Goal: Transaction & Acquisition: Obtain resource

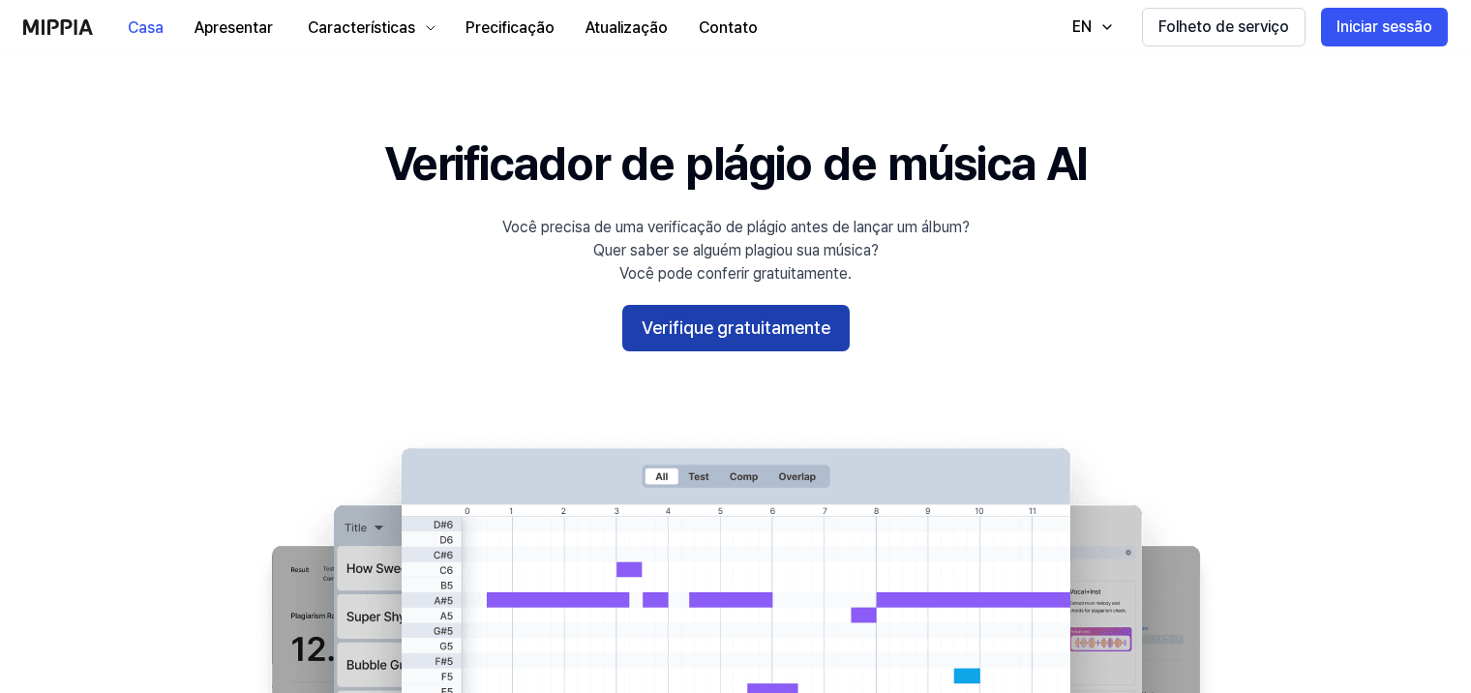
click at [810, 341] on button "Verifique gratuitamente" at bounding box center [735, 328] width 227 height 46
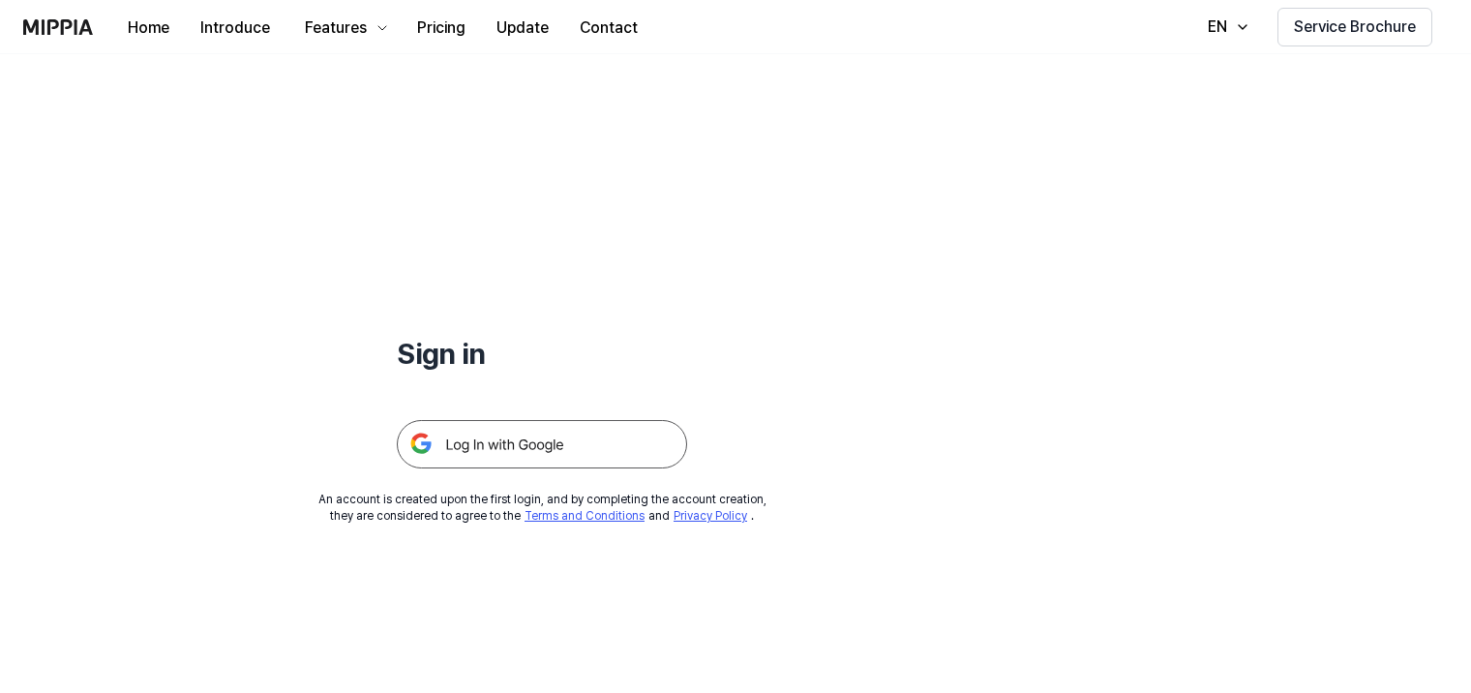
click at [503, 449] on img at bounding box center [542, 444] width 290 height 48
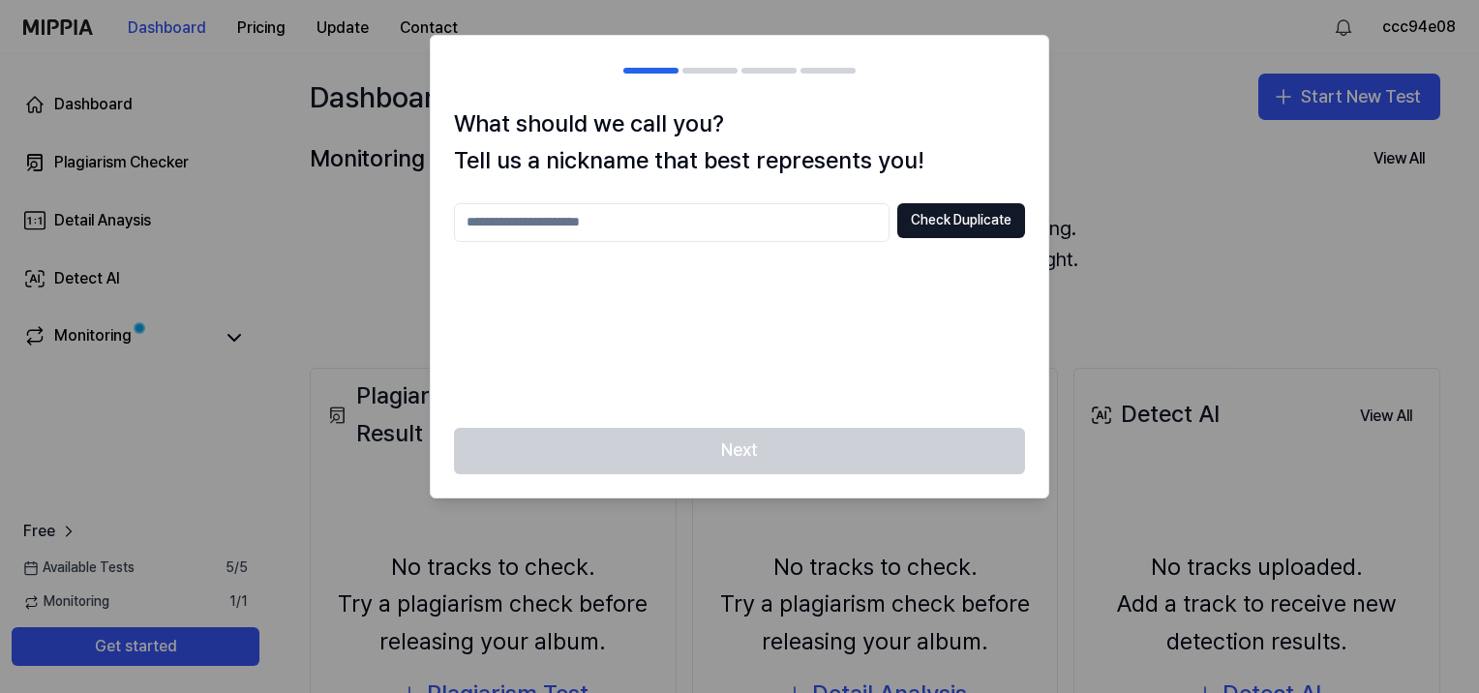
click at [735, 218] on input "text" at bounding box center [671, 222] width 435 height 39
click at [871, 221] on input "**********" at bounding box center [671, 222] width 435 height 39
type input "**********"
click at [920, 219] on button "Check Duplicate" at bounding box center [961, 220] width 128 height 35
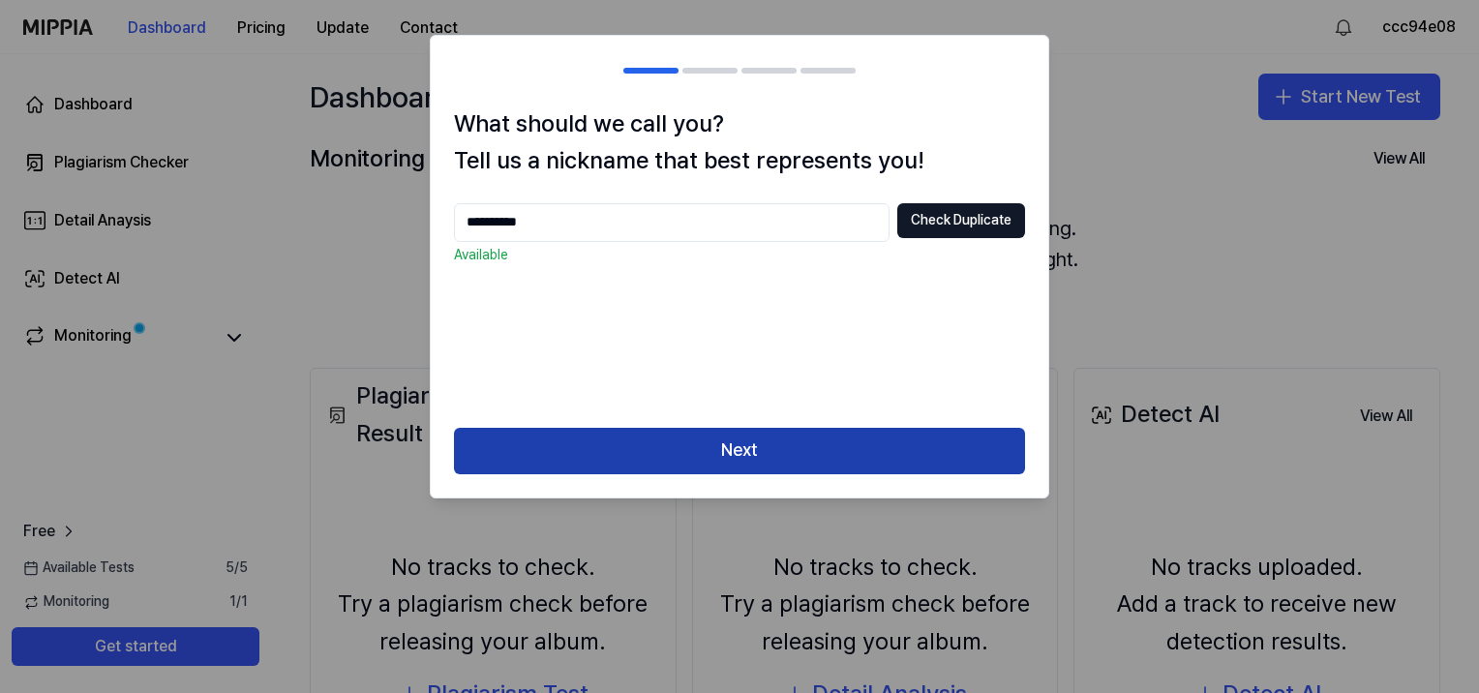
click at [770, 464] on button "Next" at bounding box center [739, 451] width 571 height 46
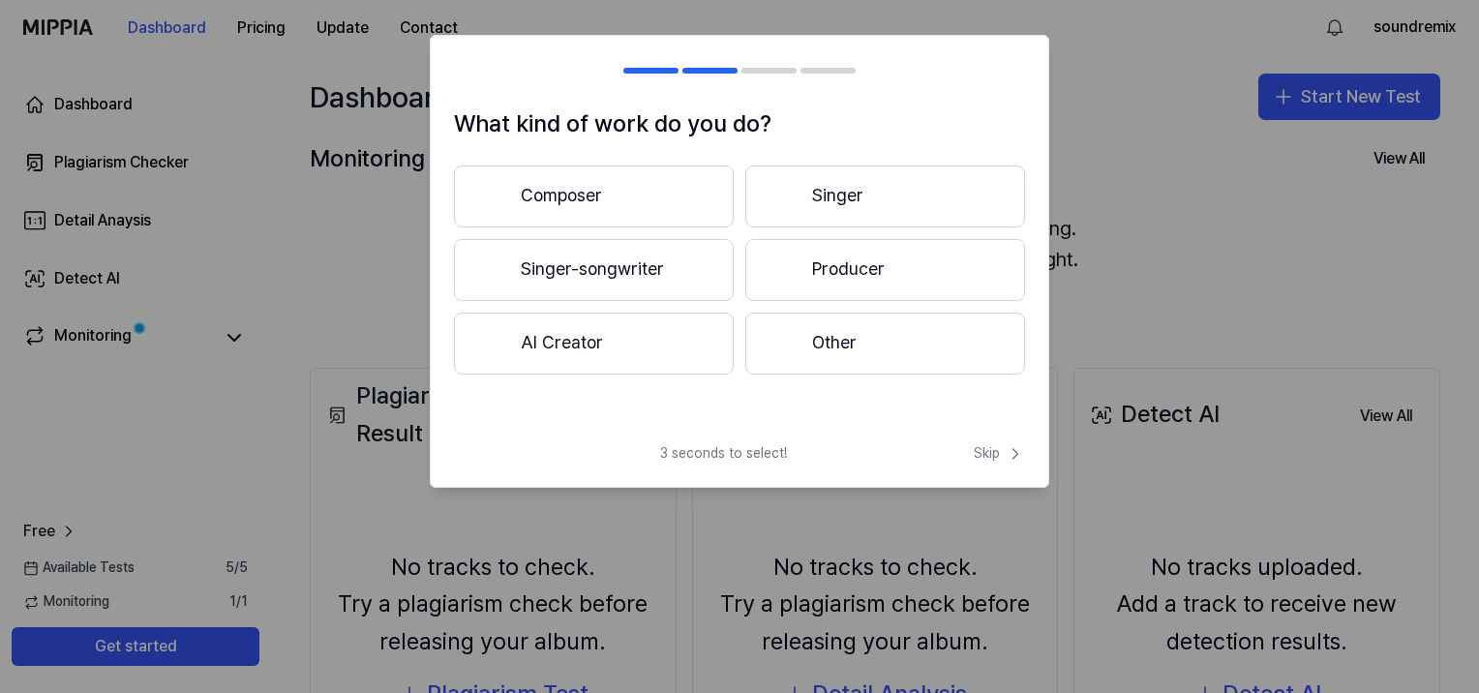
click at [858, 266] on button "Producer" at bounding box center [885, 270] width 280 height 62
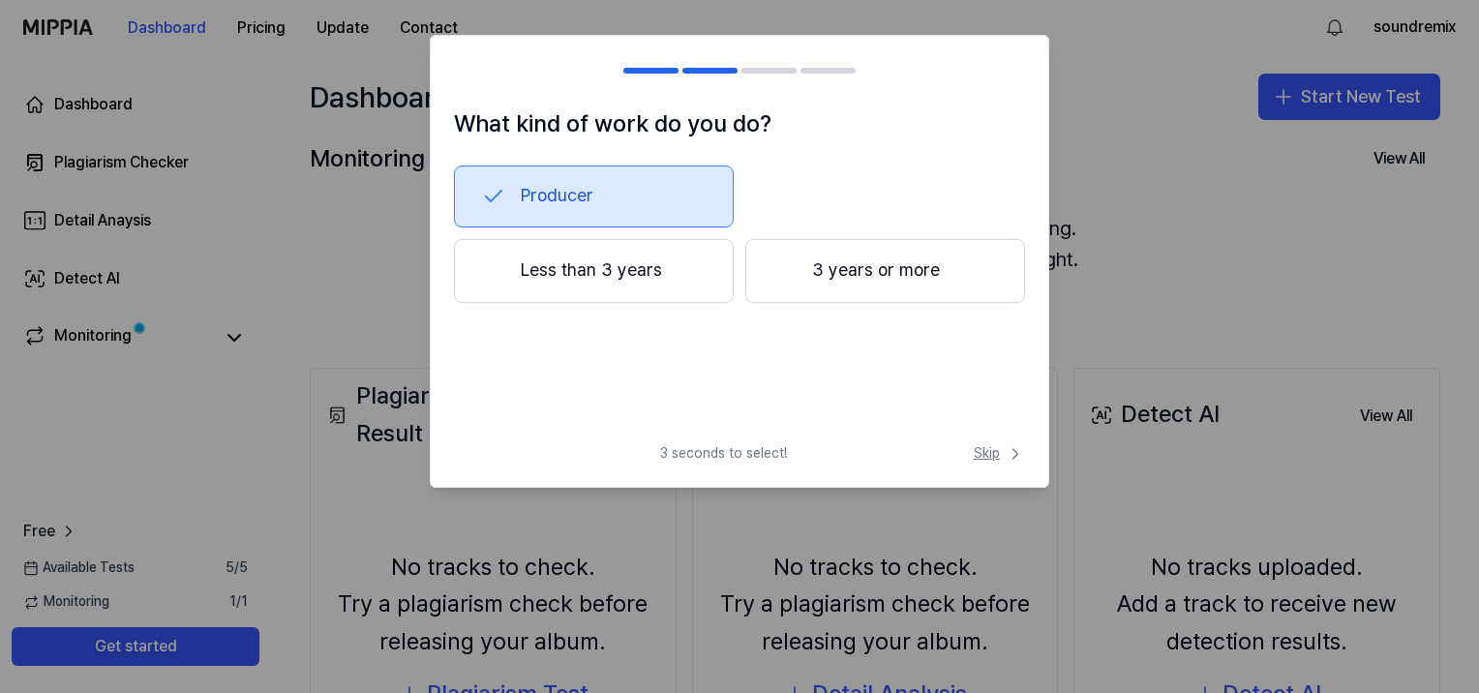
click at [997, 457] on span "Skip" at bounding box center [999, 453] width 51 height 19
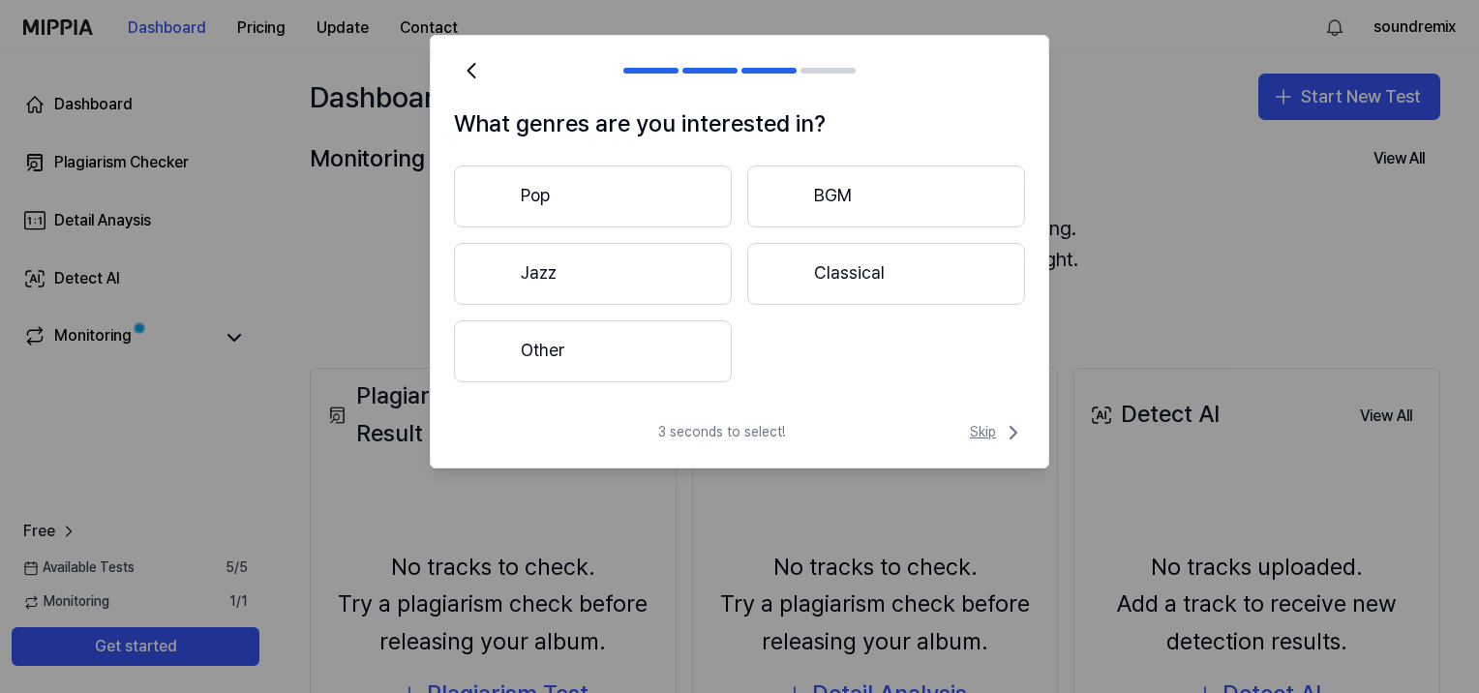
click at [998, 432] on span "Skip" at bounding box center [997, 432] width 55 height 23
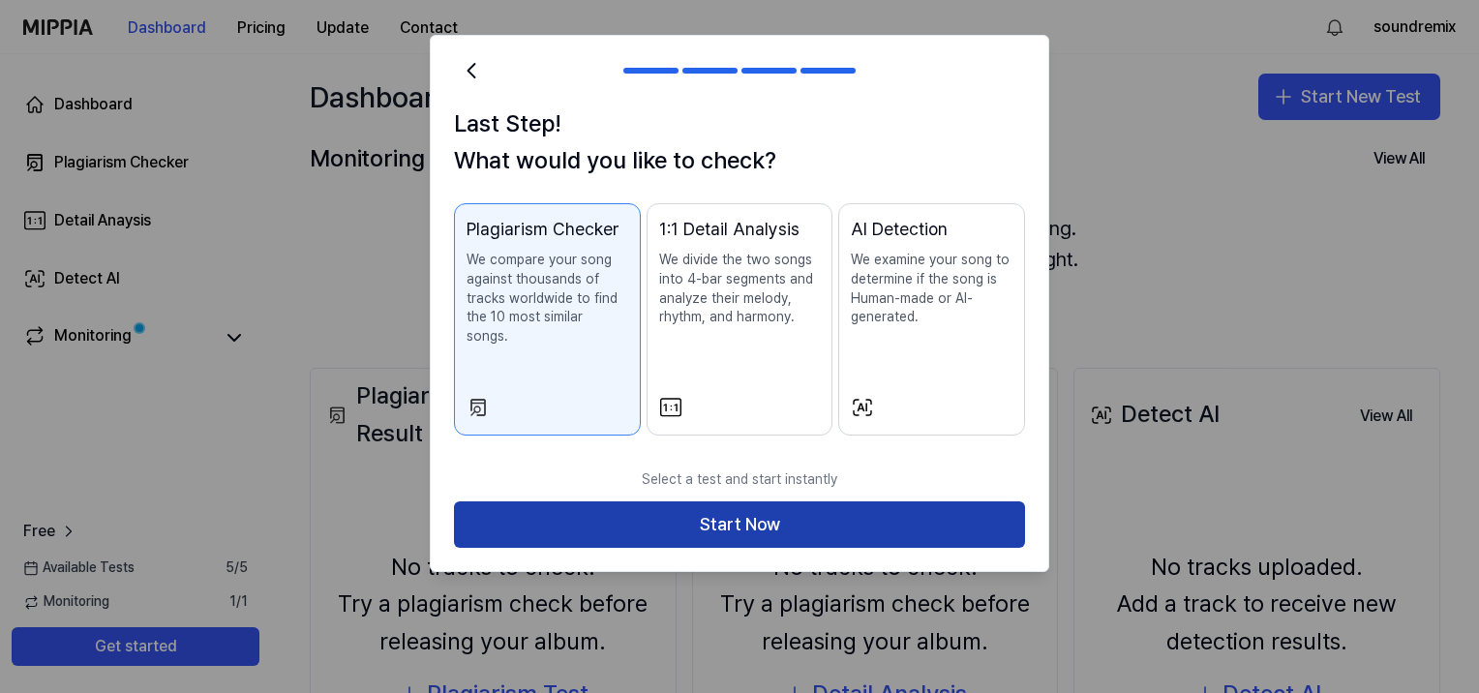
click at [910, 501] on button "Start Now" at bounding box center [739, 524] width 571 height 46
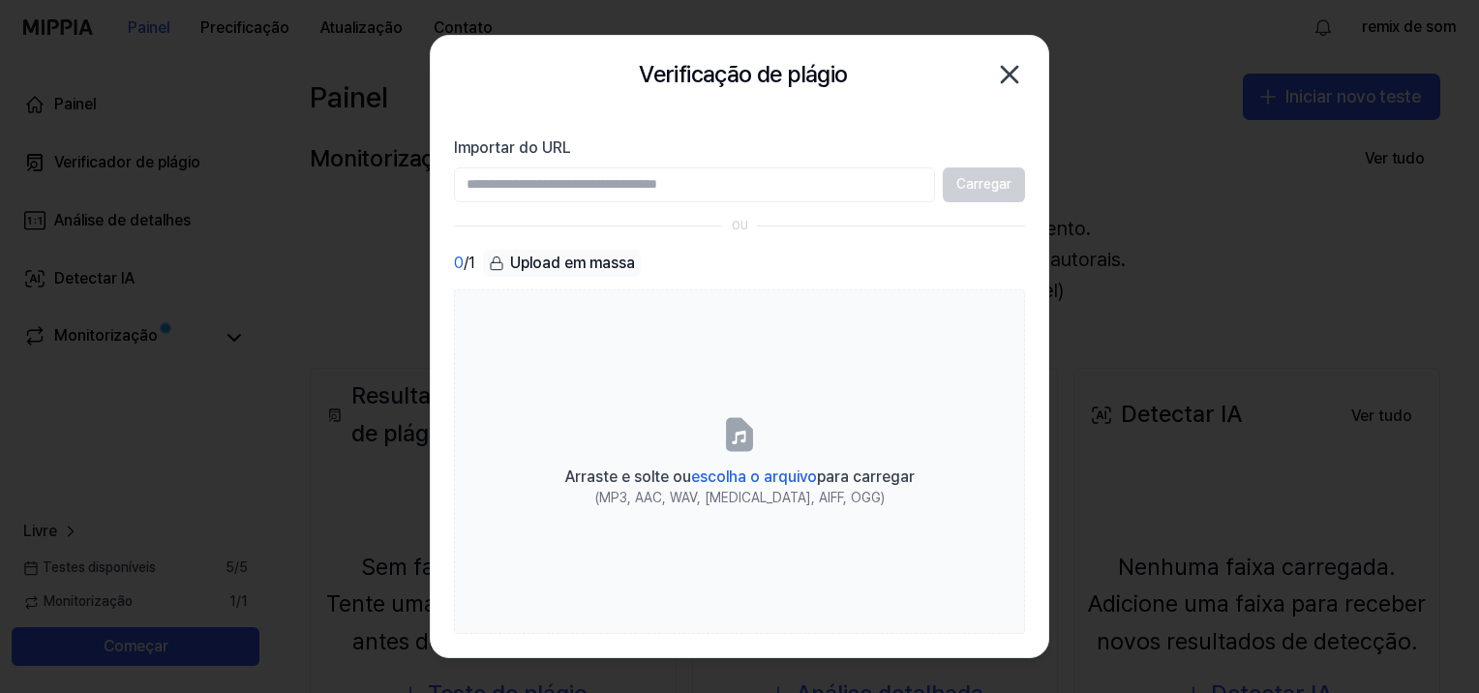
click at [612, 194] on input "Importar do URL" at bounding box center [694, 184] width 481 height 35
click at [784, 120] on section "Importar do URL Carregar OU 0 / 1 Upload em massa Arraste e solte ou escolha o …" at bounding box center [739, 385] width 617 height 544
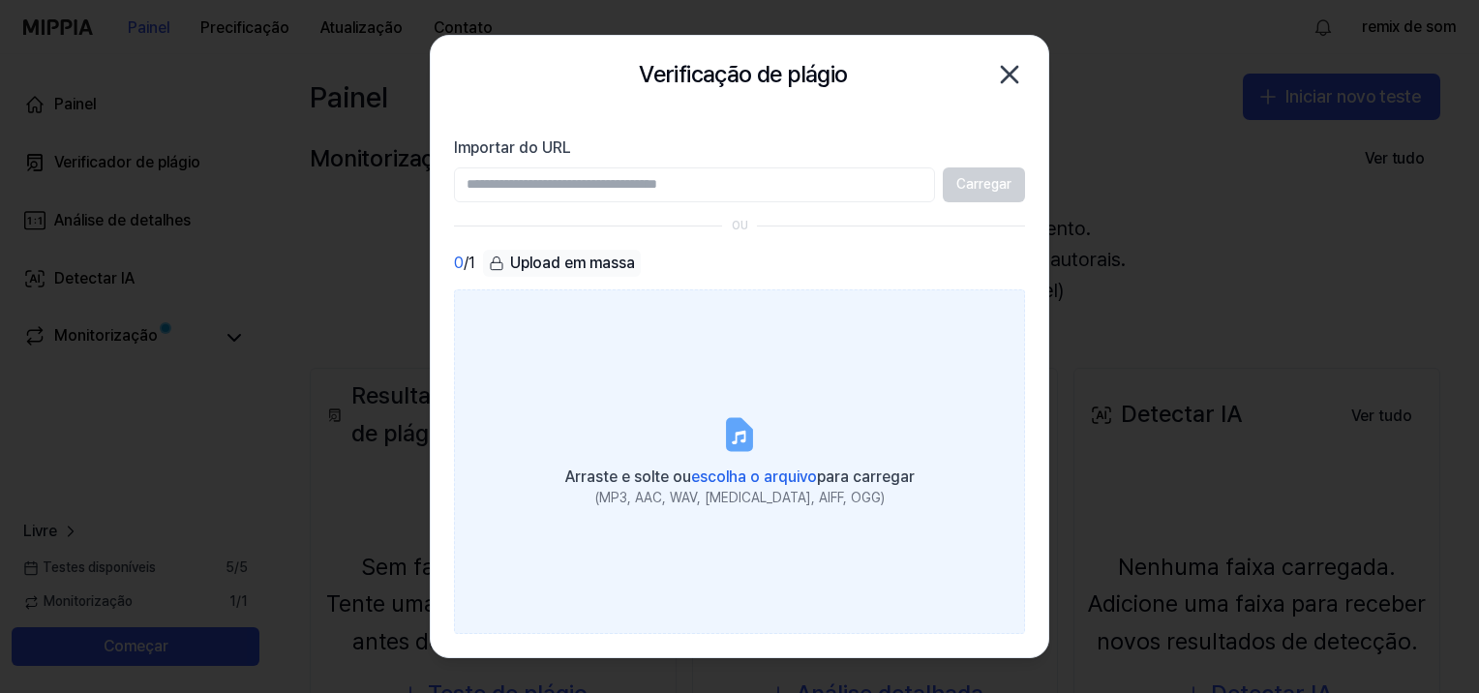
click at [713, 494] on div "(MP3, AAC, WAV, [MEDICAL_DATA], AIFF, OGG)" at bounding box center [739, 498] width 349 height 19
click at [0, 0] on input "Arraste e solte ou escolha o arquivo para carregar (MP3, AAC, WAV, [MEDICAL_DAT…" at bounding box center [0, 0] width 0 height 0
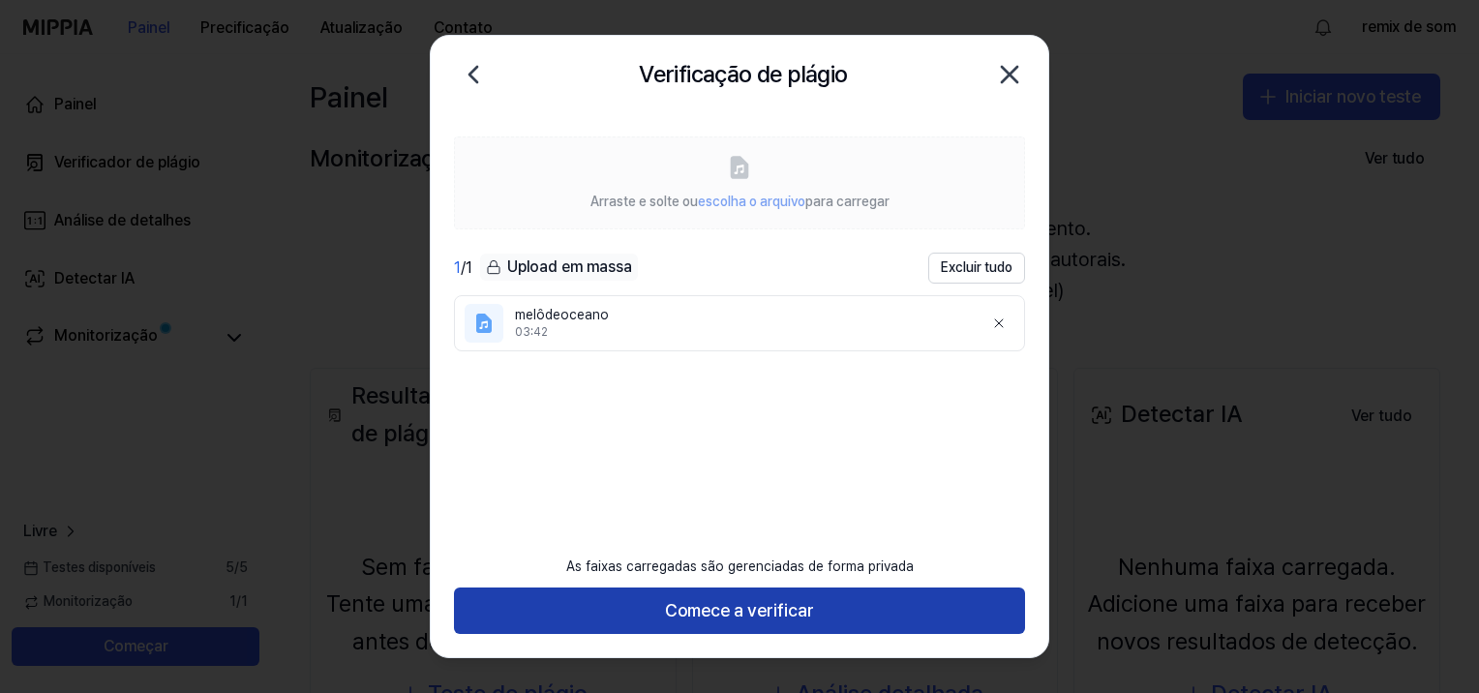
click at [716, 614] on button "Comece a verificar" at bounding box center [739, 610] width 571 height 46
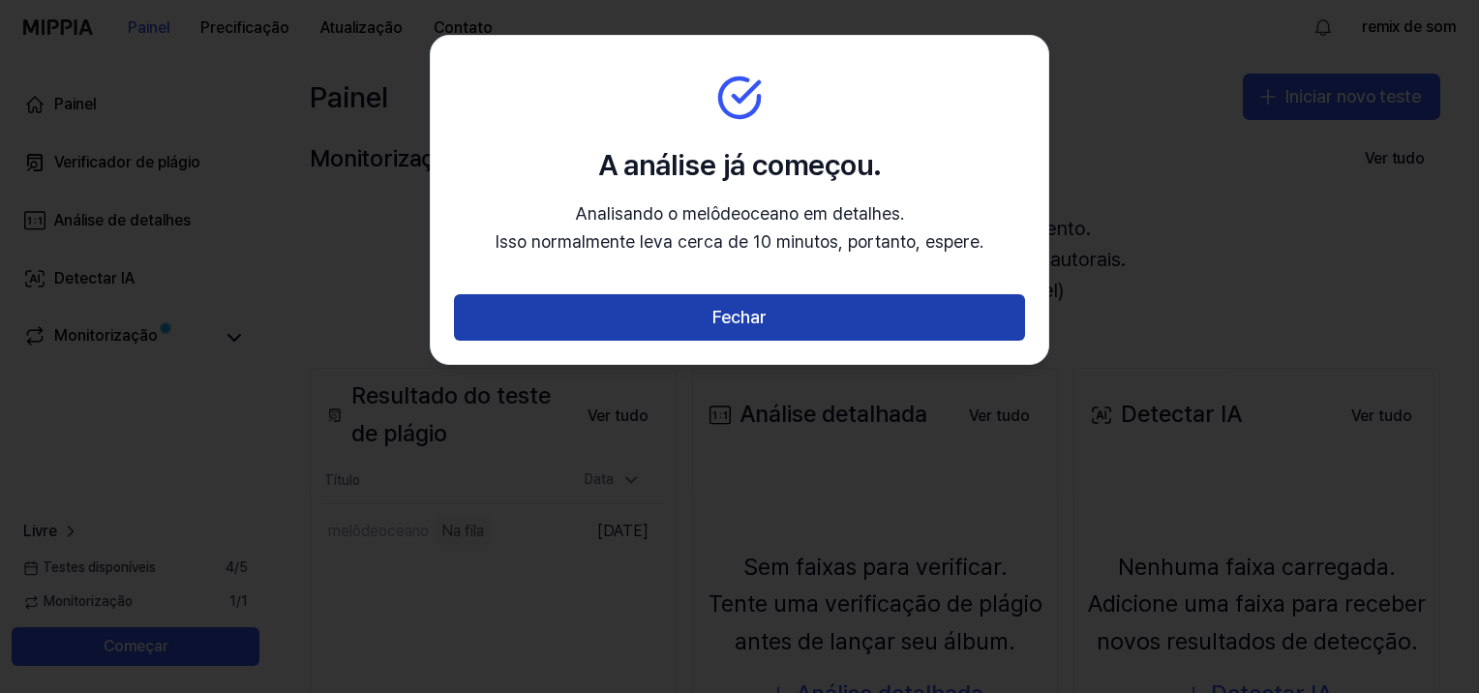
click at [788, 314] on button "Fechar" at bounding box center [739, 317] width 571 height 46
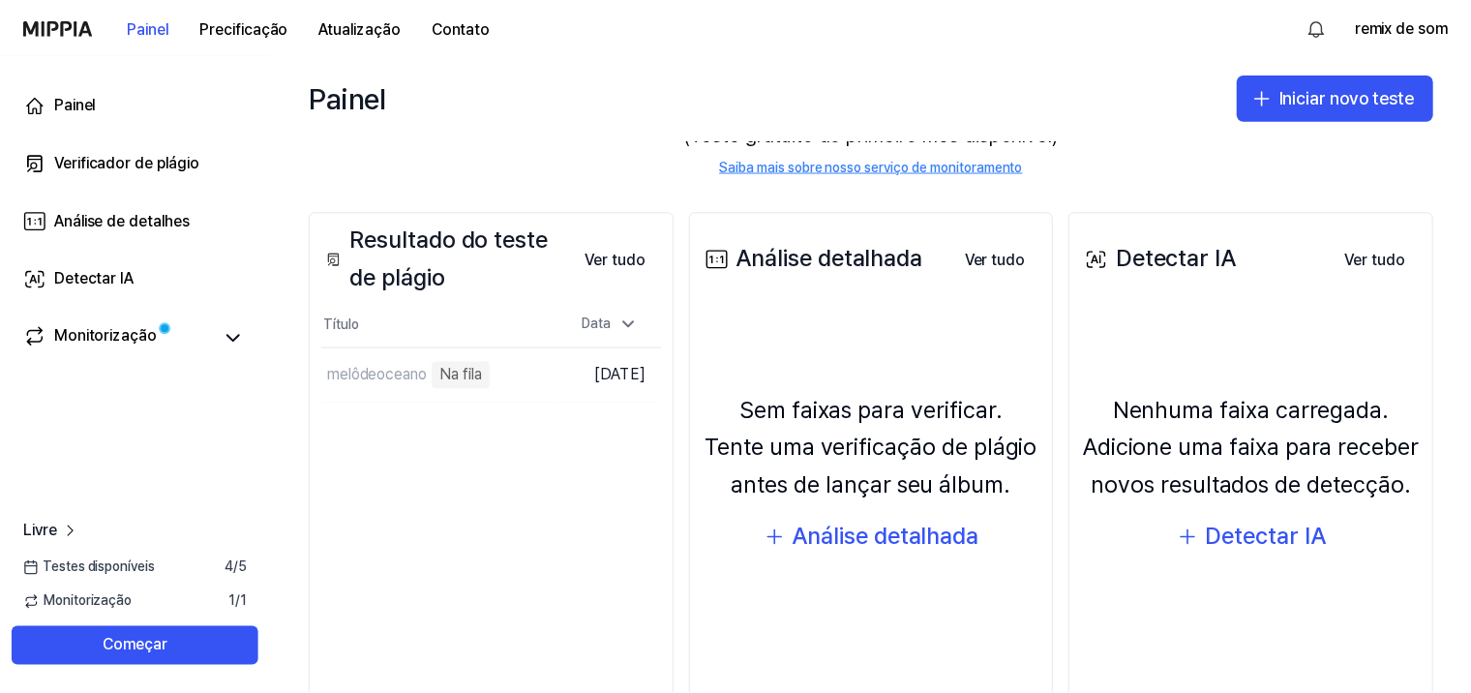
scroll to position [194, 0]
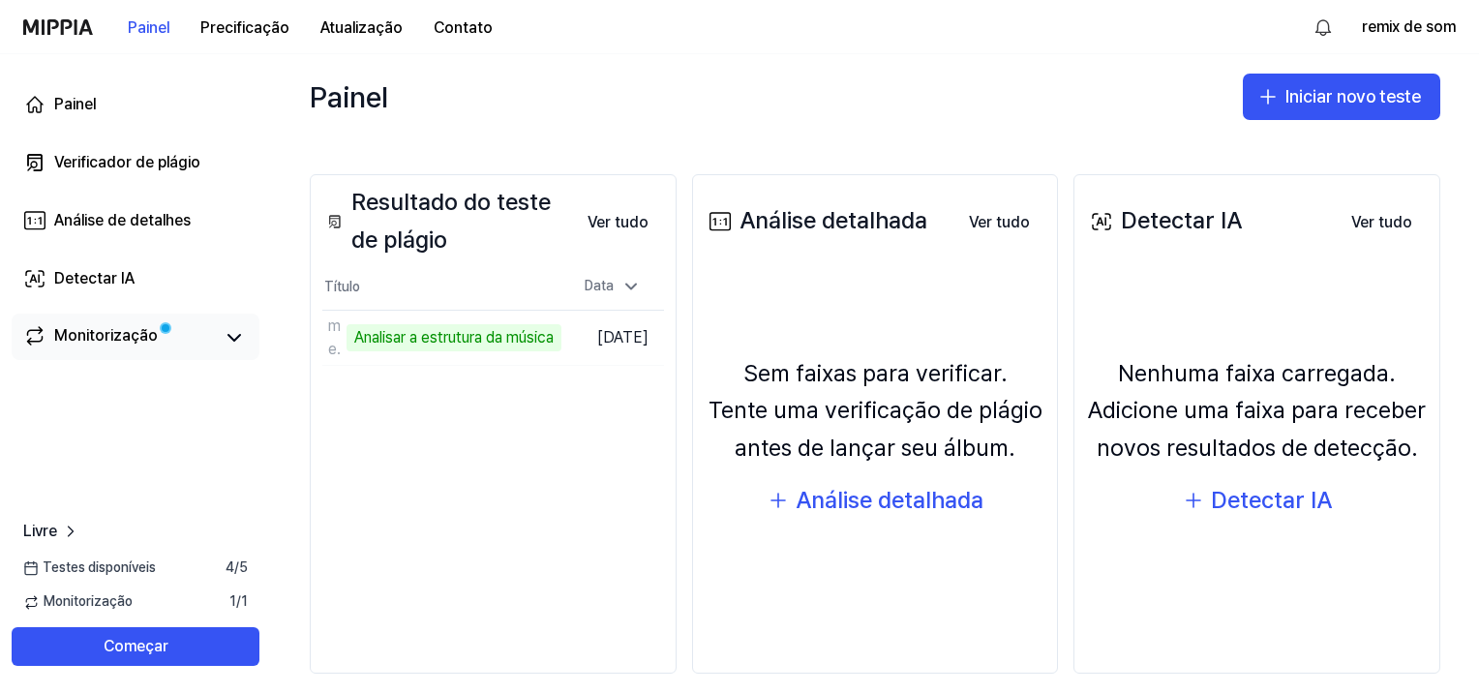
click at [139, 336] on font "Monitorização" at bounding box center [106, 335] width 104 height 18
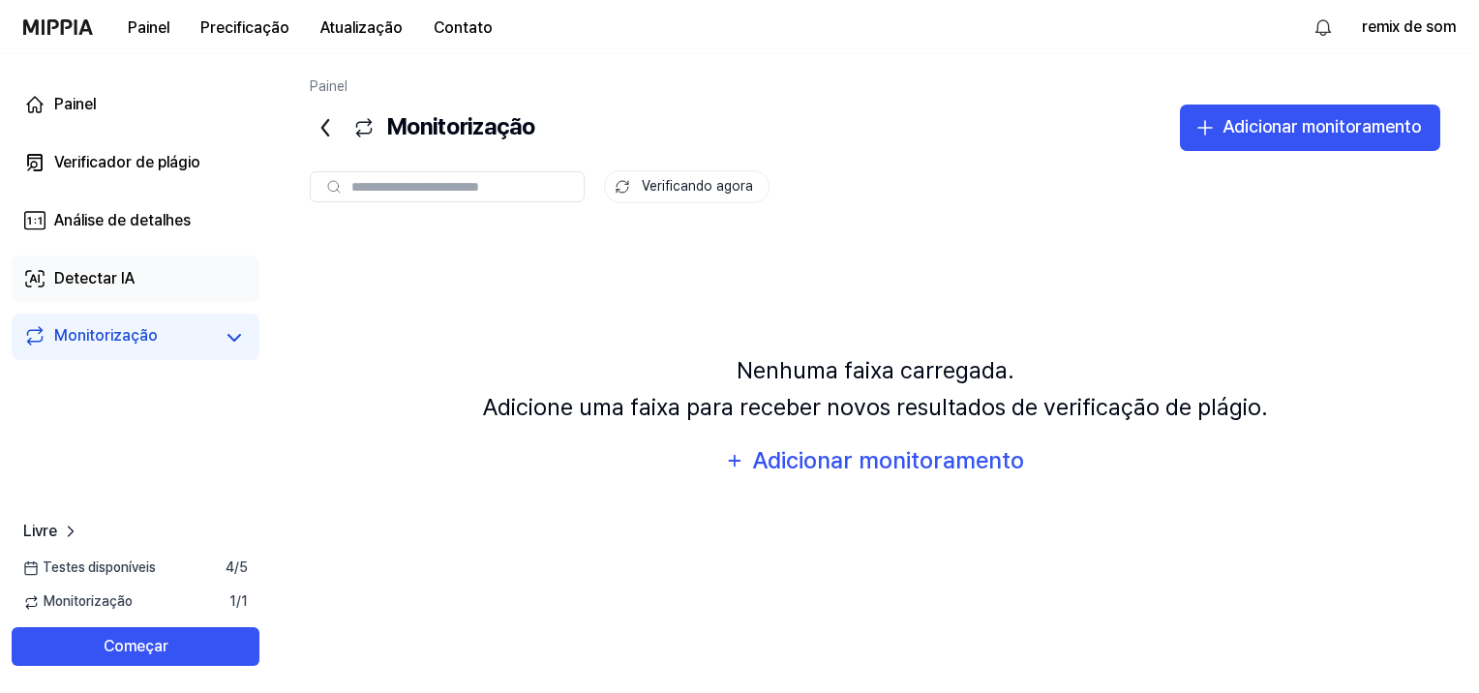
click at [175, 273] on link "Detectar IA" at bounding box center [136, 278] width 248 height 46
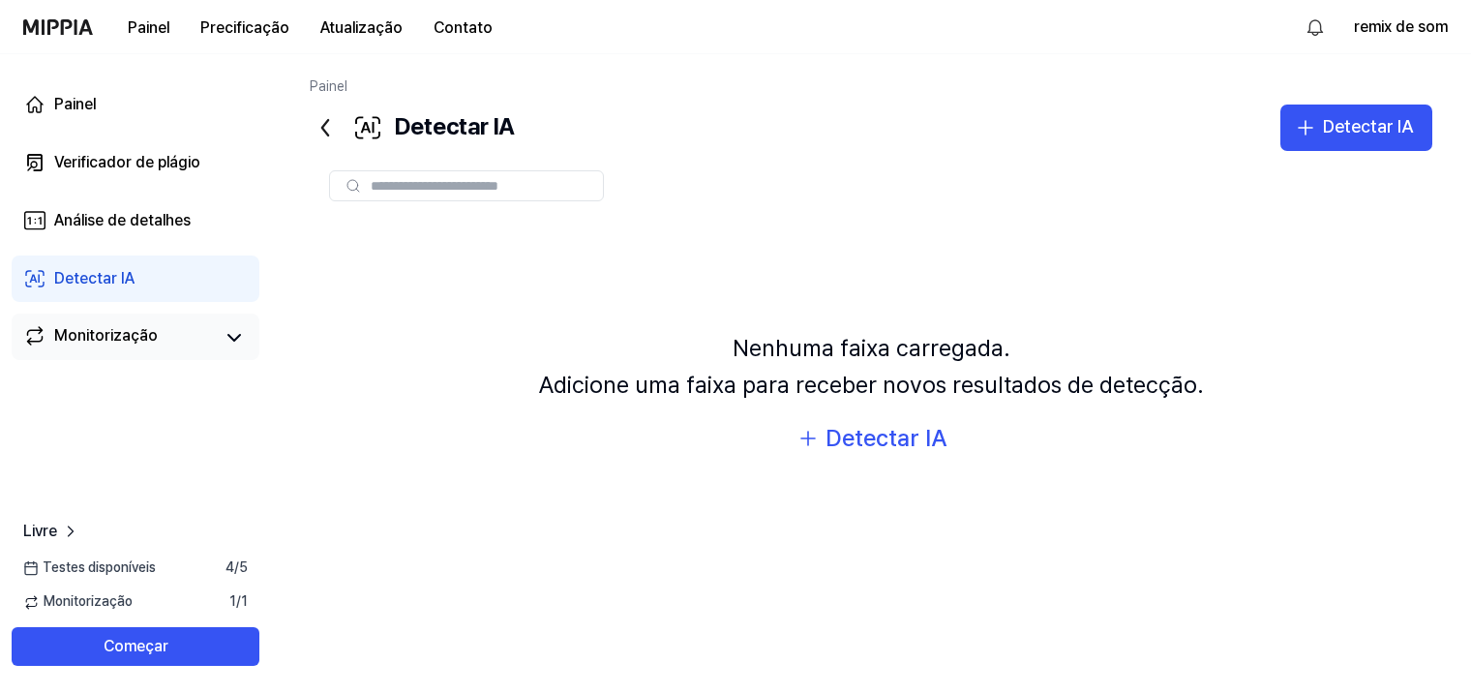
click at [128, 326] on font "Monitorização" at bounding box center [106, 335] width 104 height 18
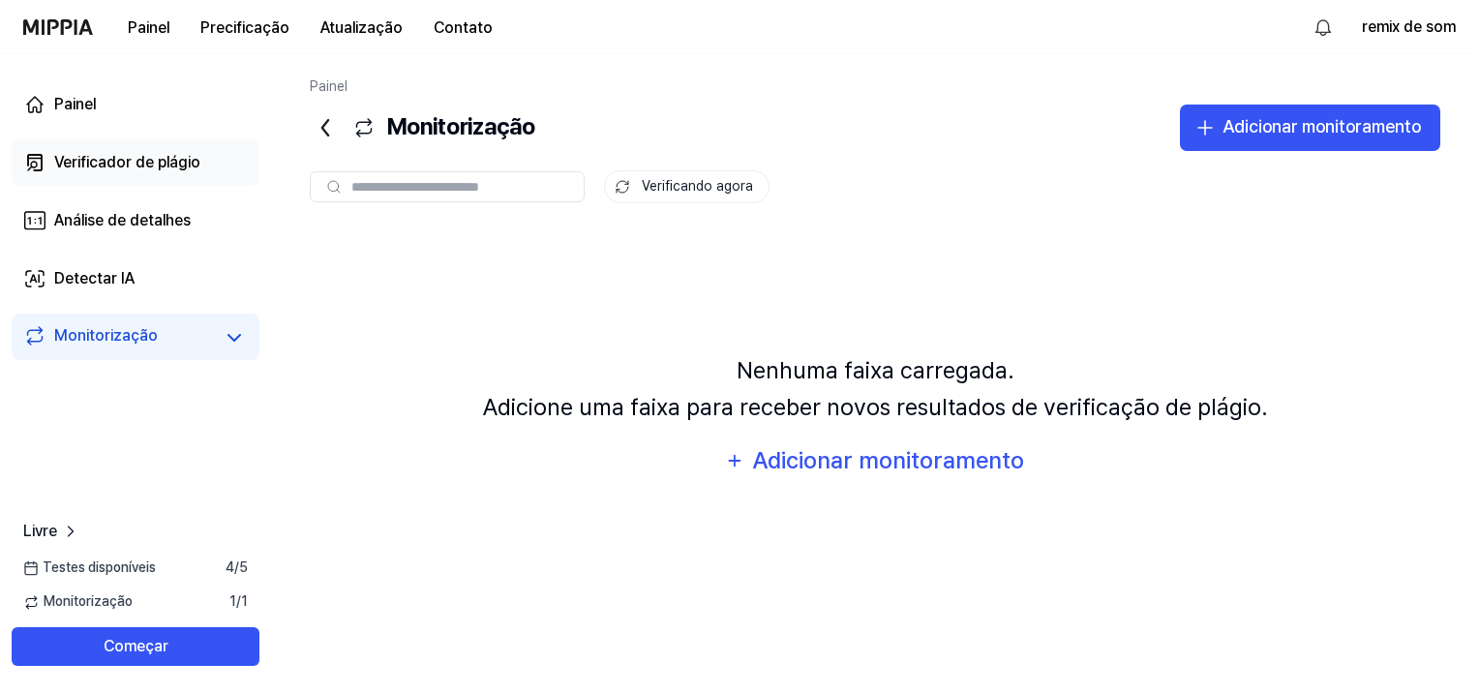
click at [148, 169] on div "Verificador de plágio" at bounding box center [127, 162] width 146 height 23
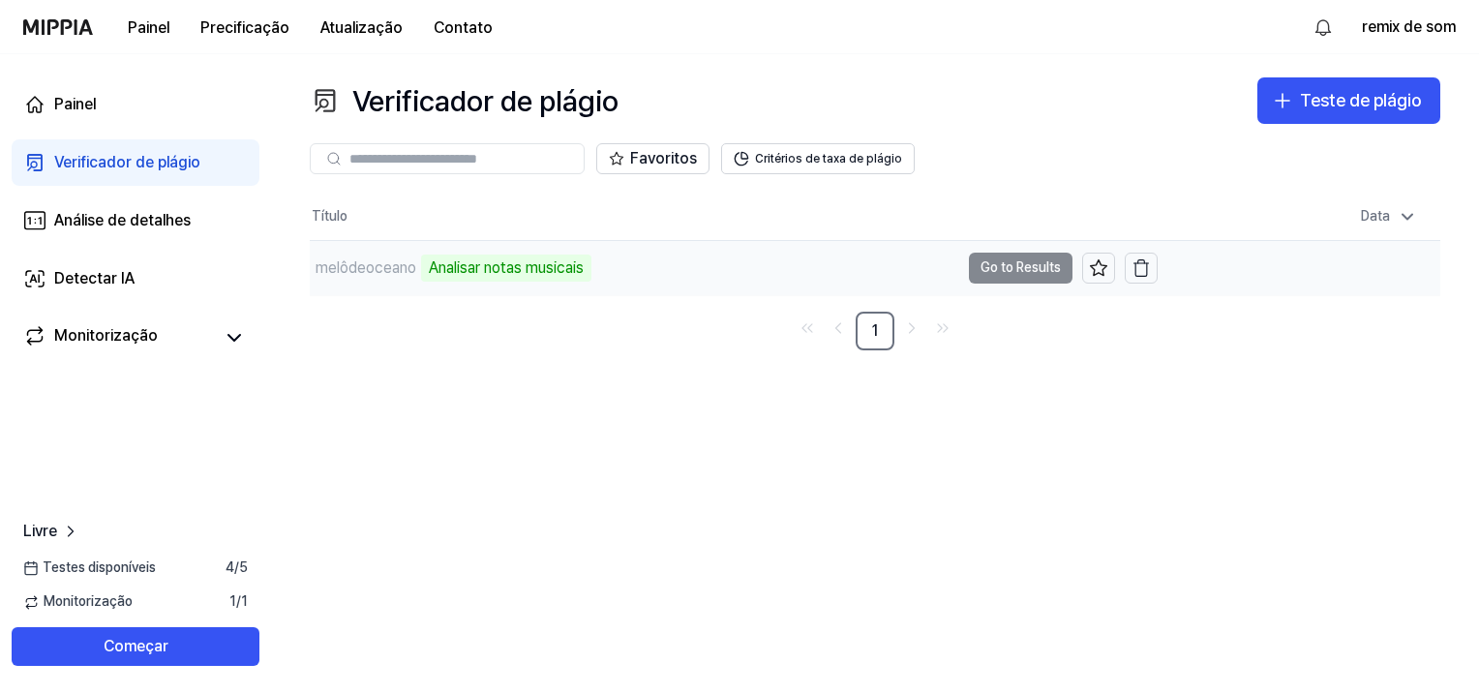
click at [550, 273] on div "Analisar notas musicais" at bounding box center [506, 268] width 170 height 27
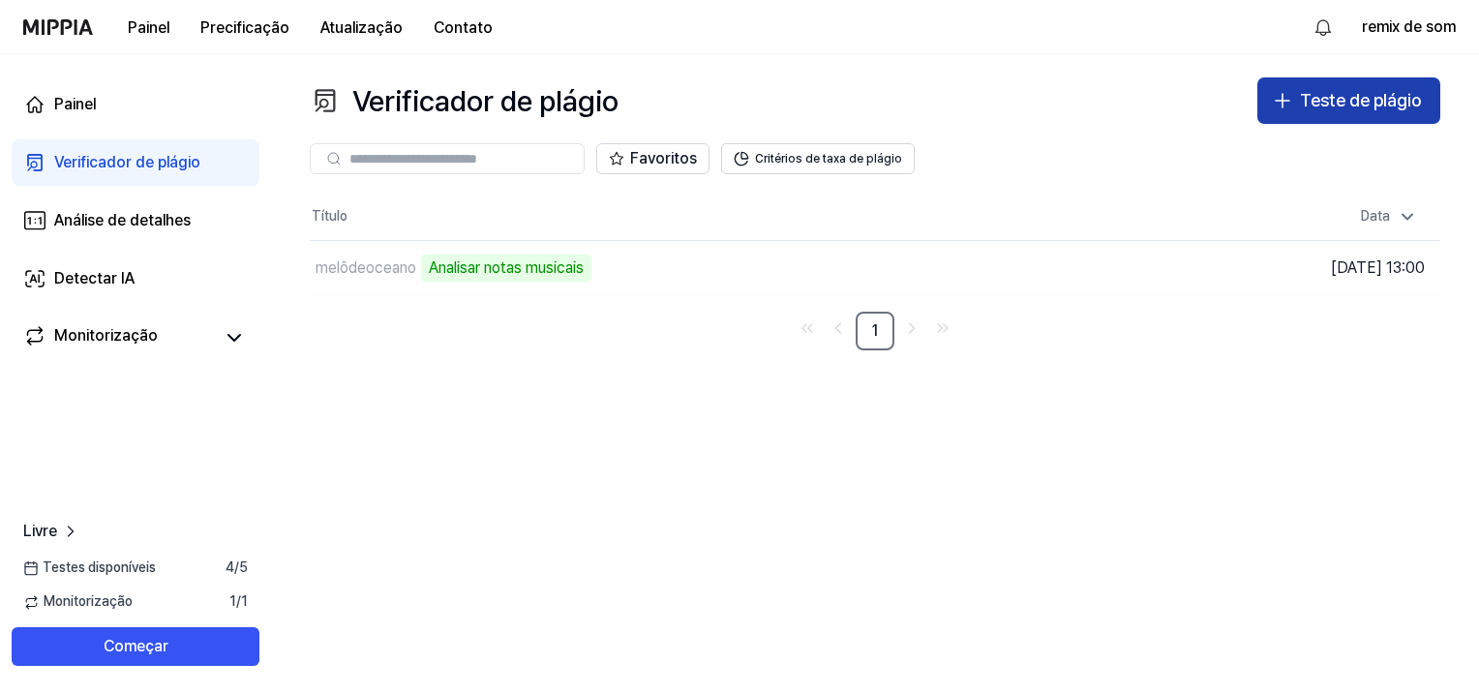
click at [1324, 108] on div "Teste de plágio" at bounding box center [1360, 101] width 121 height 28
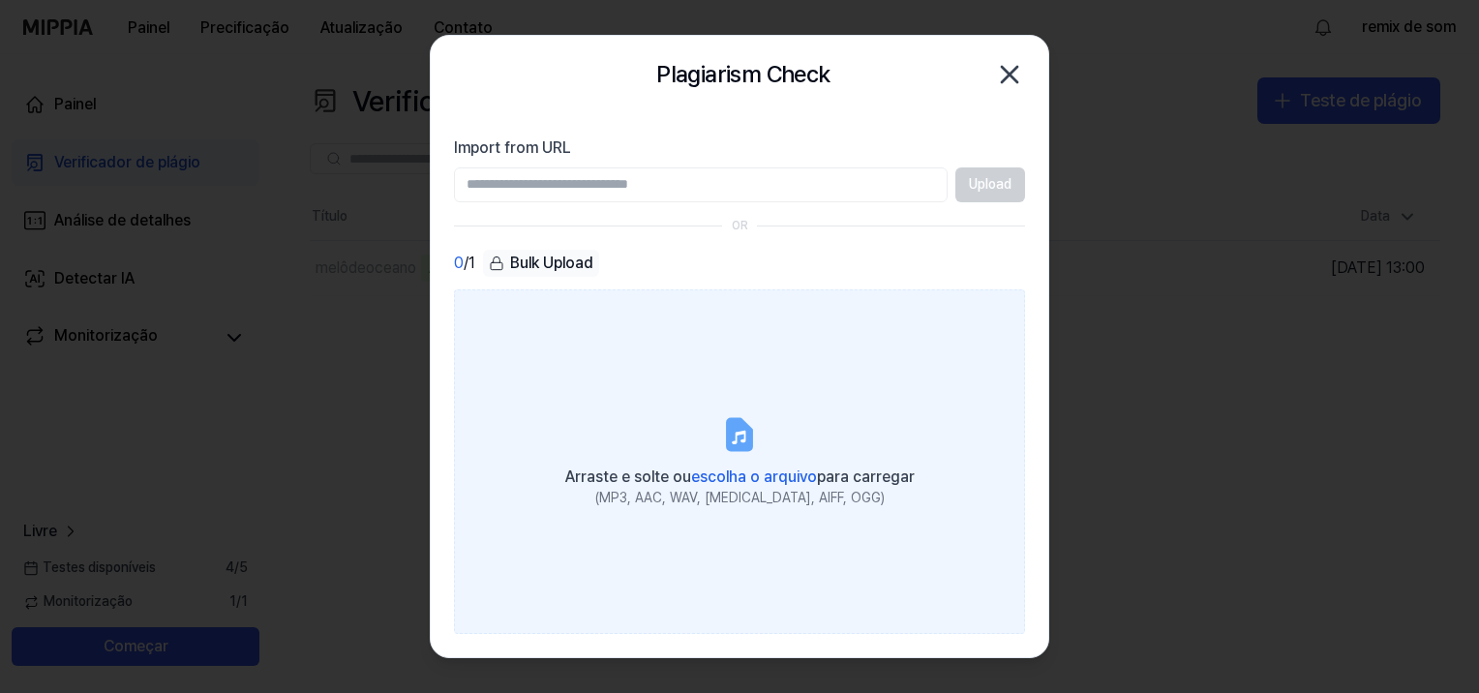
click at [698, 420] on label "Arraste e solte ou escolha o arquivo para carregar (MP3, AAC, WAV, [MEDICAL_DAT…" at bounding box center [739, 461] width 571 height 345
click at [0, 0] on input "Arraste e solte ou escolha o arquivo para carregar (MP3, AAC, WAV, [MEDICAL_DAT…" at bounding box center [0, 0] width 0 height 0
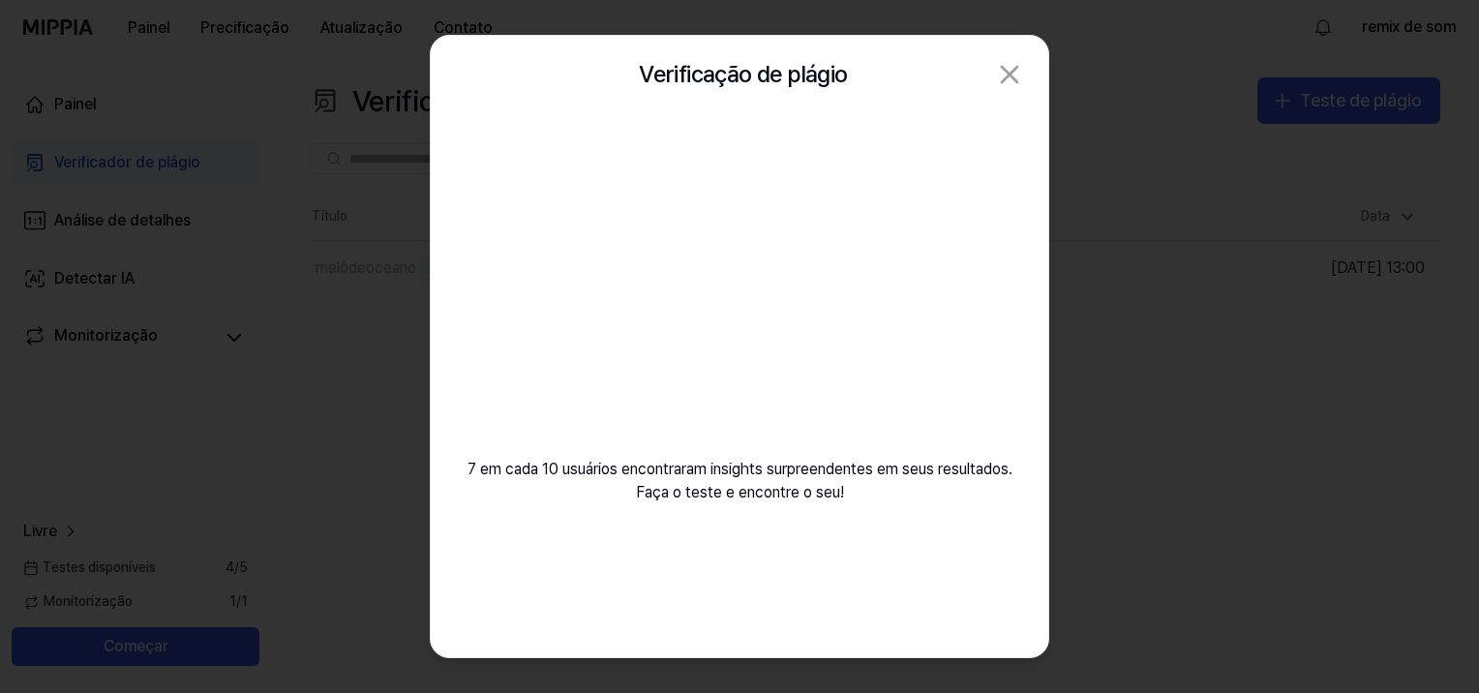
drag, startPoint x: 652, startPoint y: 426, endPoint x: 677, endPoint y: 372, distance: 59.7
click at [654, 425] on video at bounding box center [739, 299] width 279 height 279
click at [978, 282] on div "7 em cada 10 usuários encontraram insights surpreendentes em seus resultados. F…" at bounding box center [739, 331] width 617 height 437
click at [736, 275] on video at bounding box center [739, 299] width 279 height 279
click at [871, 266] on video at bounding box center [739, 299] width 279 height 279
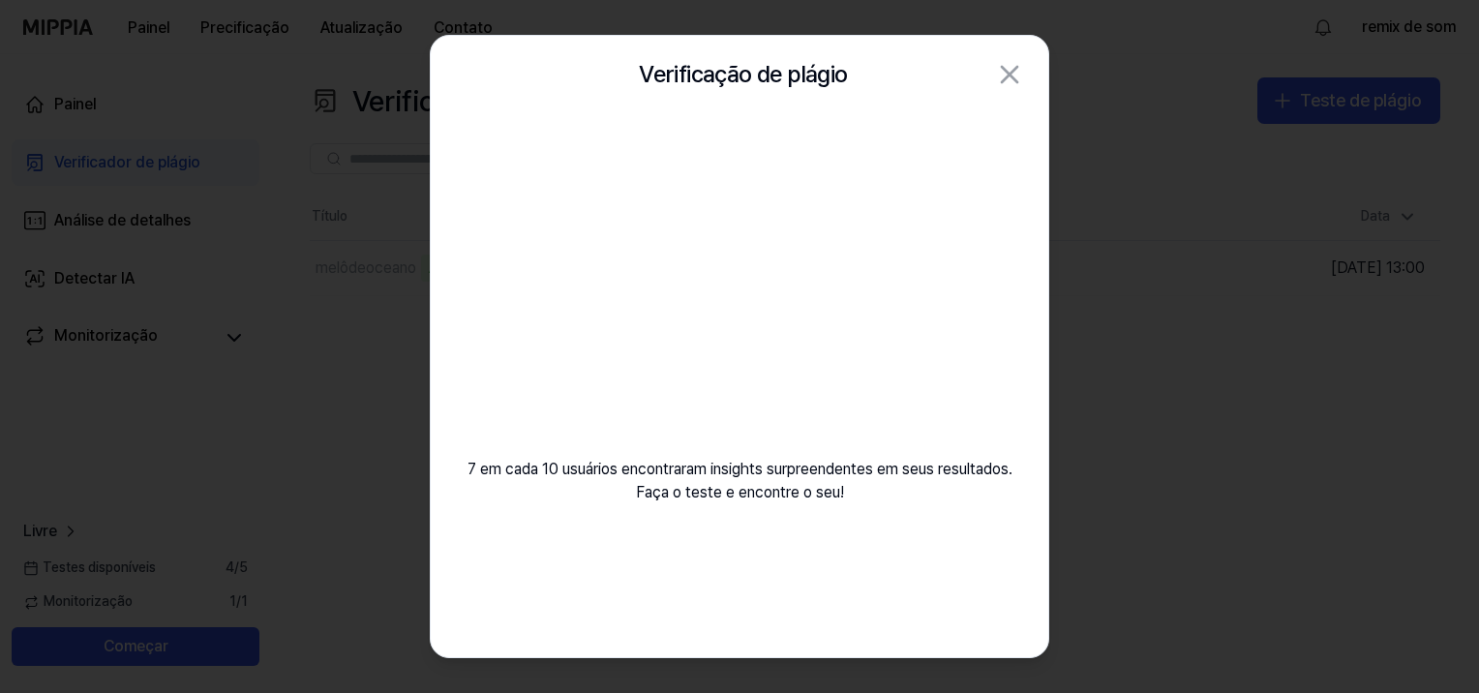
click at [759, 306] on video at bounding box center [739, 299] width 279 height 279
click at [951, 221] on div "7 em cada 10 usuários encontraram insights surpreendentes em seus resultados. F…" at bounding box center [739, 331] width 617 height 437
click at [833, 225] on video at bounding box center [739, 299] width 279 height 279
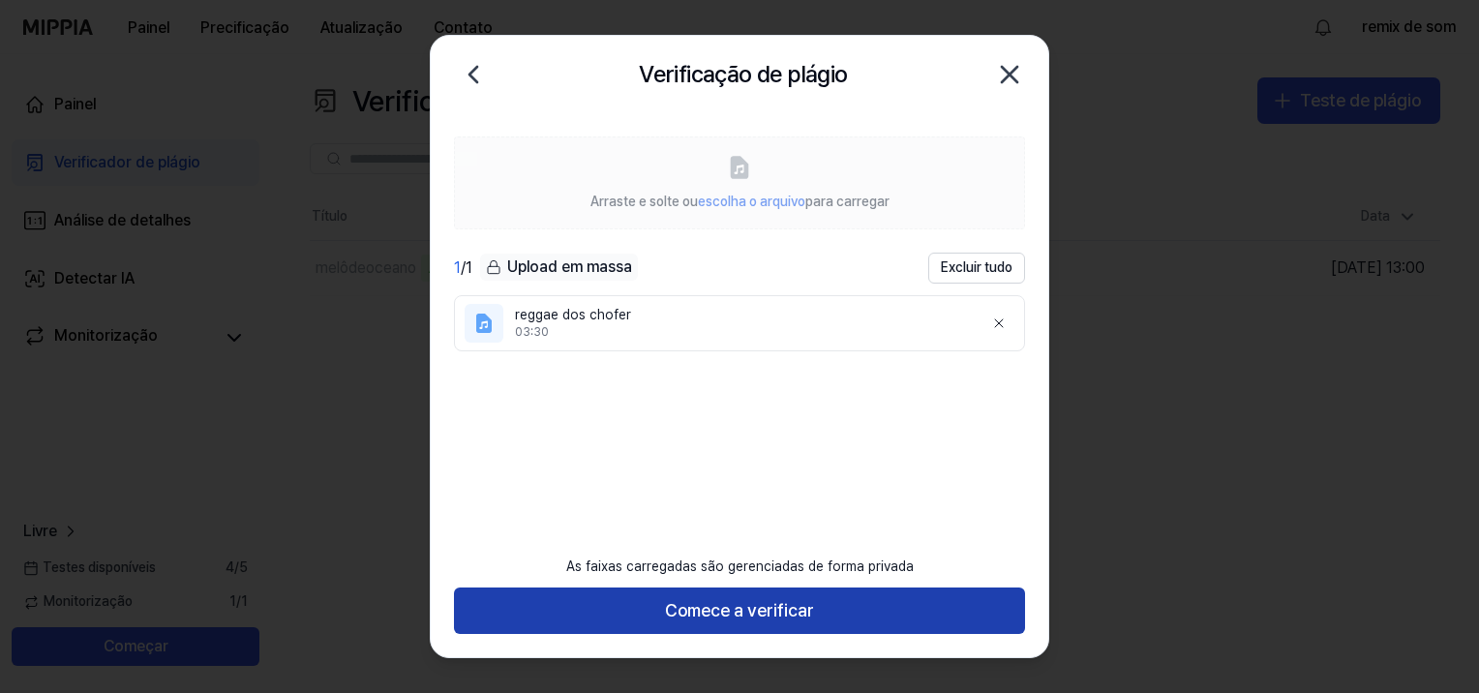
click at [674, 610] on button "Comece a verificar" at bounding box center [739, 610] width 571 height 46
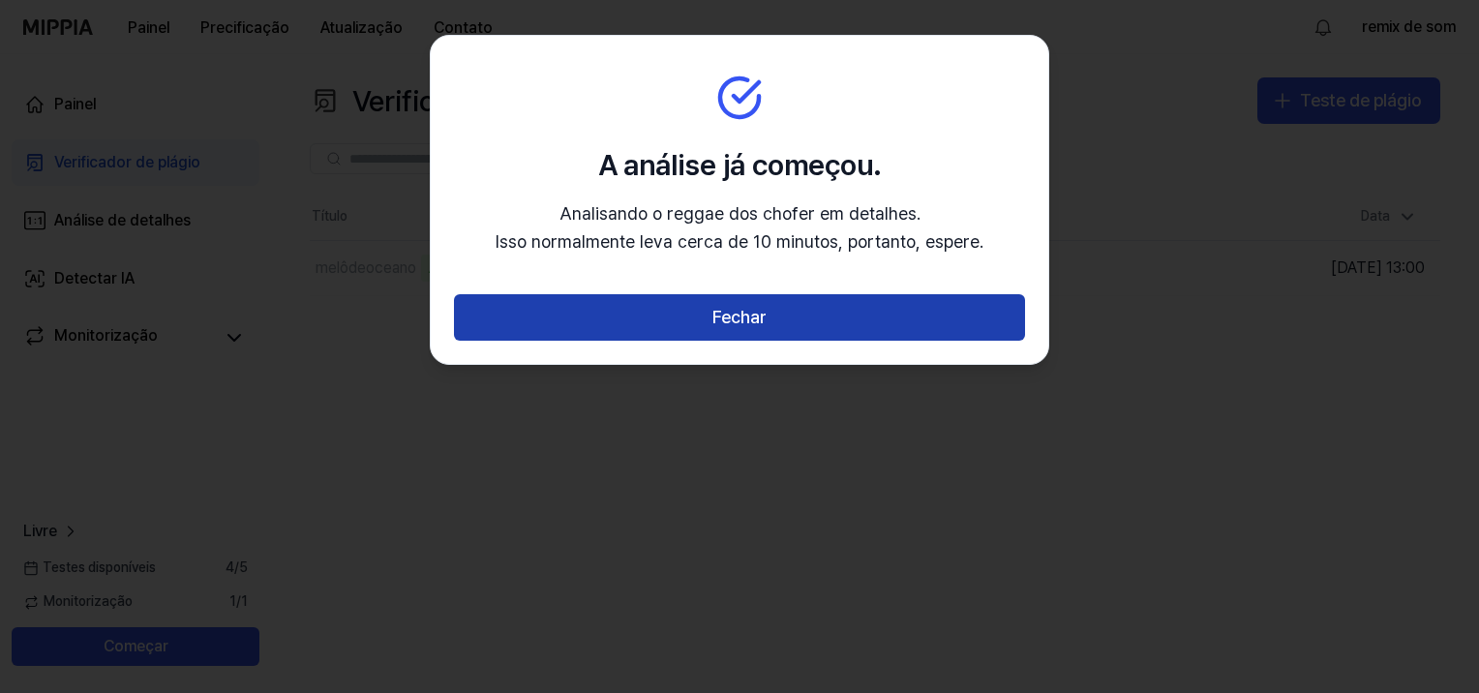
click at [723, 329] on button "Fechar" at bounding box center [739, 317] width 571 height 46
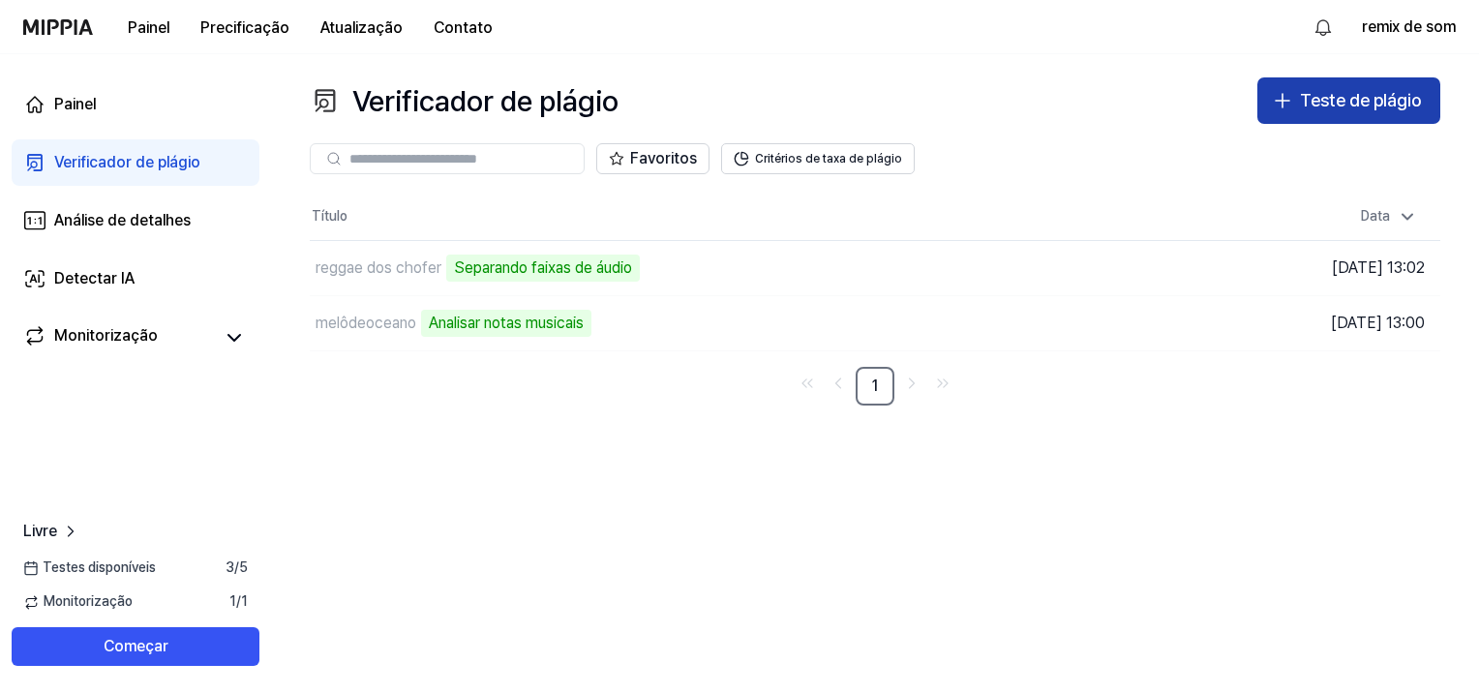
click at [1371, 112] on div "Teste de plágio" at bounding box center [1360, 101] width 121 height 28
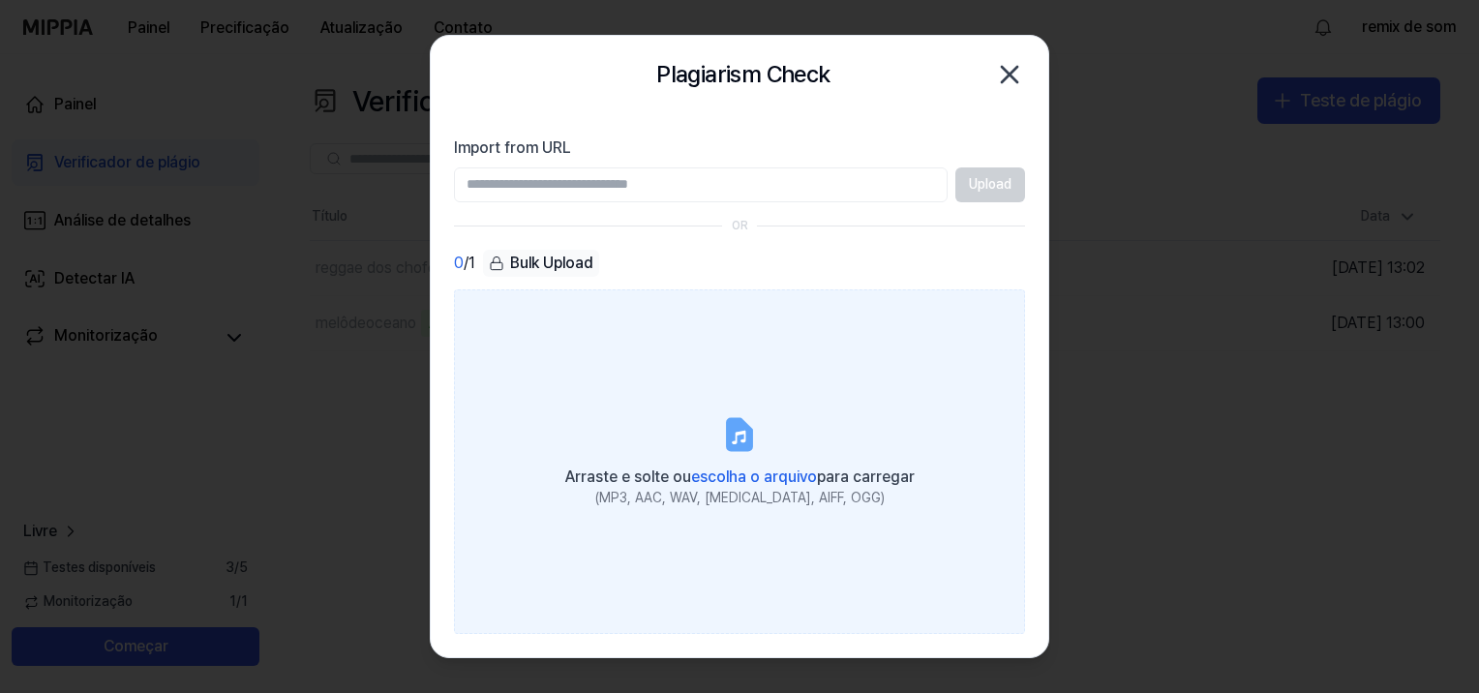
click at [764, 406] on label "Arraste e solte ou escolha o arquivo para carregar (MP3, AAC, WAV, [MEDICAL_DAT…" at bounding box center [739, 461] width 571 height 345
click at [0, 0] on input "Arraste e solte ou escolha o arquivo para carregar (MP3, AAC, WAV, [MEDICAL_DAT…" at bounding box center [0, 0] width 0 height 0
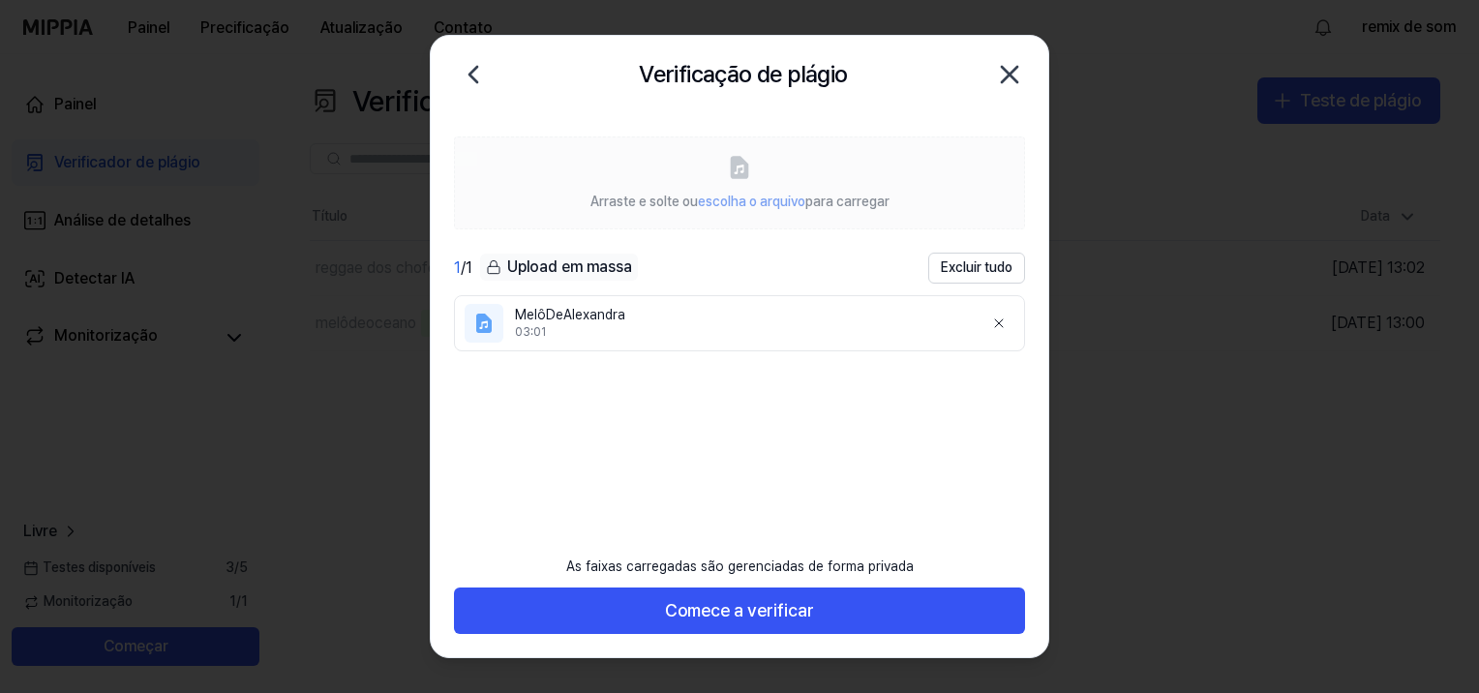
click at [721, 636] on div "As faixas carregadas são gerenciadas de forma privada Comece a verificar" at bounding box center [739, 602] width 617 height 112
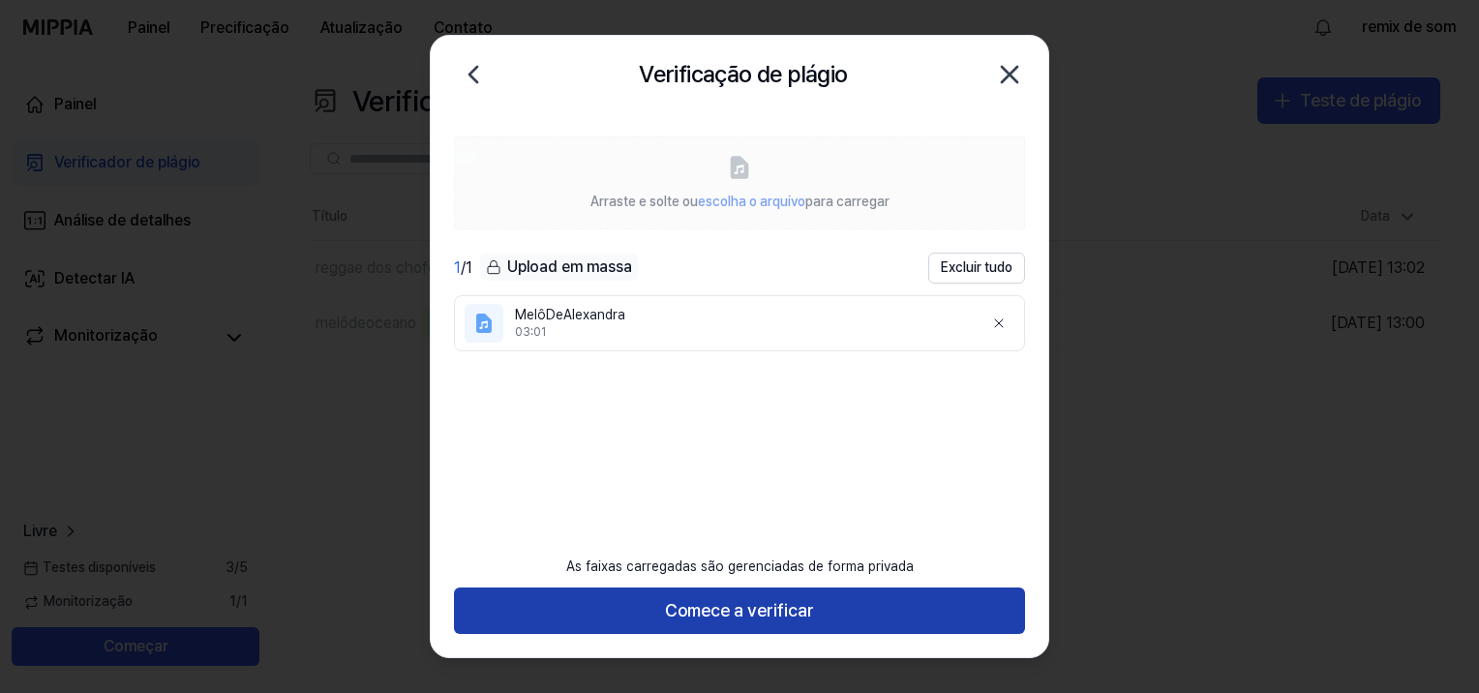
click at [722, 608] on button "Comece a verificar" at bounding box center [739, 610] width 571 height 46
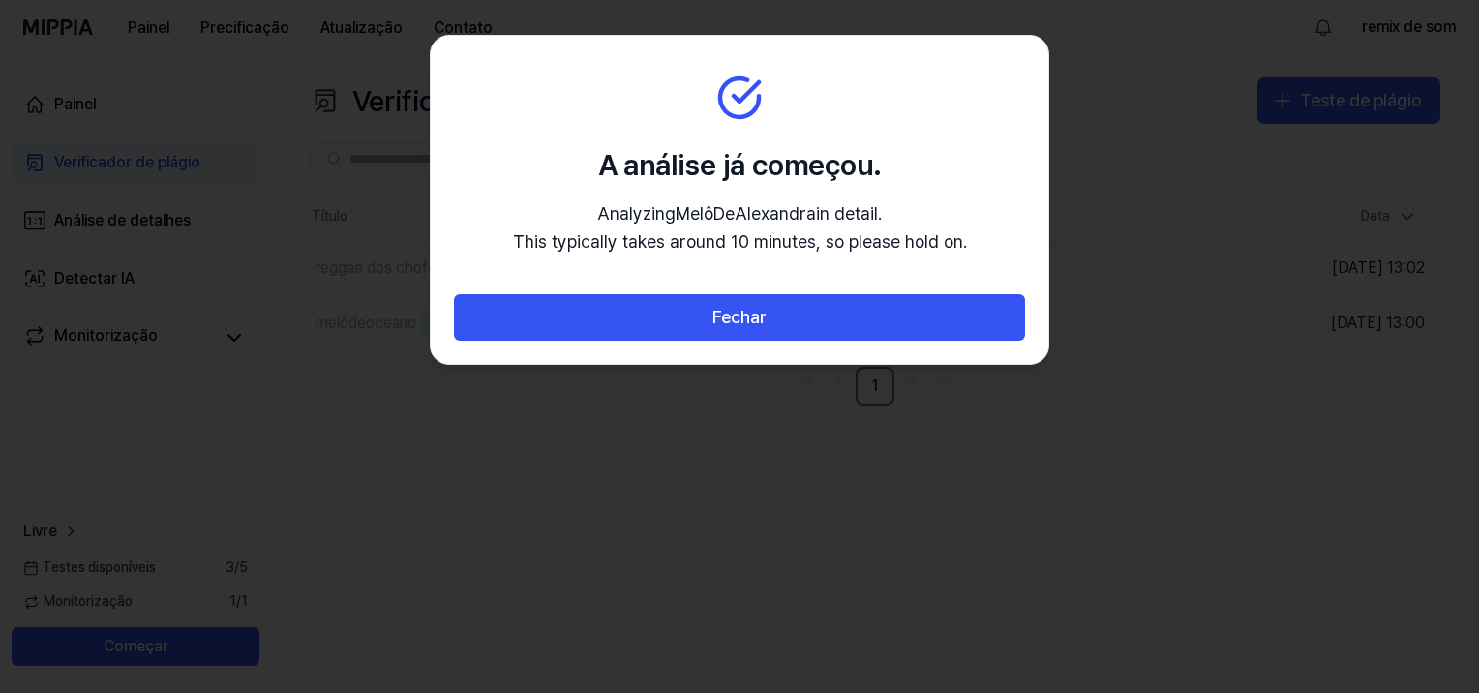
click at [752, 596] on div at bounding box center [739, 346] width 1479 height 693
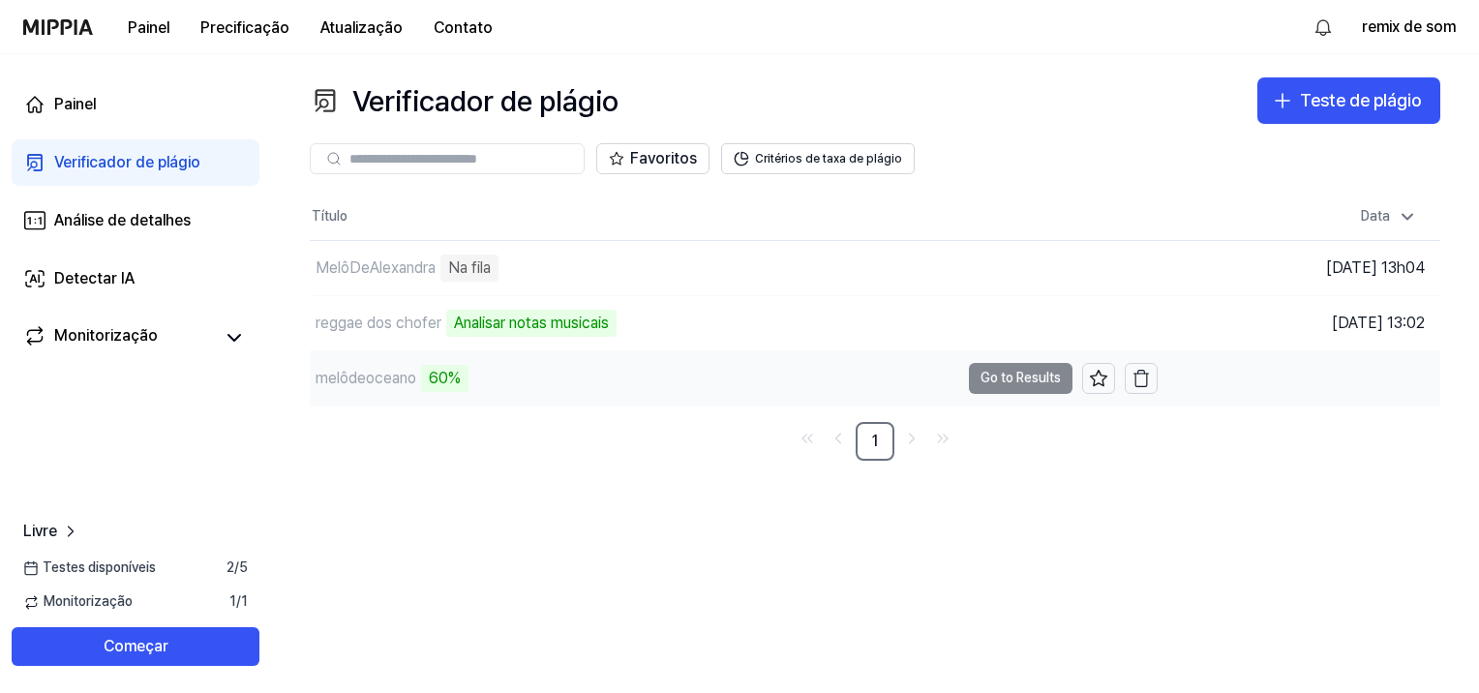
click at [441, 376] on div "60%" at bounding box center [444, 378] width 47 height 27
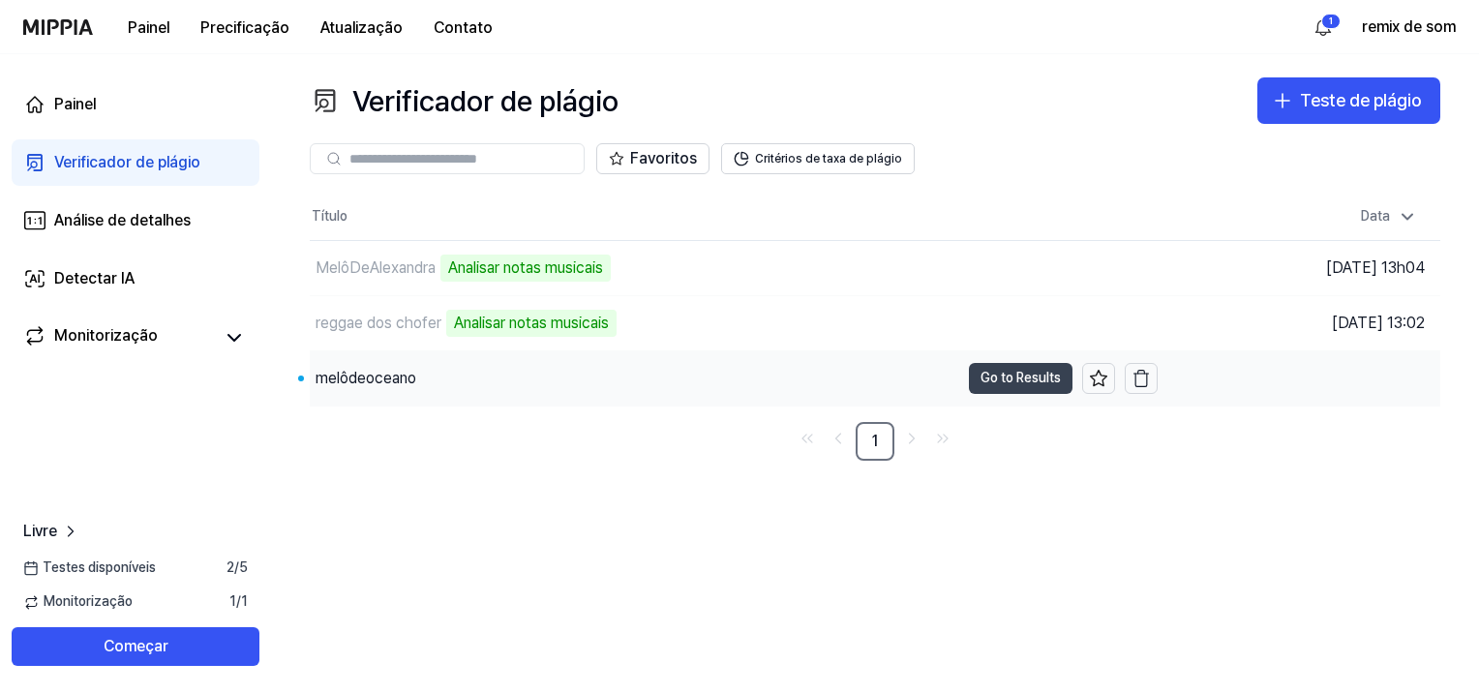
click at [1022, 390] on button "Go to Results" at bounding box center [1021, 378] width 104 height 31
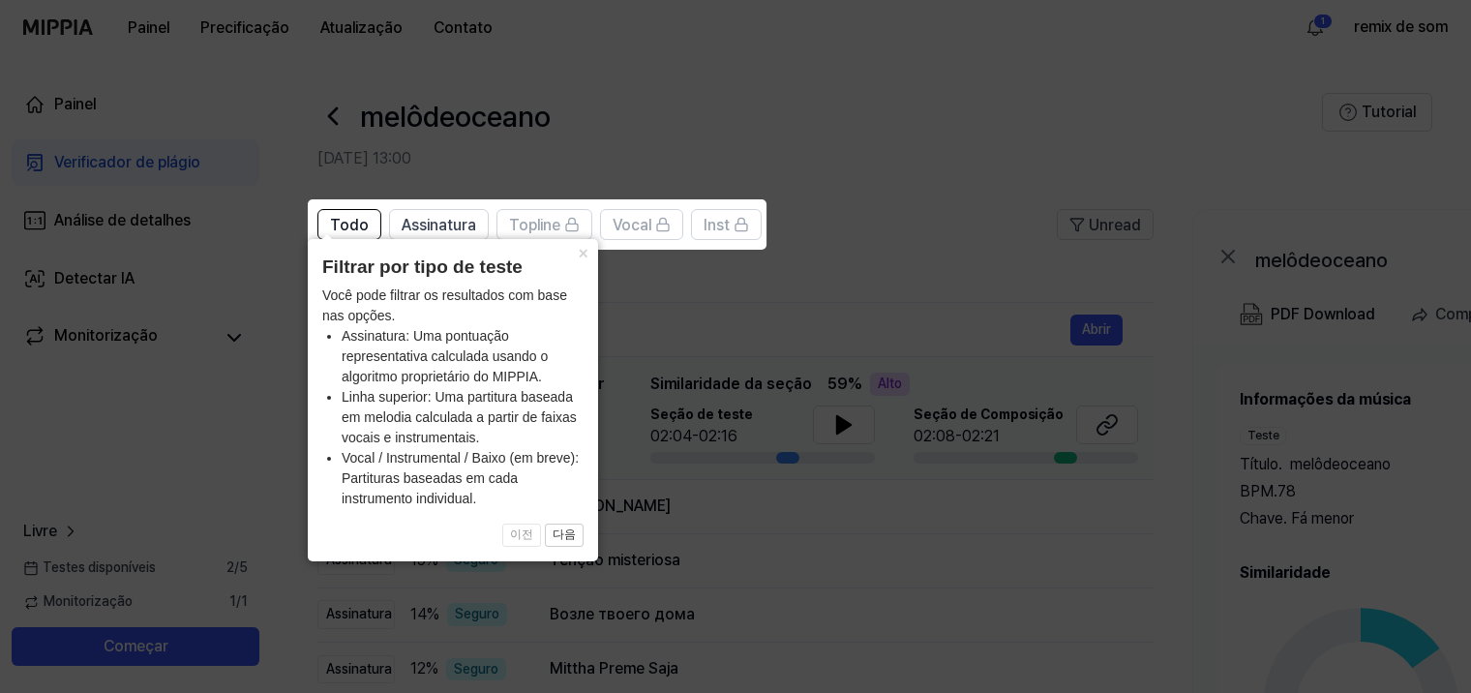
click at [825, 485] on icon at bounding box center [739, 346] width 1479 height 693
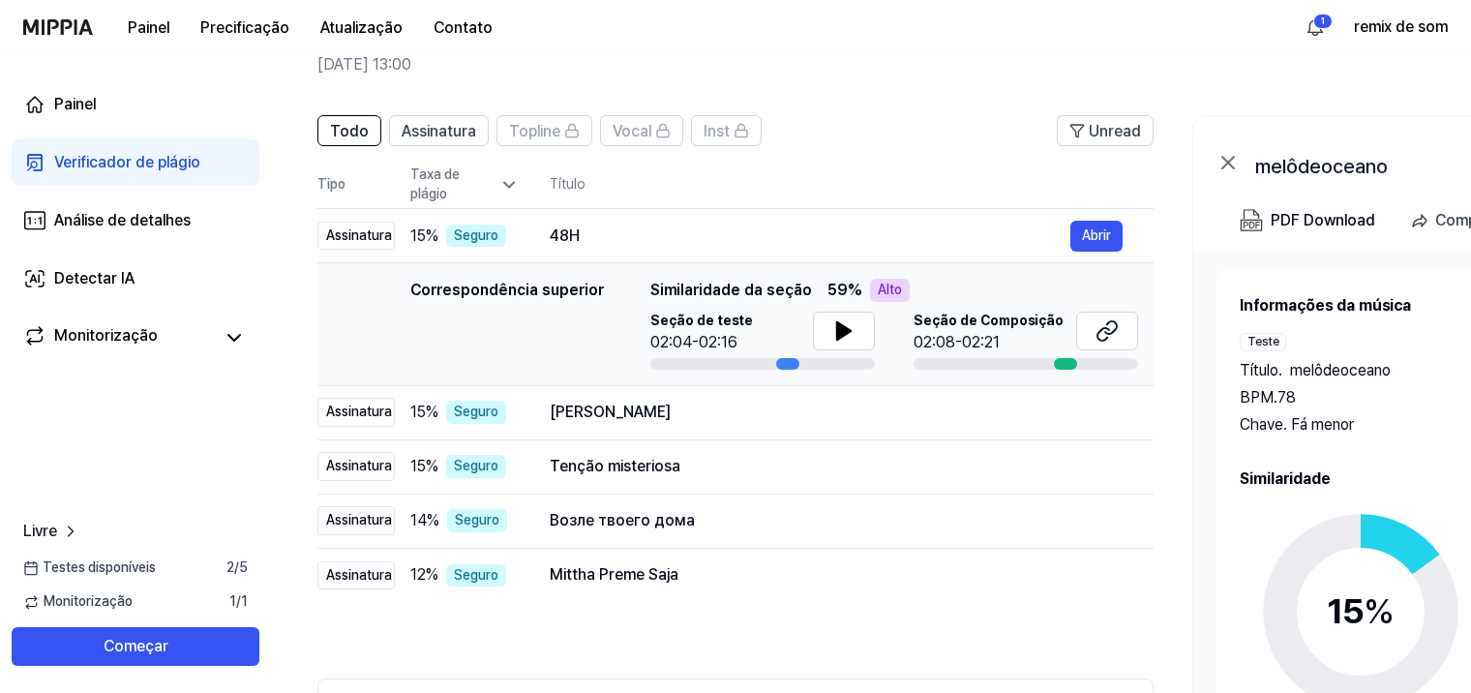
scroll to position [97, 0]
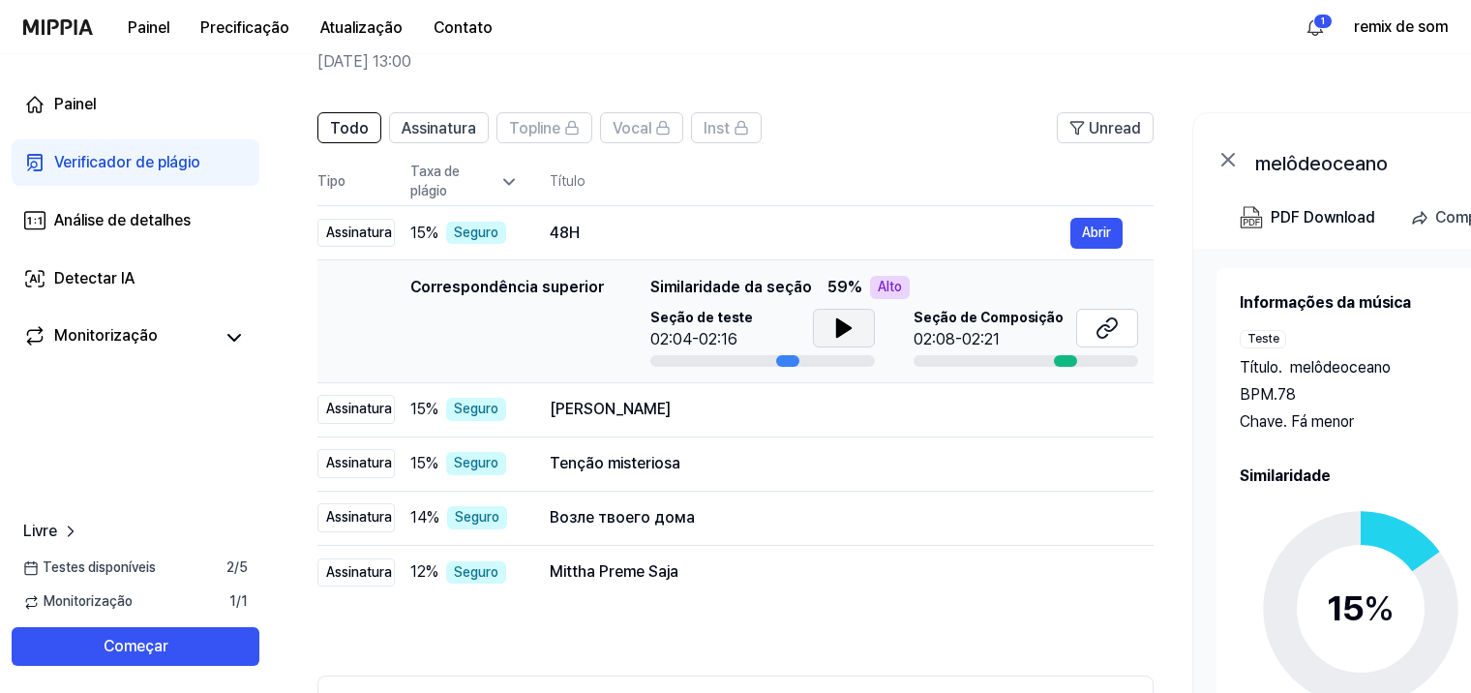
click at [855, 332] on button at bounding box center [844, 328] width 62 height 39
click at [856, 329] on button at bounding box center [844, 328] width 62 height 39
click at [1082, 403] on button "Open" at bounding box center [1094, 409] width 56 height 31
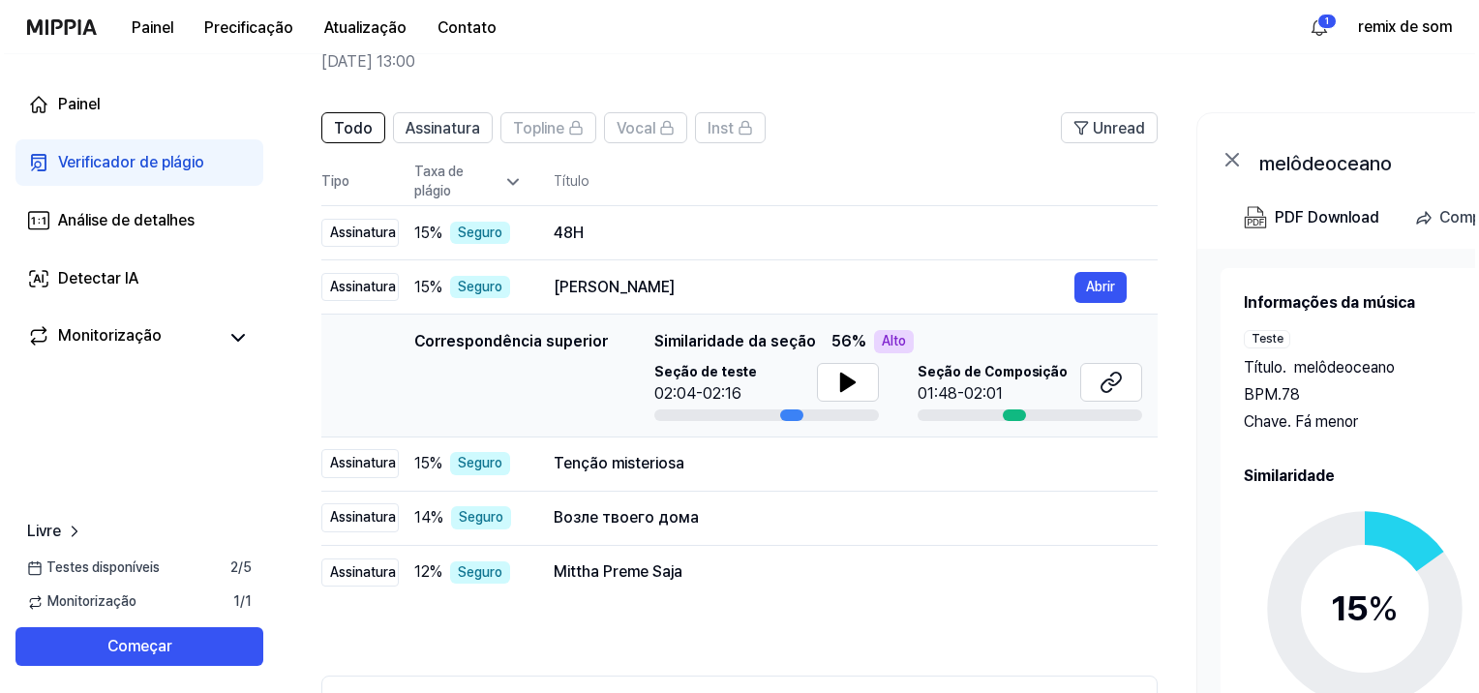
scroll to position [0, 0]
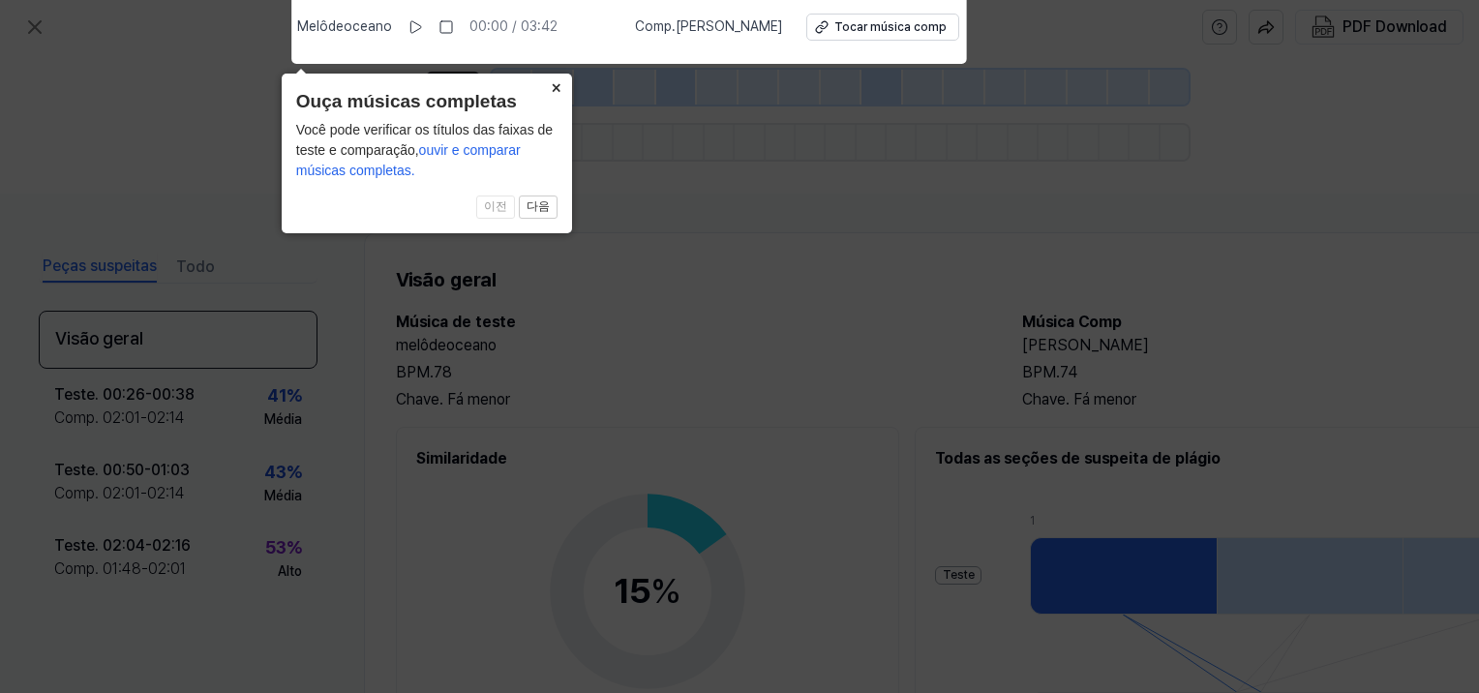
click at [550, 92] on button "×" at bounding box center [556, 87] width 31 height 27
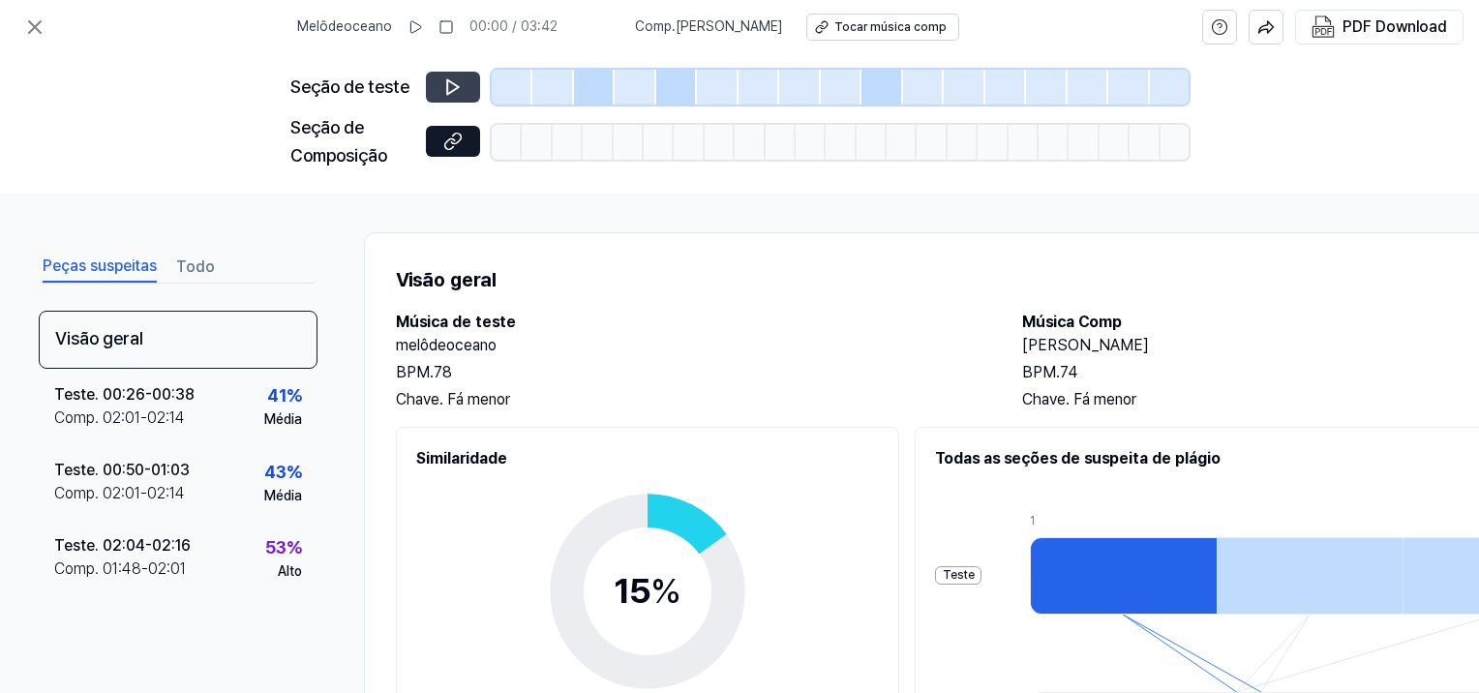
click at [455, 93] on icon at bounding box center [452, 86] width 19 height 19
click at [460, 99] on button at bounding box center [453, 87] width 54 height 31
click at [457, 97] on button at bounding box center [453, 87] width 54 height 31
click at [461, 72] on button at bounding box center [453, 87] width 54 height 31
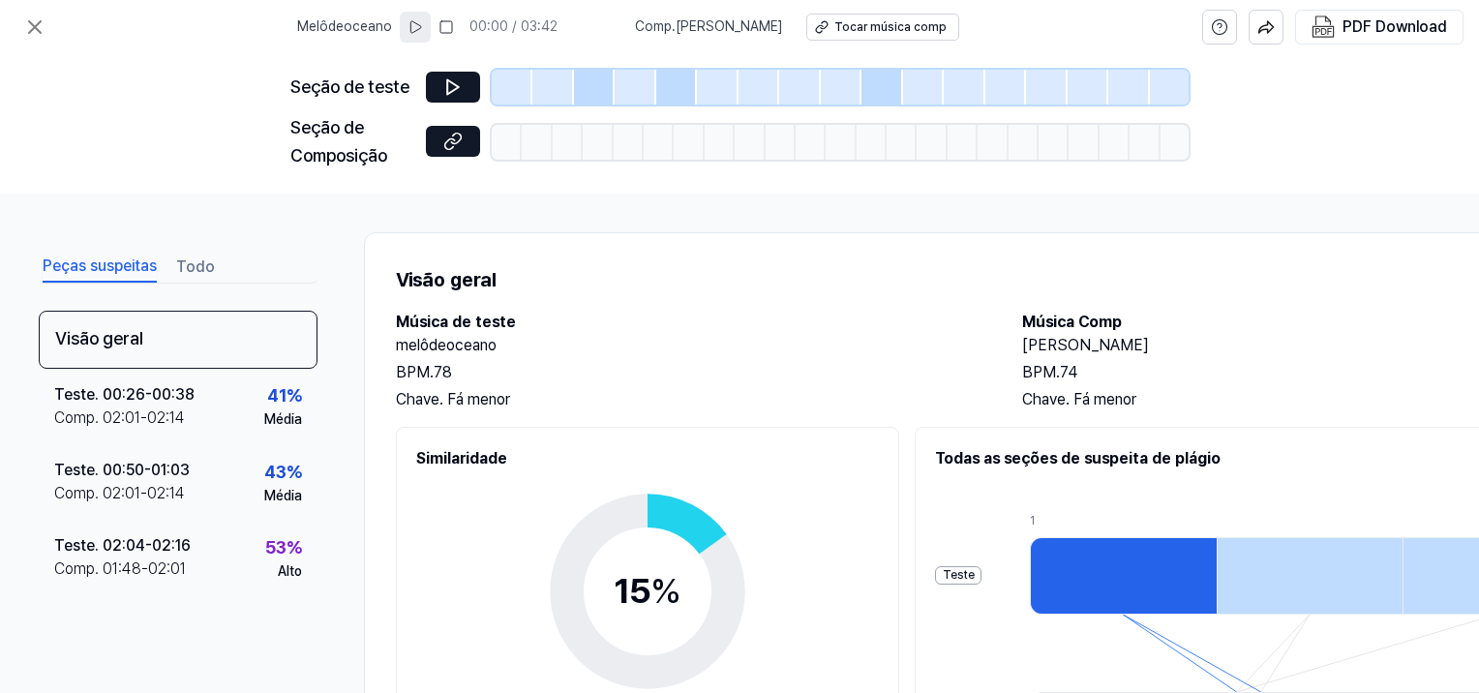
click at [410, 22] on icon at bounding box center [414, 26] width 15 height 15
click at [444, 121] on div "Seção de Composição" at bounding box center [739, 142] width 898 height 56
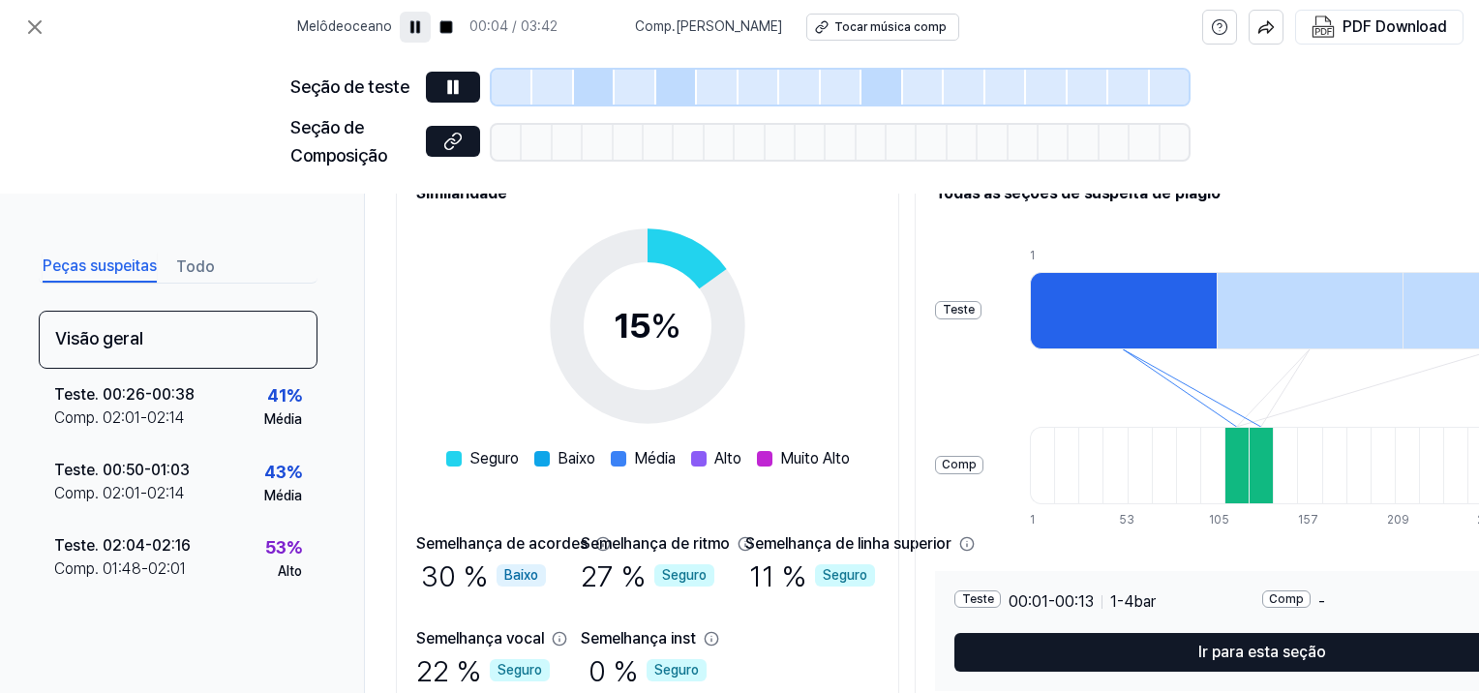
scroll to position [263, 0]
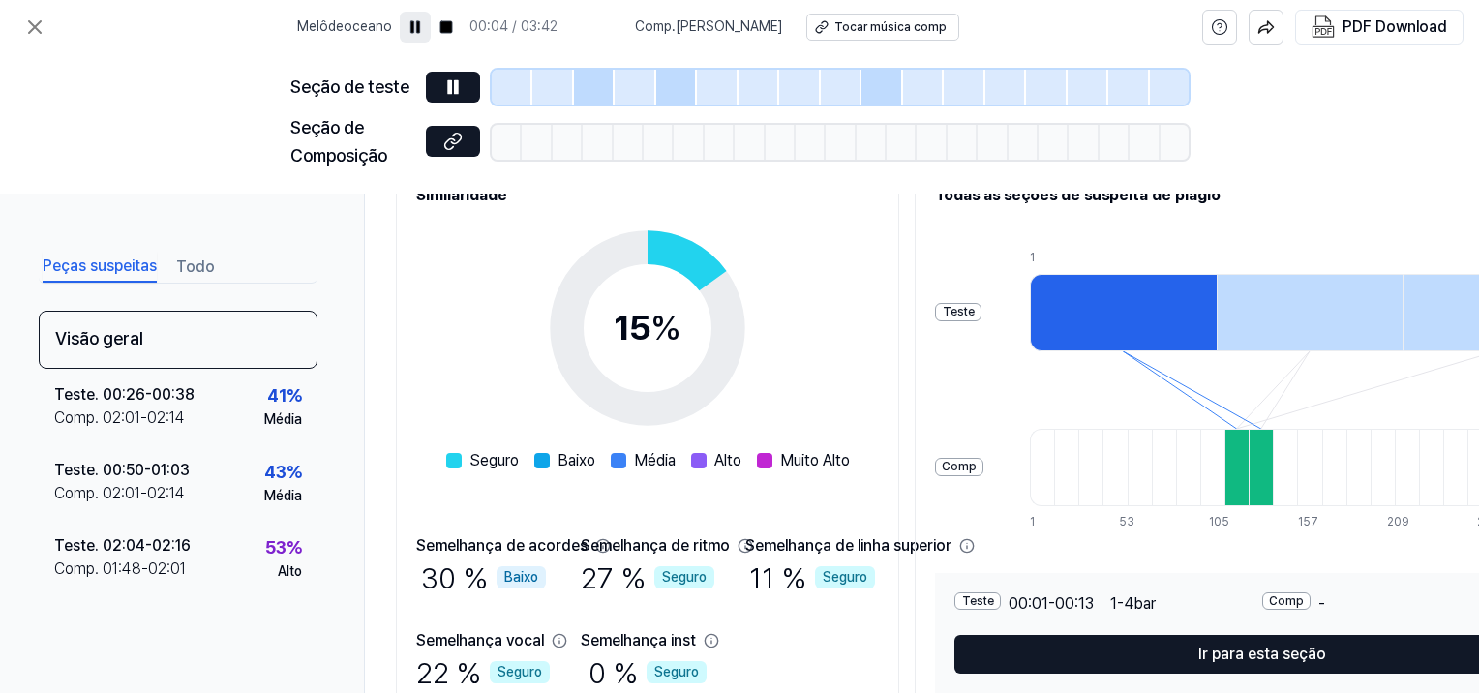
click at [768, 279] on icon at bounding box center [647, 328] width 242 height 242
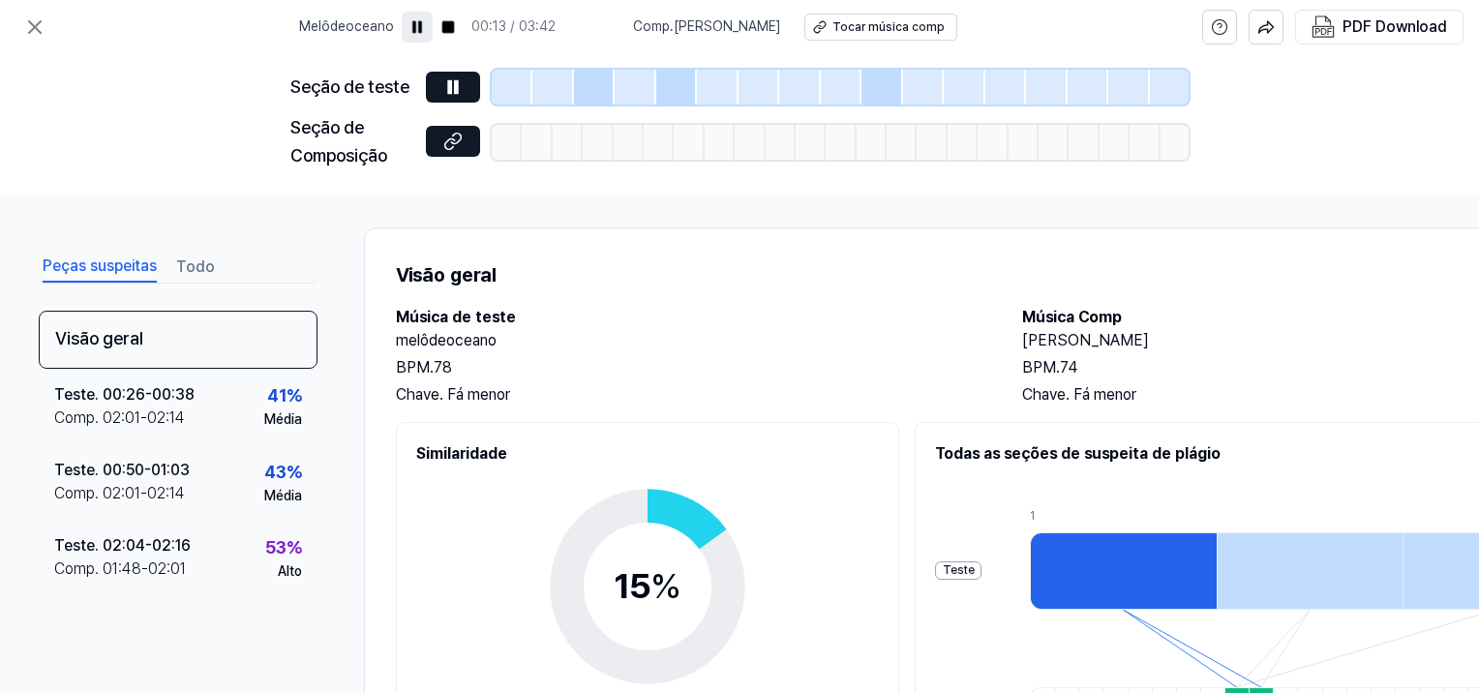
scroll to position [0, 0]
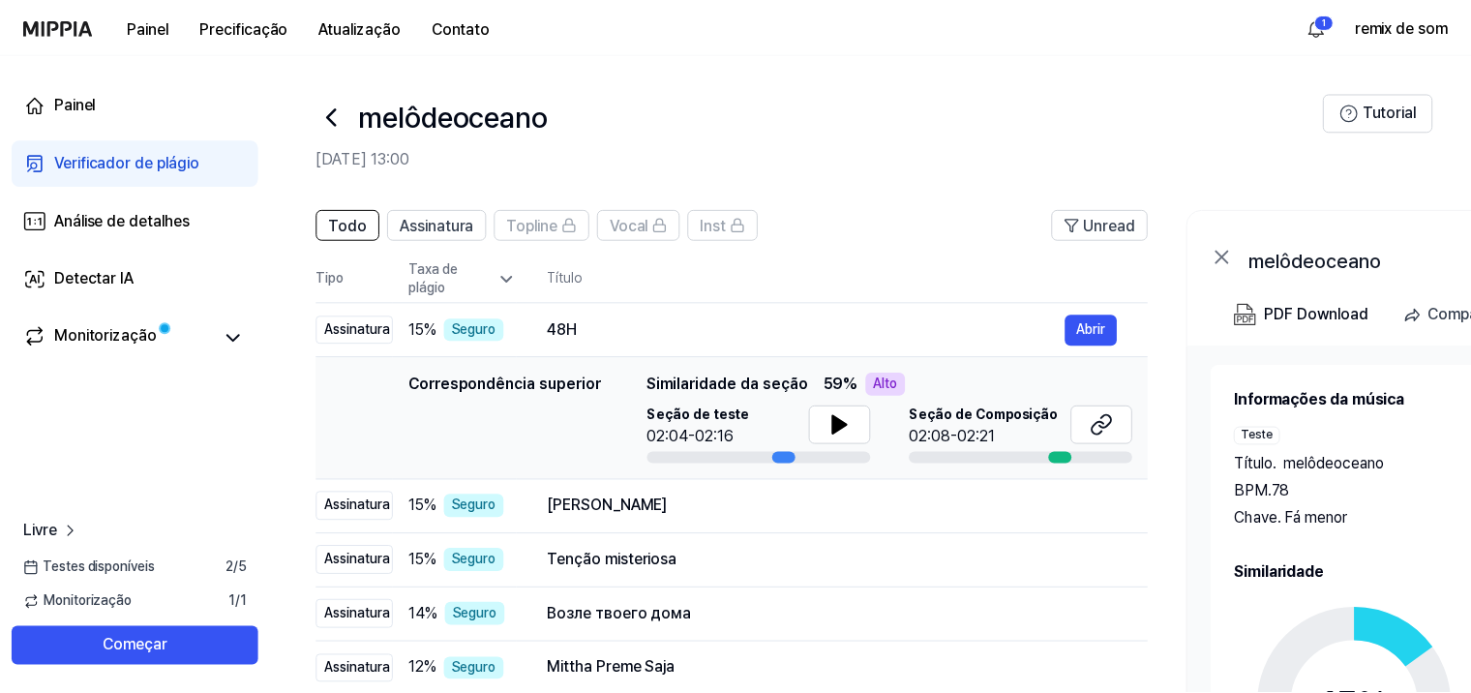
scroll to position [97, 0]
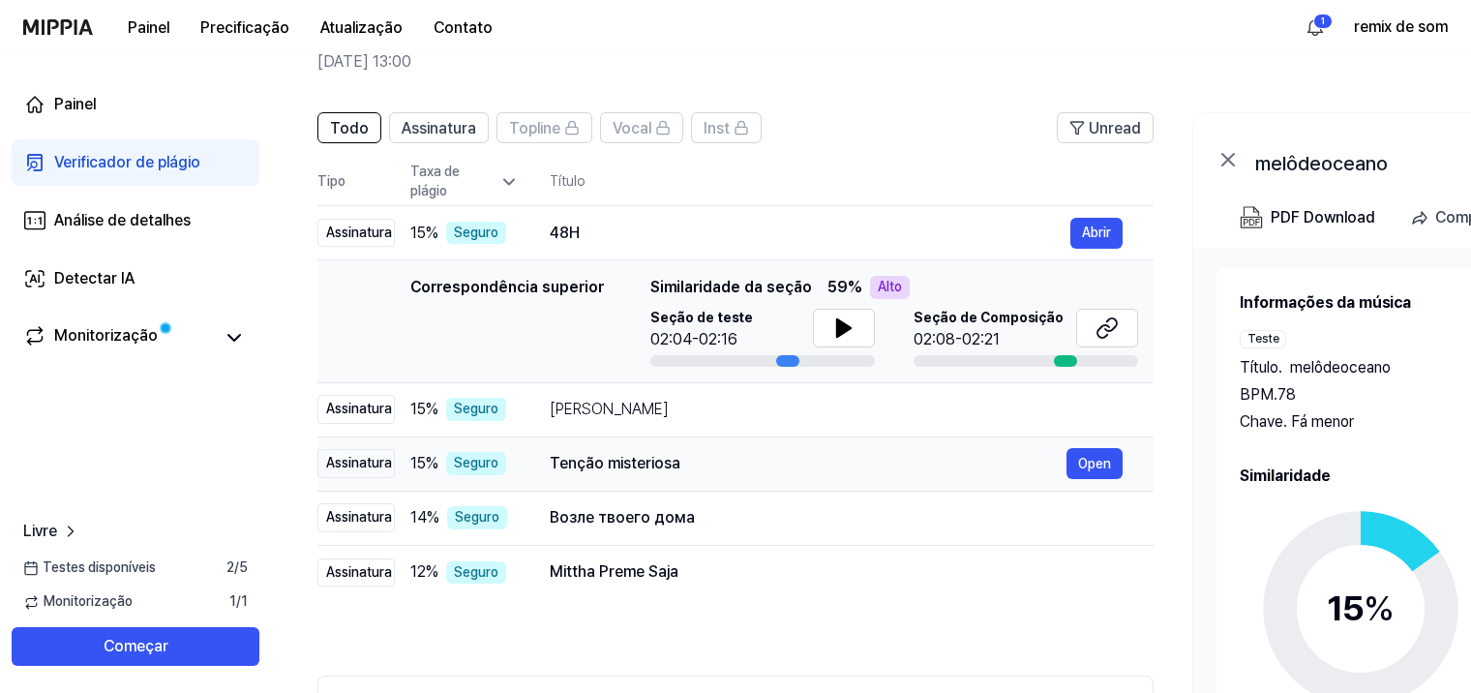
click at [558, 457] on div "Tenção misteriosa" at bounding box center [808, 463] width 517 height 23
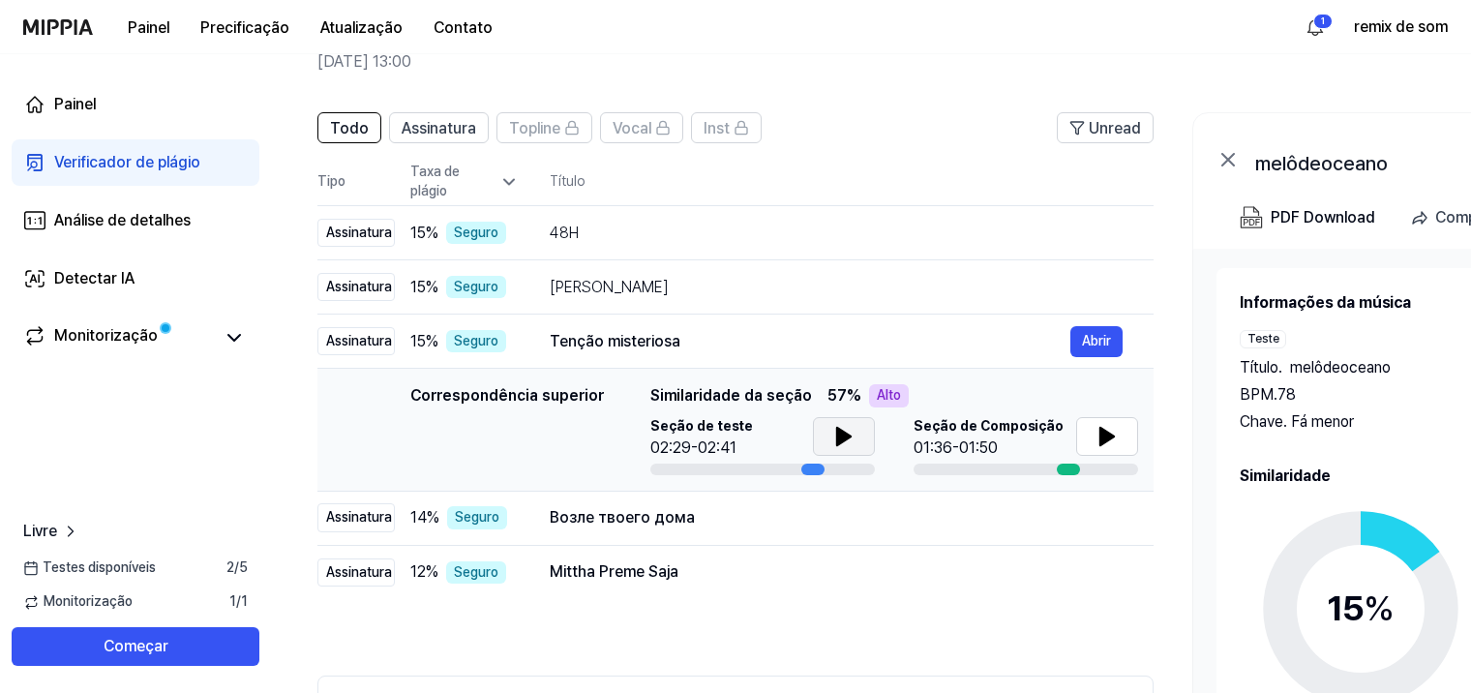
click at [863, 443] on button at bounding box center [844, 436] width 62 height 39
click at [859, 443] on button at bounding box center [844, 436] width 62 height 39
click at [1088, 432] on button at bounding box center [1107, 436] width 62 height 39
click at [998, 470] on div at bounding box center [1026, 470] width 225 height 12
click at [1057, 472] on div at bounding box center [1026, 470] width 225 height 12
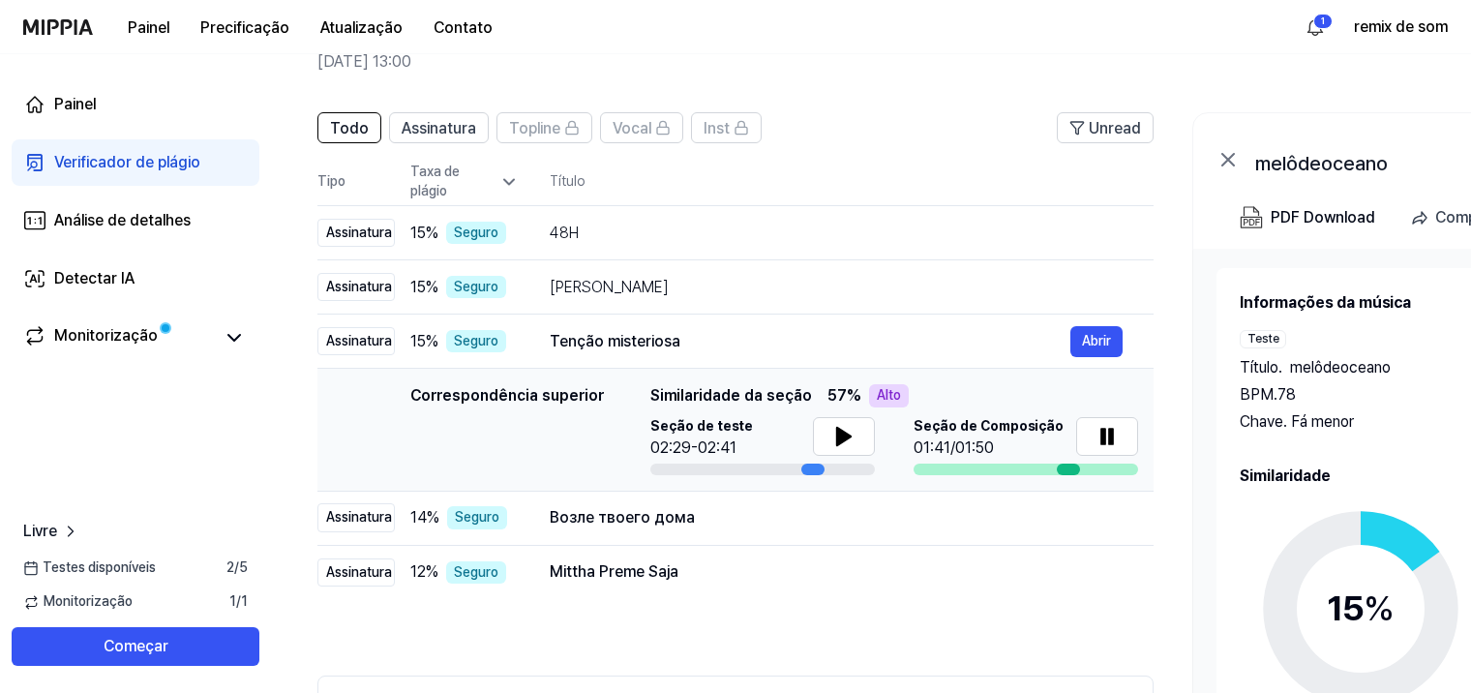
click at [1071, 472] on div at bounding box center [1068, 470] width 23 height 12
drag, startPoint x: 1111, startPoint y: 447, endPoint x: 859, endPoint y: 435, distance: 251.9
click at [1108, 447] on icon at bounding box center [1106, 436] width 23 height 23
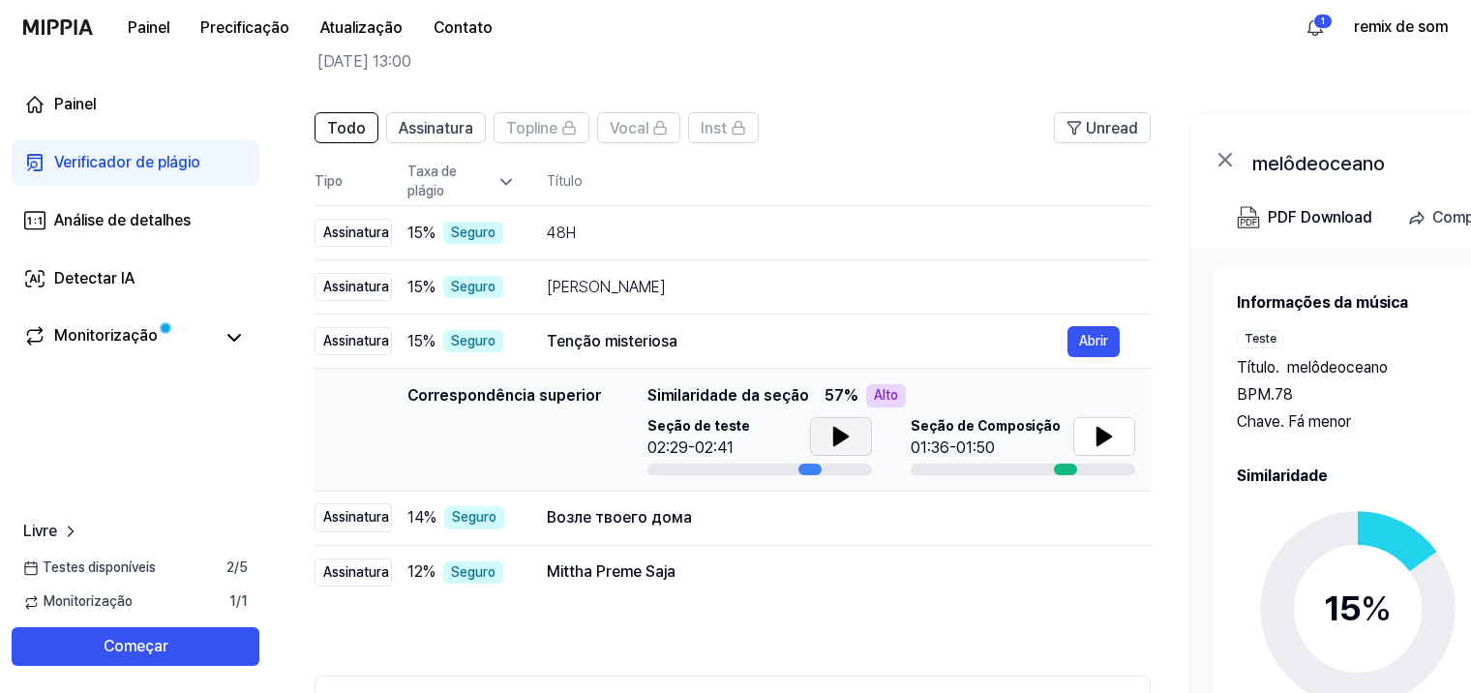
click at [823, 435] on button at bounding box center [841, 436] width 62 height 39
click at [821, 435] on button at bounding box center [841, 436] width 62 height 39
click at [1088, 513] on button "Open" at bounding box center [1092, 517] width 56 height 31
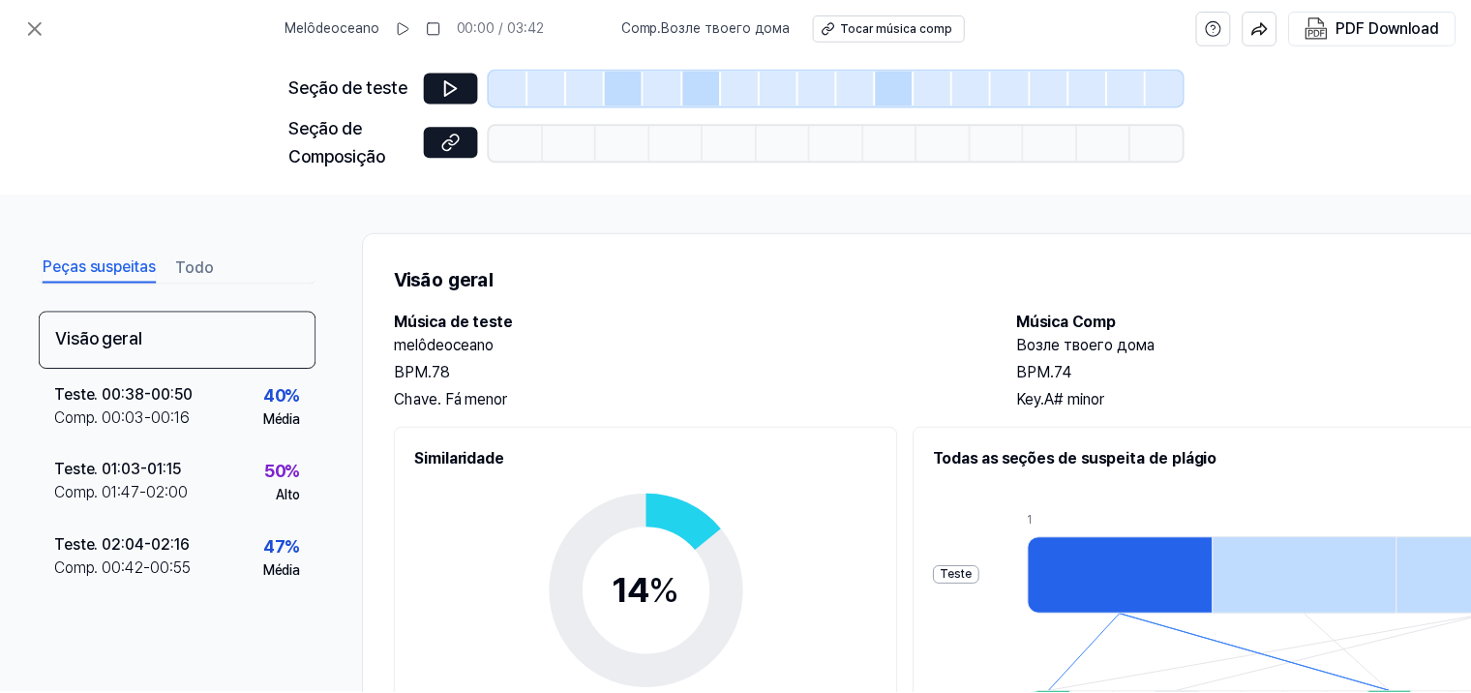
scroll to position [97, 0]
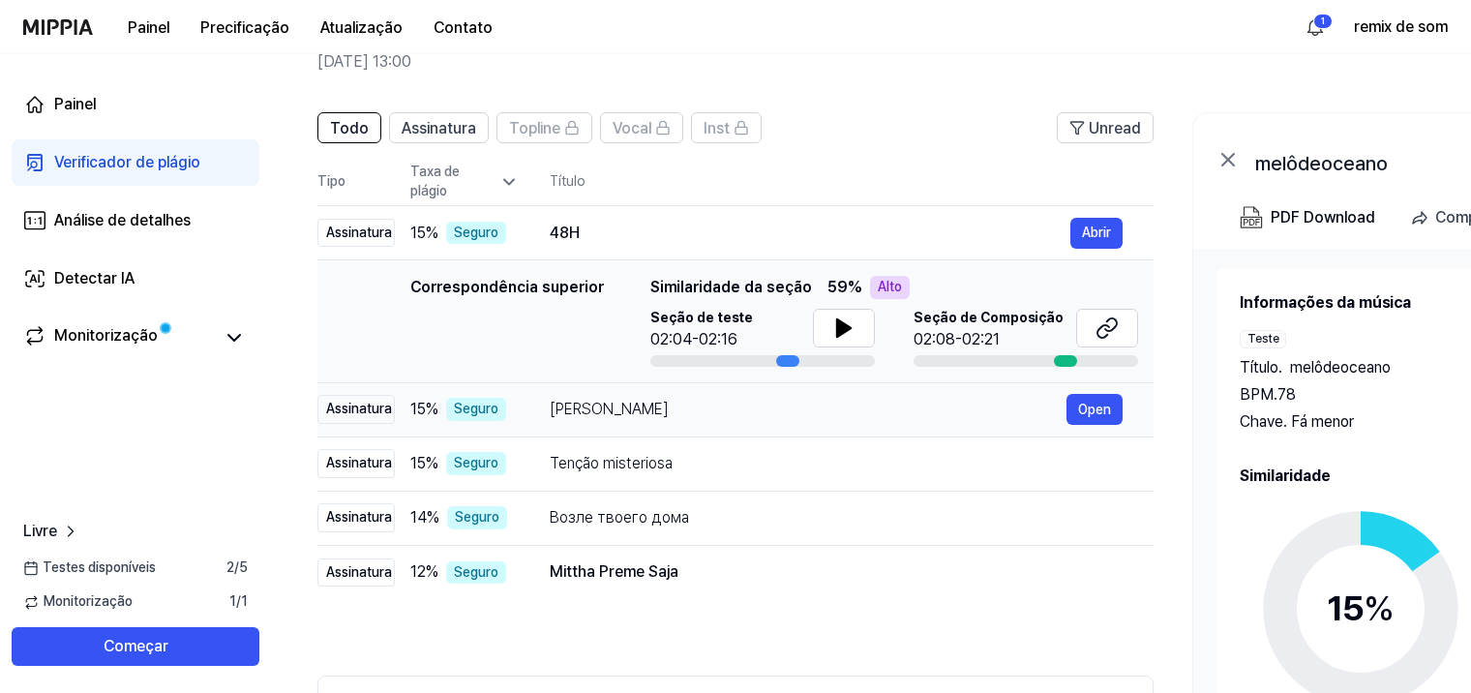
click at [868, 424] on div "Narayan Mil Jayega Open" at bounding box center [836, 409] width 573 height 31
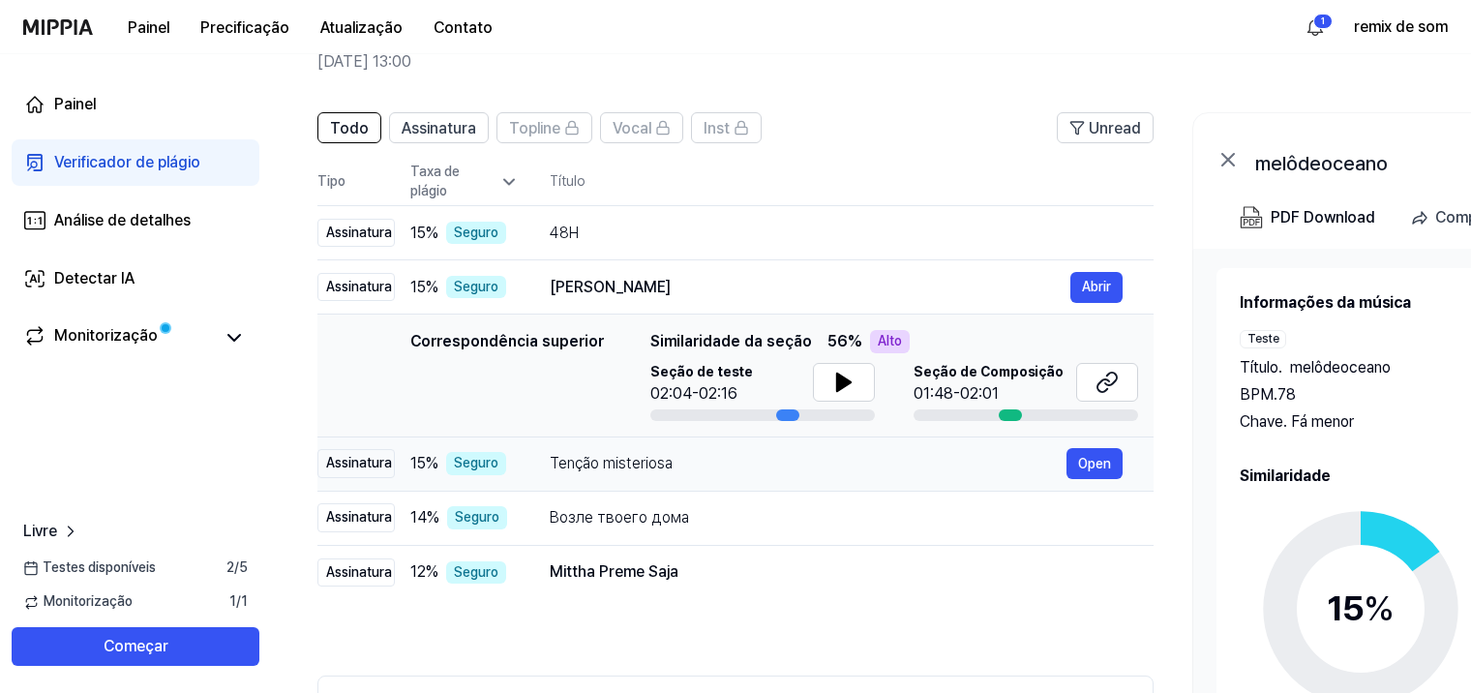
click at [868, 456] on div "Tenção misteriosa" at bounding box center [808, 463] width 517 height 23
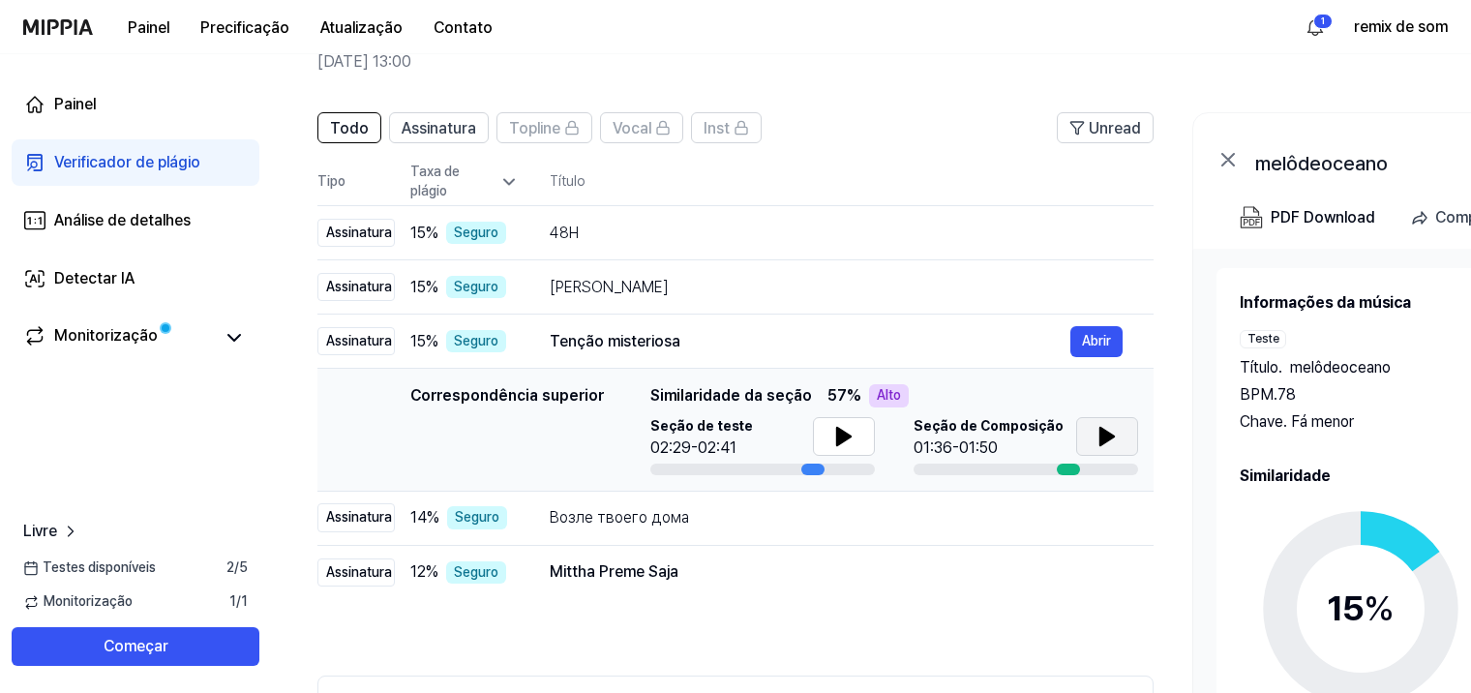
click at [1090, 443] on button at bounding box center [1107, 436] width 62 height 39
click at [869, 504] on div "Возле твоего дома Open" at bounding box center [836, 517] width 573 height 31
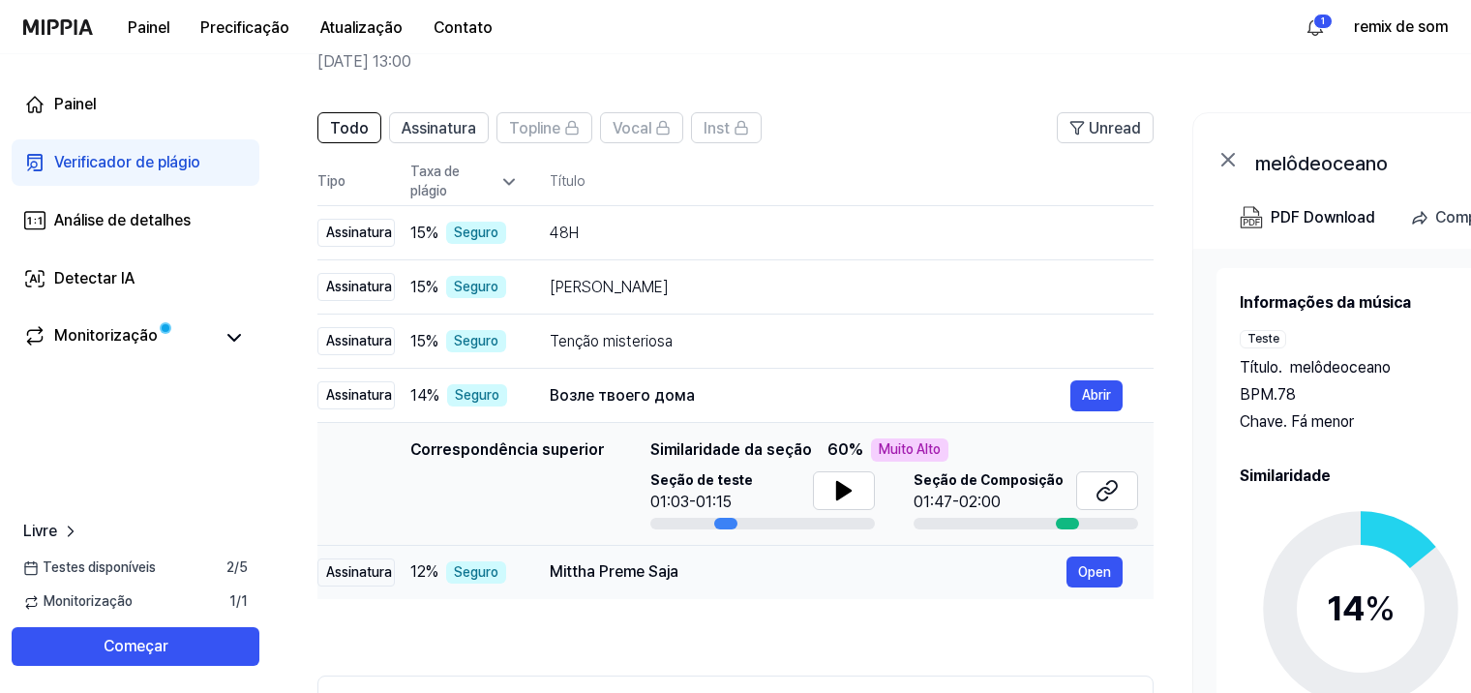
click at [876, 568] on div "Mittha Preme Saja" at bounding box center [808, 571] width 517 height 23
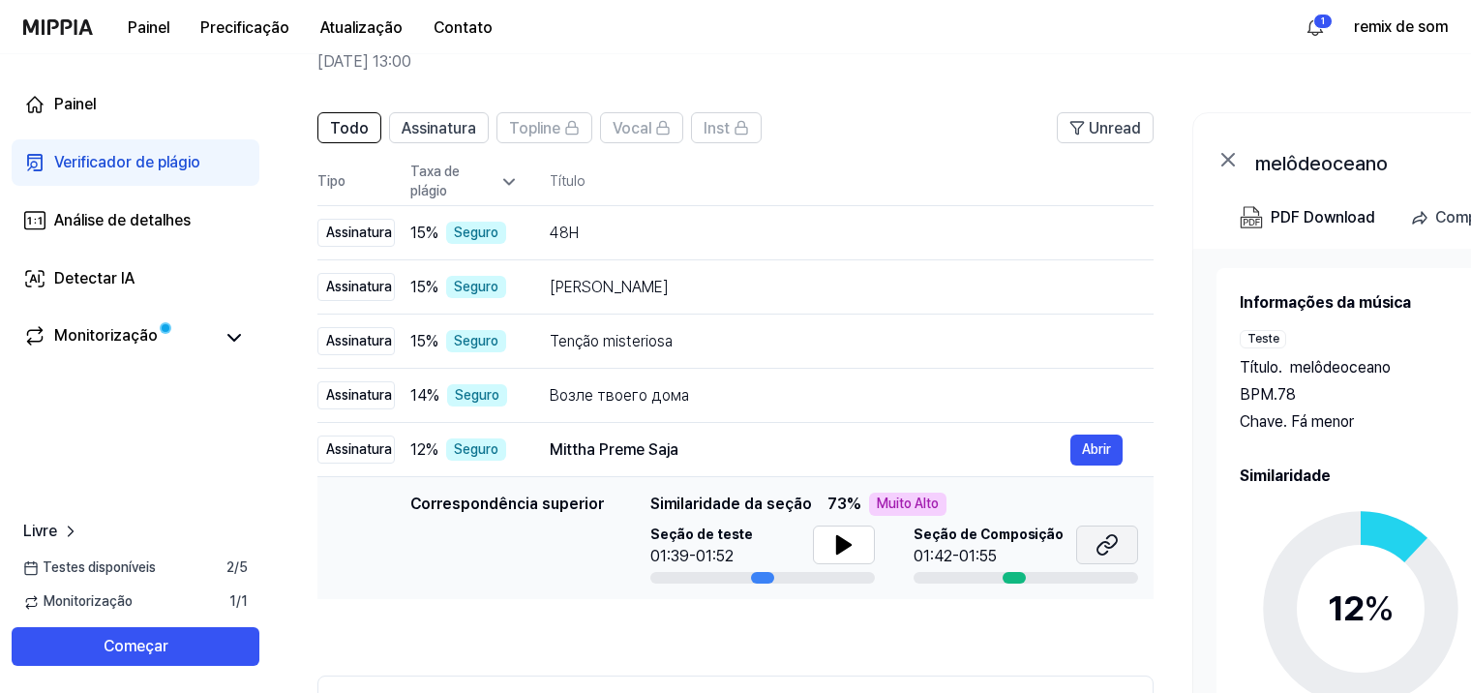
click at [1110, 545] on icon at bounding box center [1106, 544] width 23 height 23
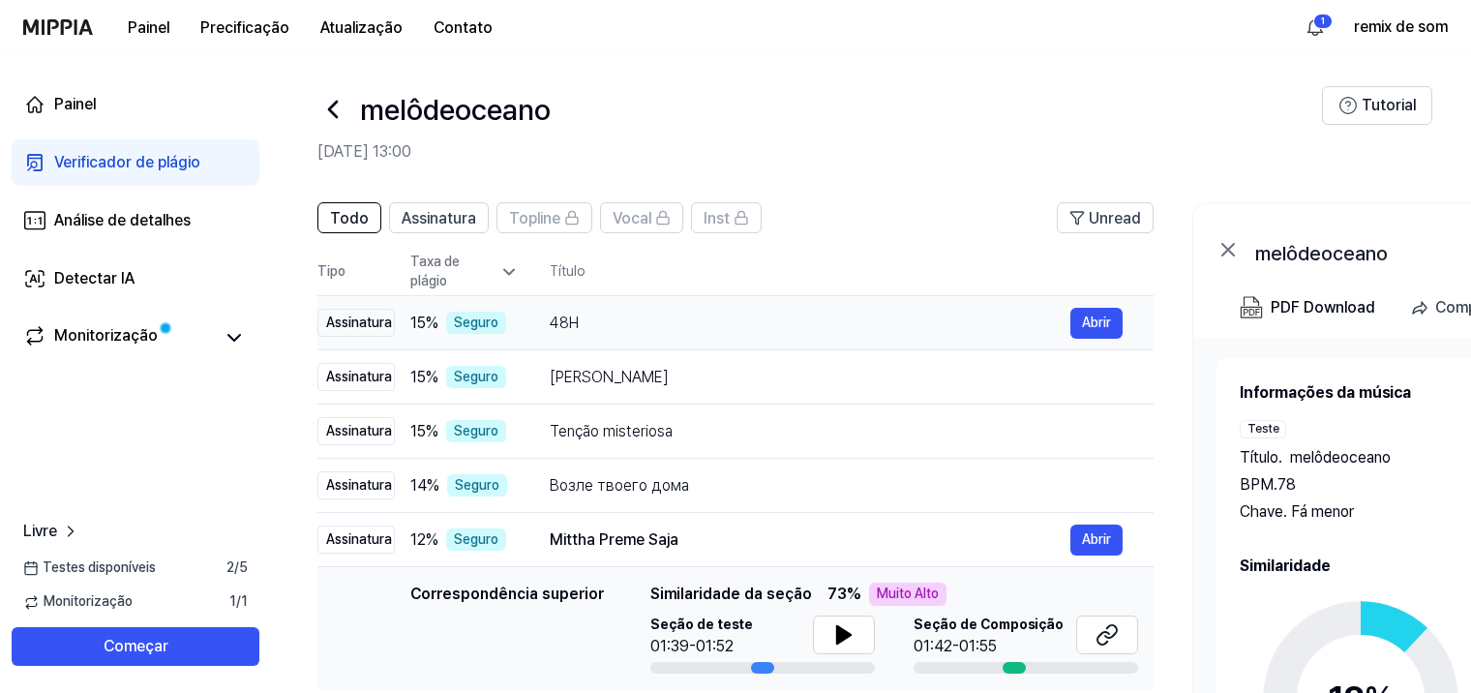
scroll to position [0, 0]
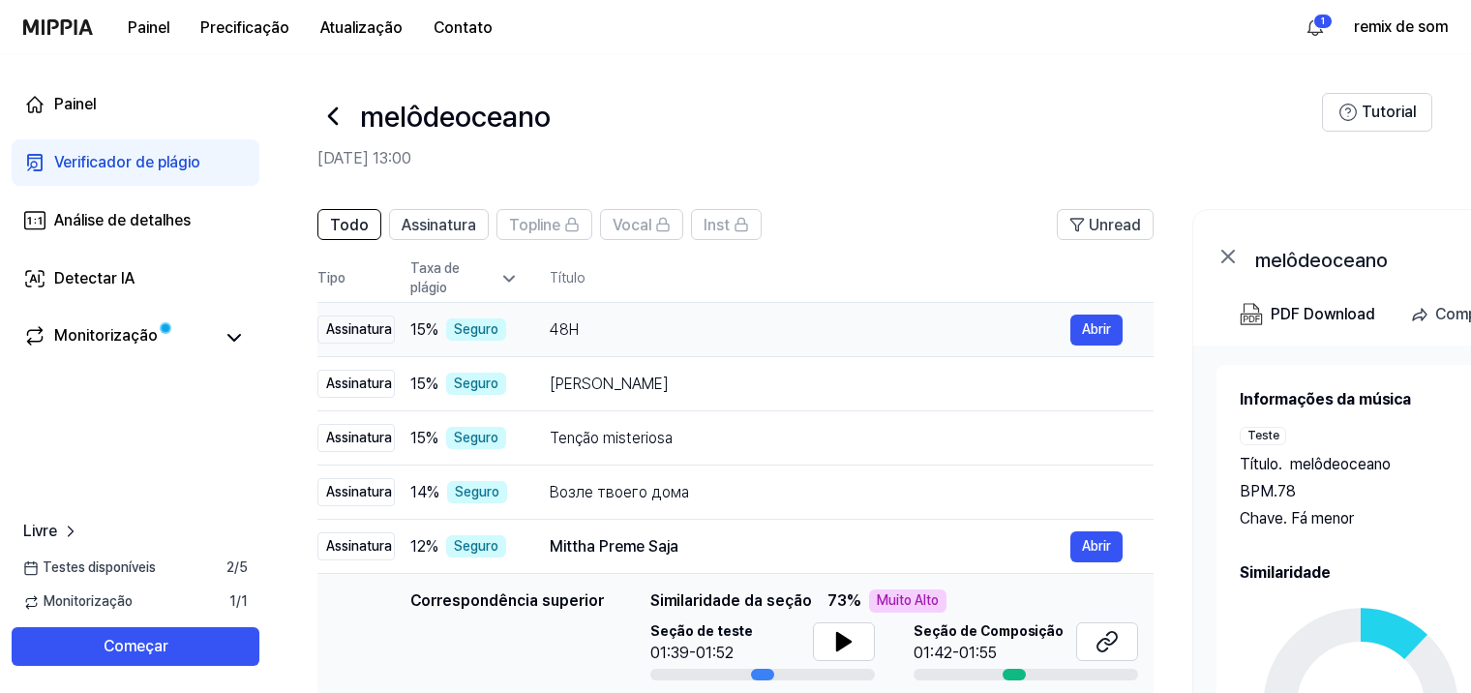
click at [615, 325] on div "48H" at bounding box center [810, 329] width 521 height 23
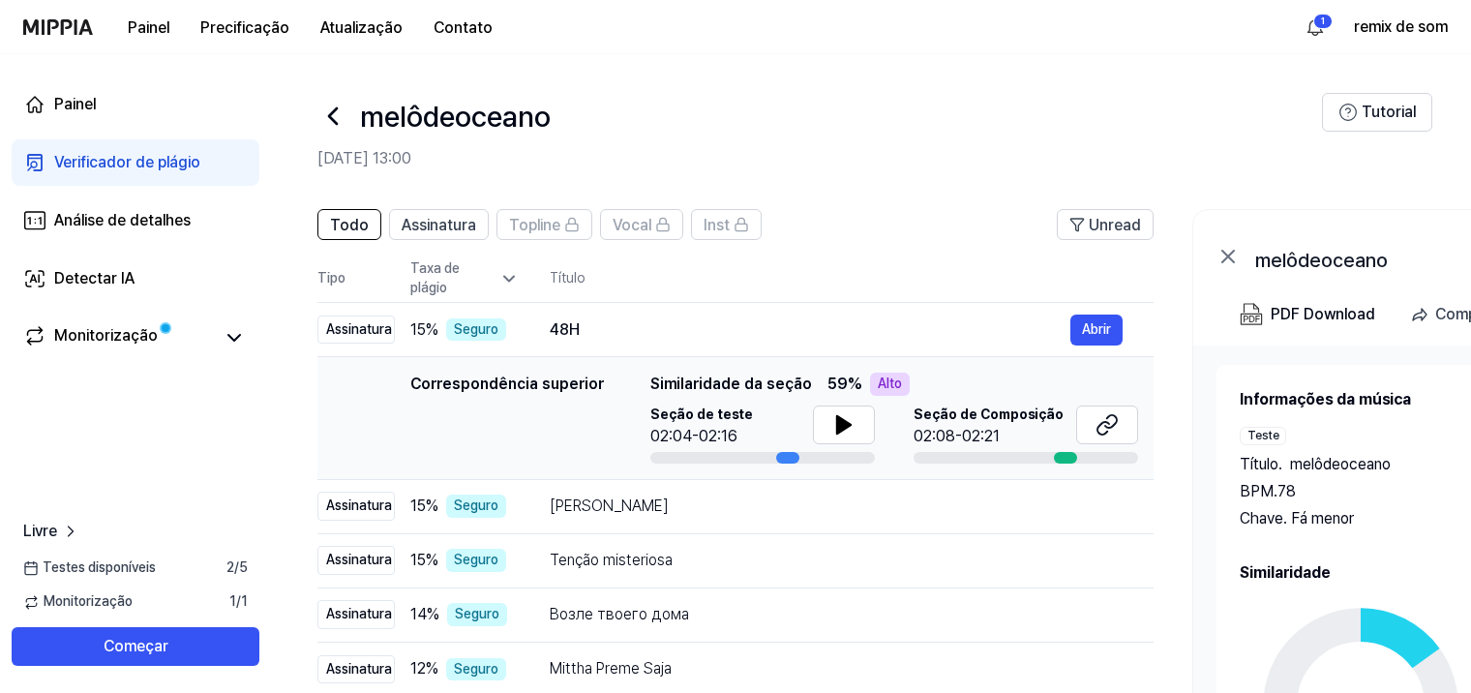
click at [1072, 428] on div "Seção de Composição 02:08-02:21" at bounding box center [1026, 426] width 225 height 43
click at [1087, 422] on button at bounding box center [1107, 424] width 62 height 39
click at [329, 118] on icon at bounding box center [332, 116] width 31 height 31
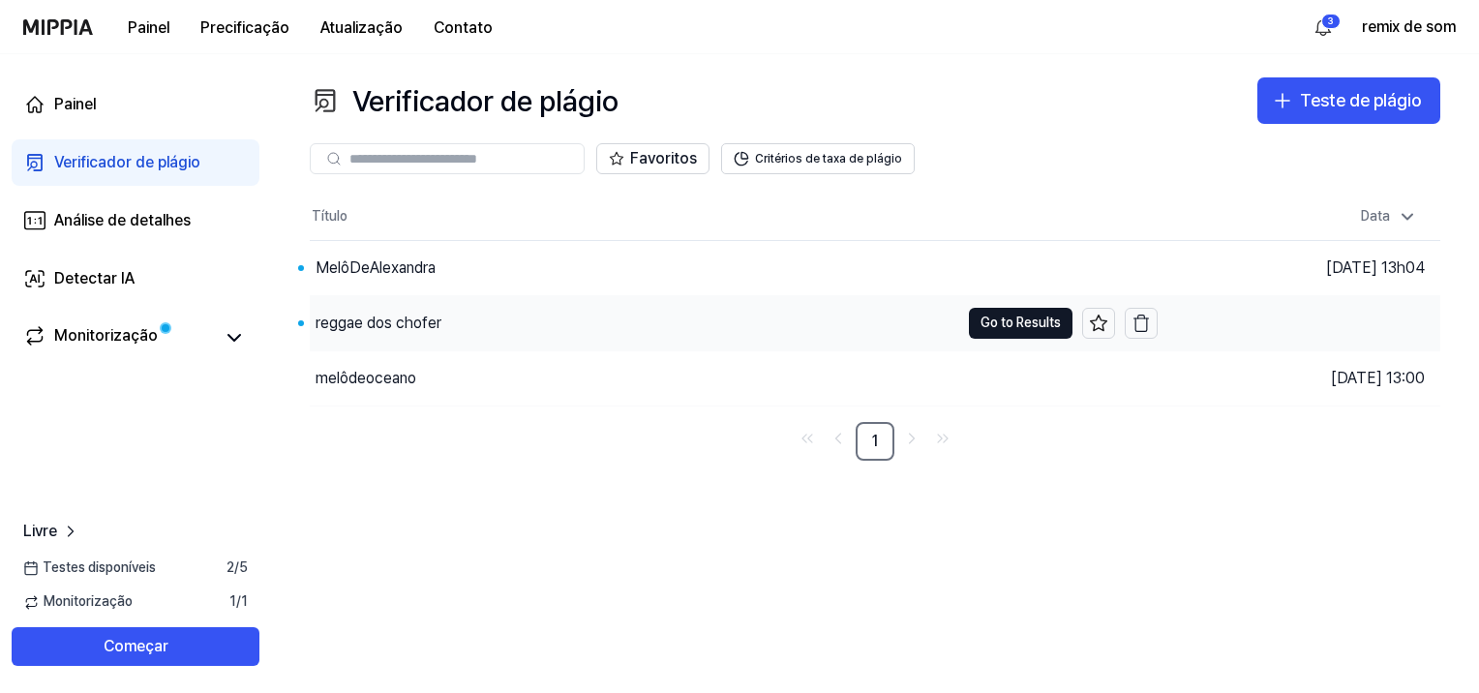
click at [720, 331] on div "reggae dos chofer" at bounding box center [634, 323] width 649 height 54
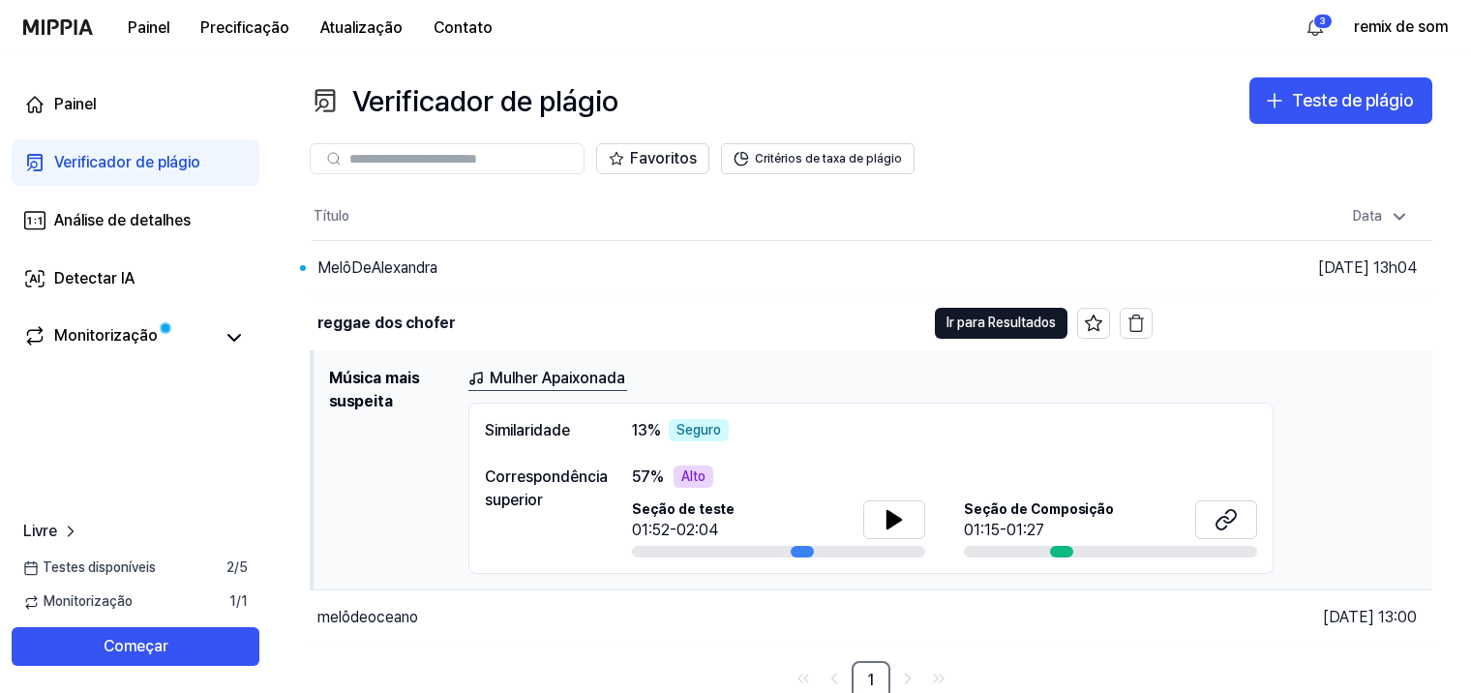
scroll to position [5, 0]
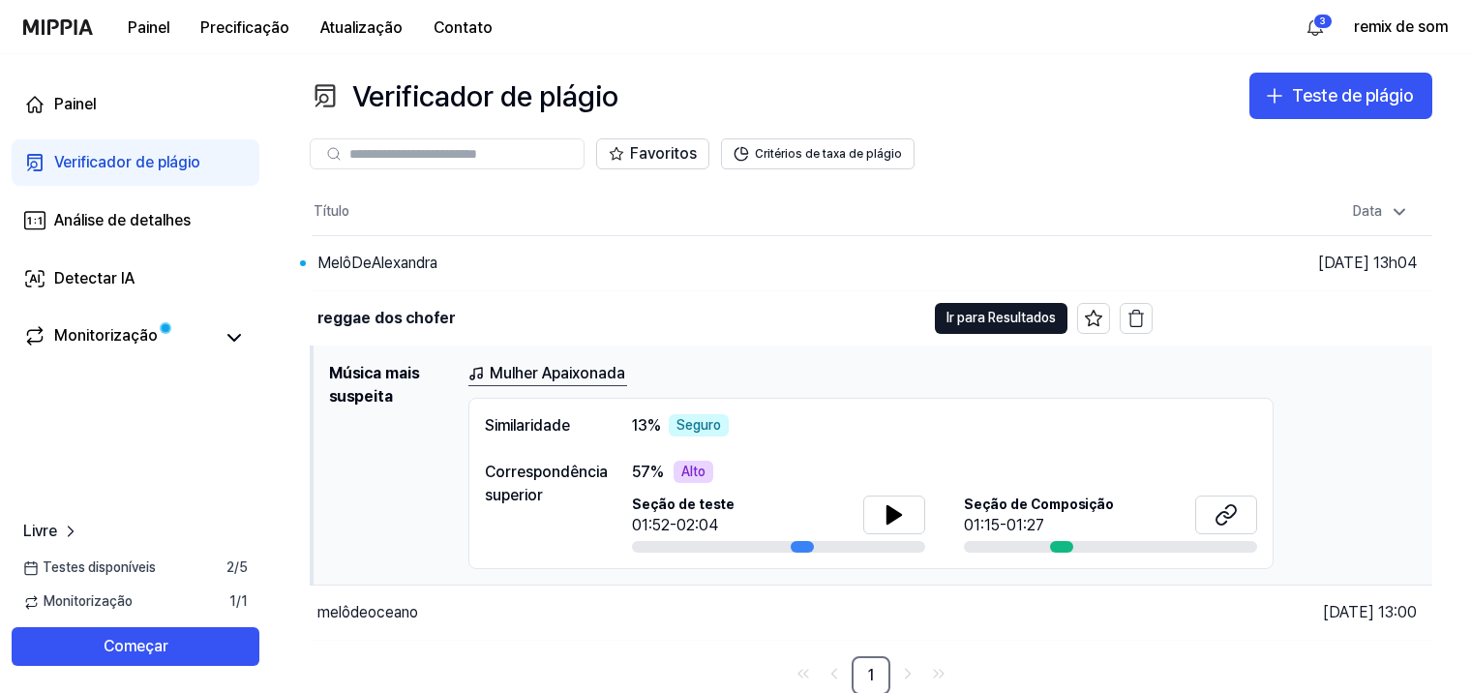
click at [686, 366] on div "Mulher Apaixonada" at bounding box center [942, 374] width 948 height 24
click at [1224, 515] on icon at bounding box center [1230, 511] width 12 height 13
click at [886, 503] on icon at bounding box center [894, 514] width 23 height 23
click at [902, 515] on icon at bounding box center [894, 514] width 23 height 23
click at [674, 358] on td "Música mais suspeita Mulher Apaixonada Similaridade 13 % Seguro Correspondência…" at bounding box center [872, 465] width 1121 height 240
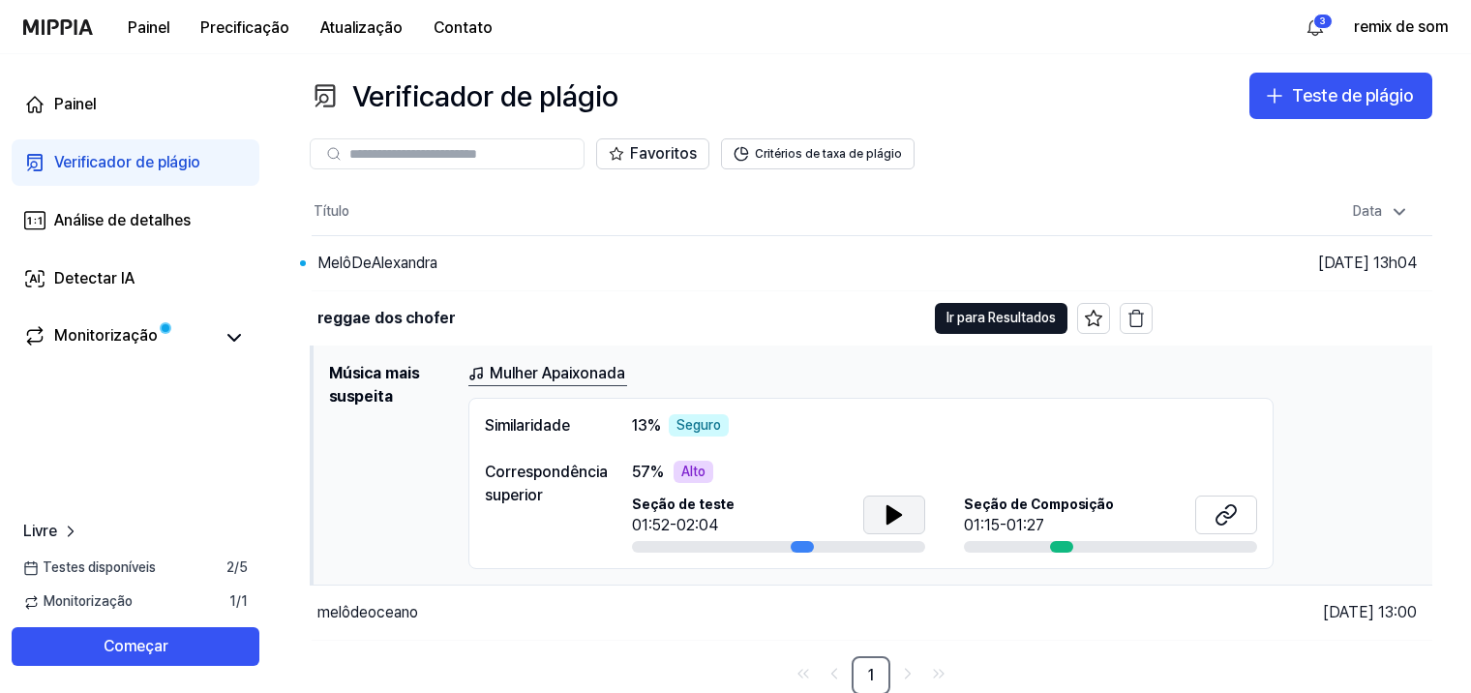
click at [700, 375] on div "Mulher Apaixonada" at bounding box center [942, 374] width 948 height 24
click at [423, 377] on h1 "Música mais suspeita" at bounding box center [391, 466] width 124 height 208
click at [368, 380] on h1 "Música mais suspeita" at bounding box center [391, 466] width 124 height 208
click at [763, 389] on div "Mulher Apaixonada Similaridade 13 % Seguro Correspondência superior 57 % Alto S…" at bounding box center [942, 466] width 948 height 208
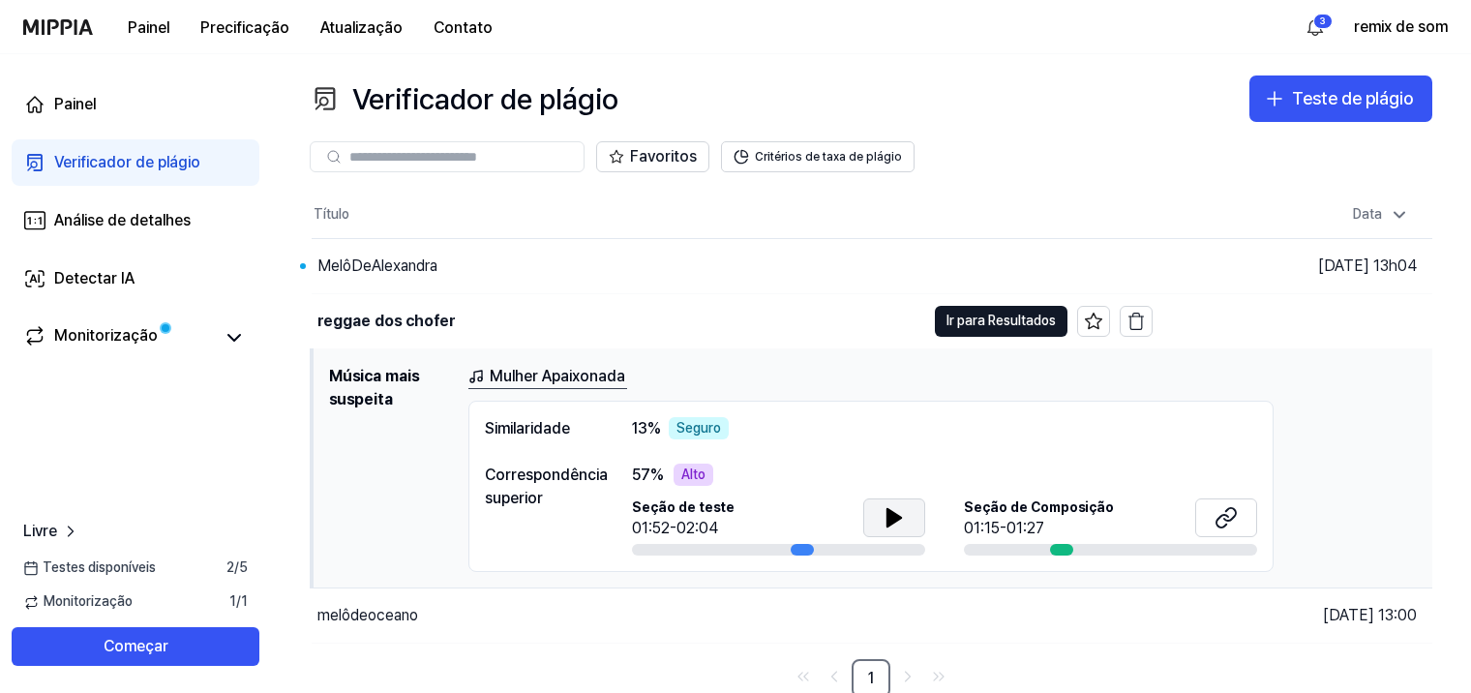
scroll to position [0, 0]
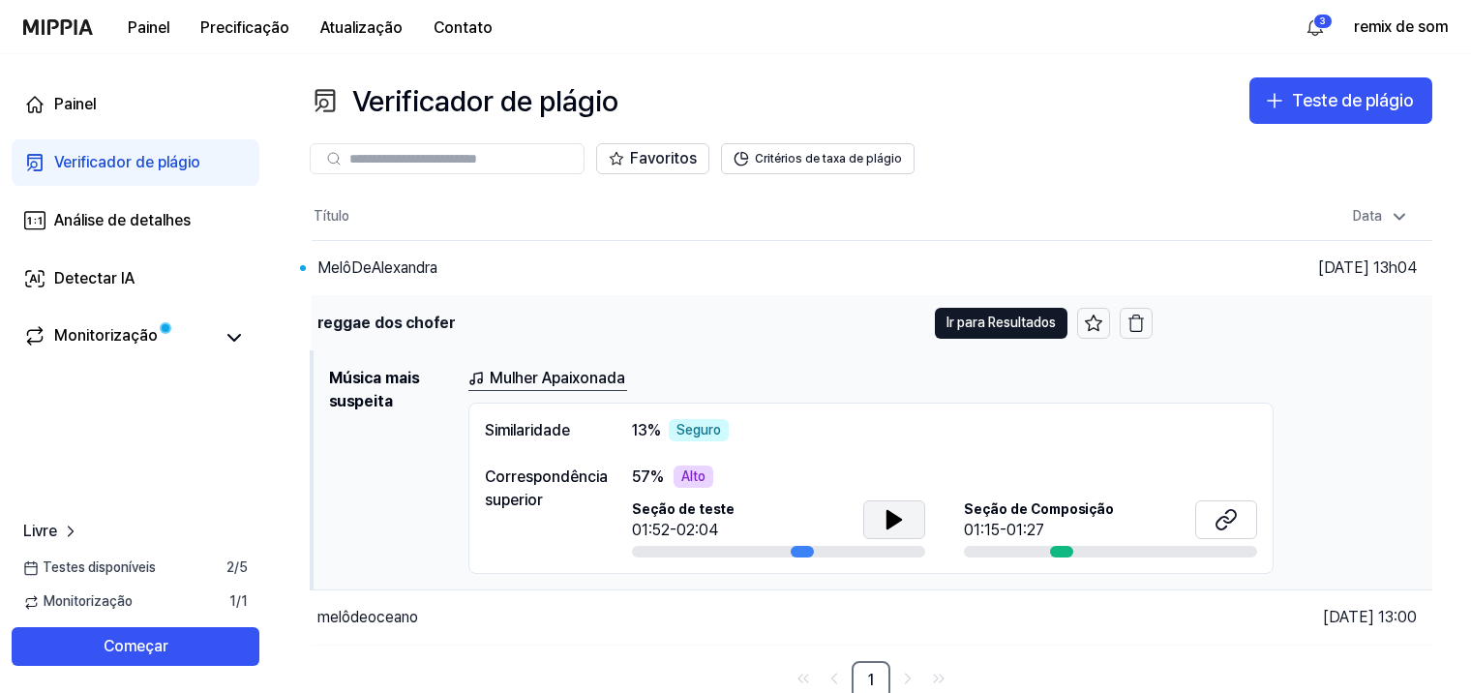
click at [454, 313] on div "reggae dos chofer" at bounding box center [619, 323] width 614 height 54
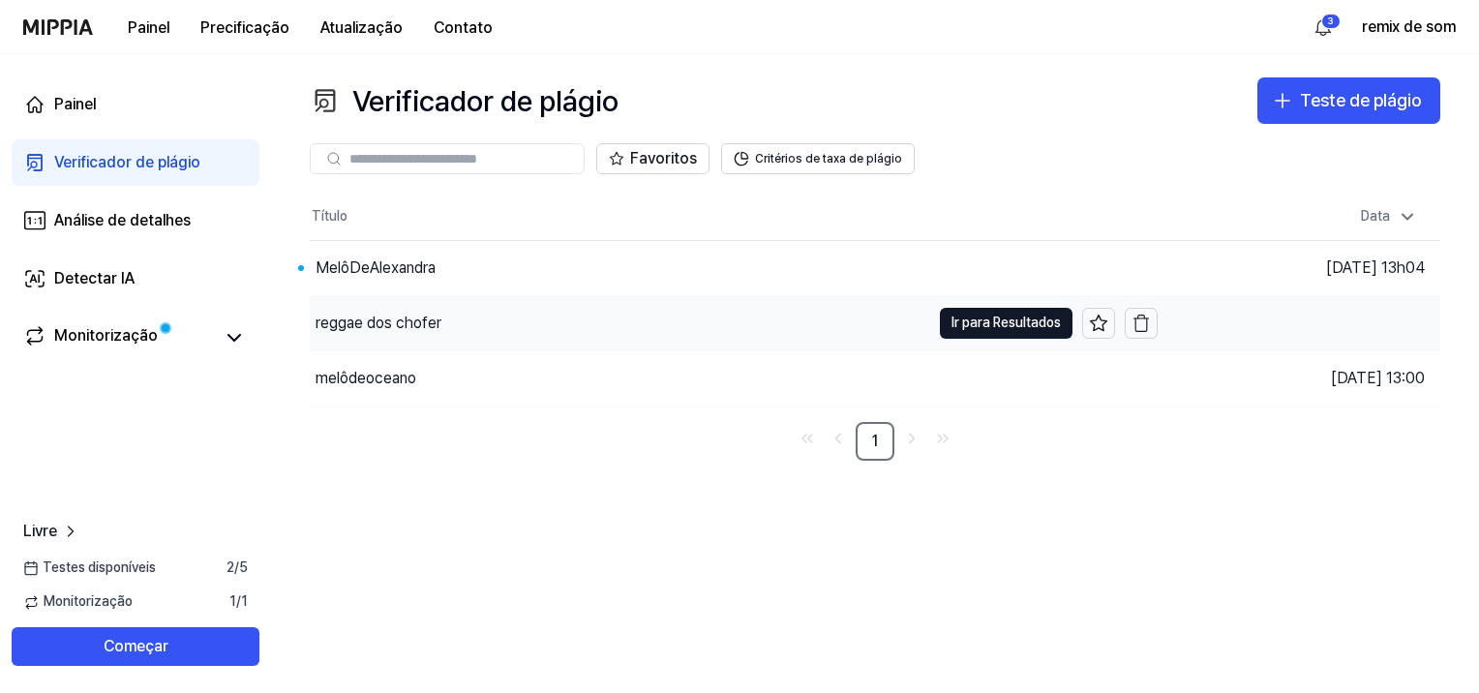
click at [467, 314] on div "reggae dos chofer" at bounding box center [620, 323] width 620 height 54
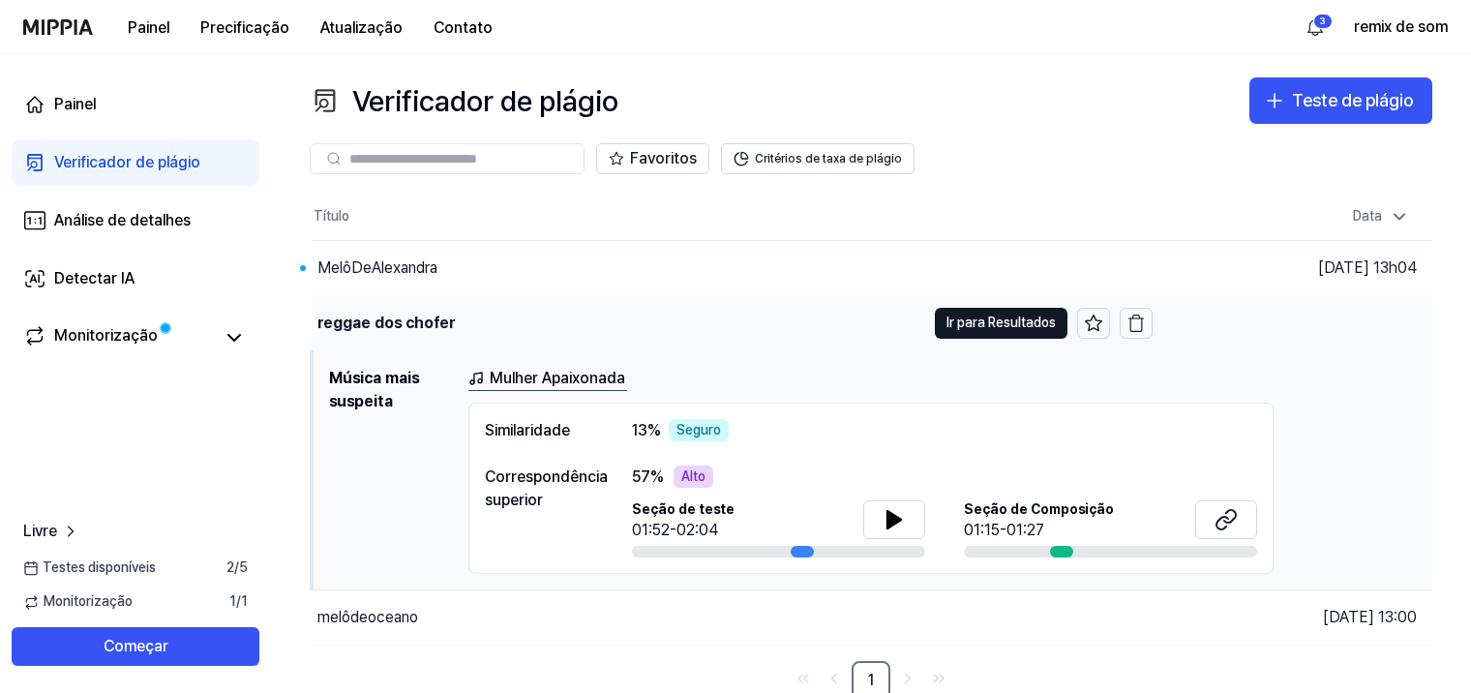
click at [467, 314] on div "reggae dos chofer" at bounding box center [619, 323] width 614 height 54
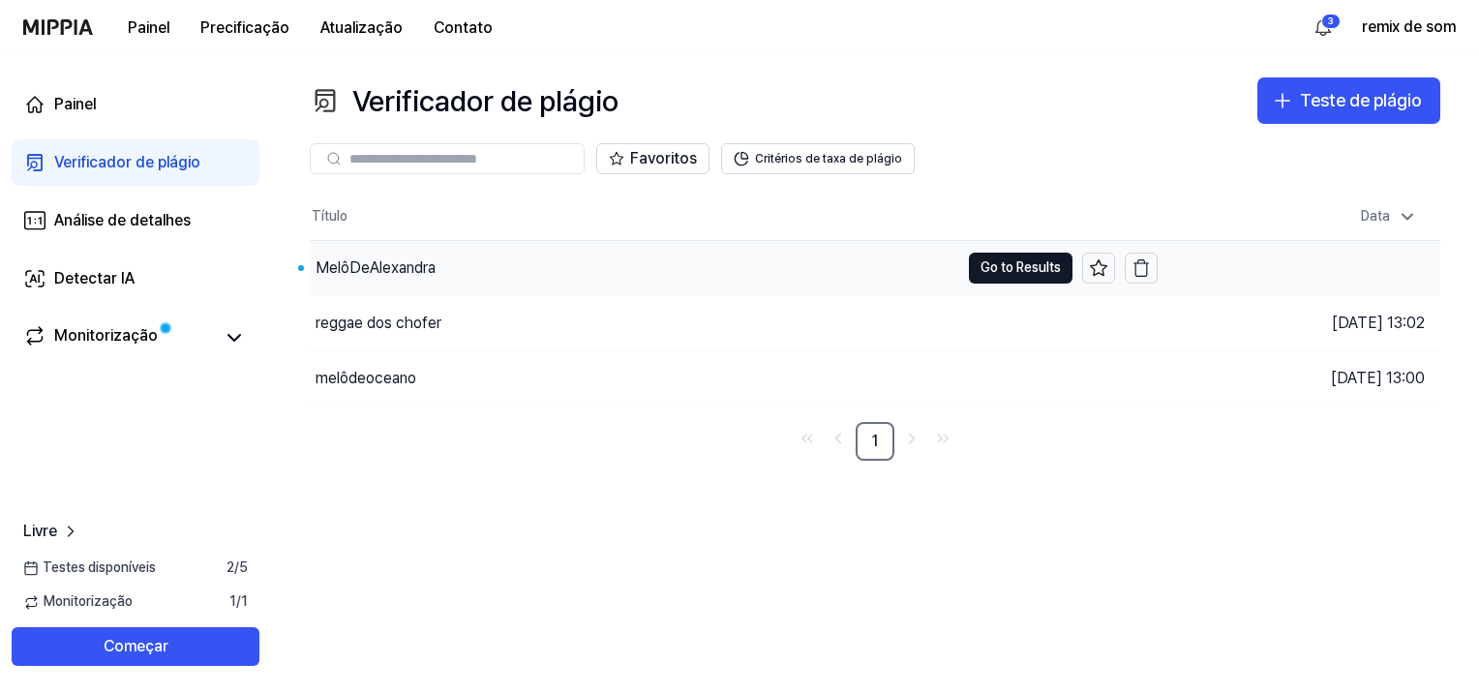
click at [465, 267] on div "MelôDeAlexandra" at bounding box center [634, 268] width 649 height 54
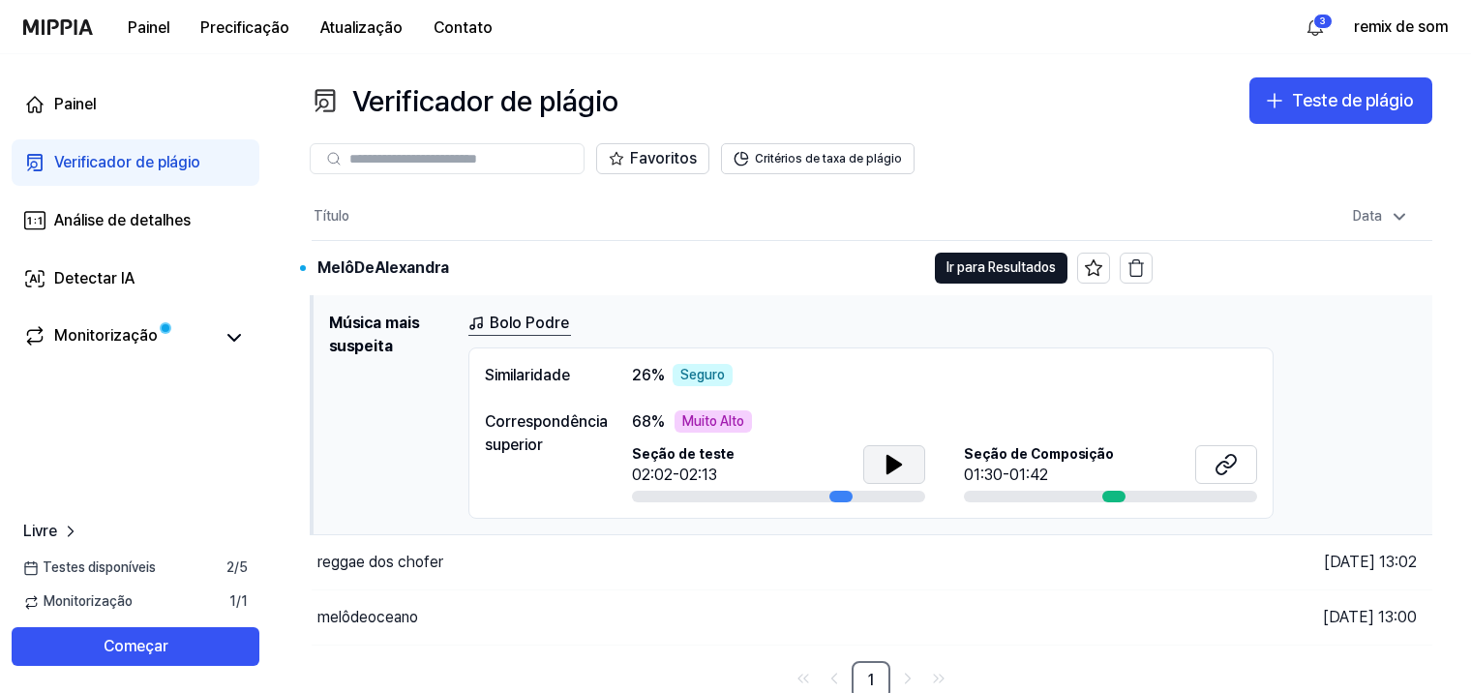
click at [880, 463] on button at bounding box center [894, 464] width 62 height 39
click at [1231, 455] on icon at bounding box center [1230, 461] width 12 height 13
click at [890, 456] on icon at bounding box center [890, 463] width 4 height 15
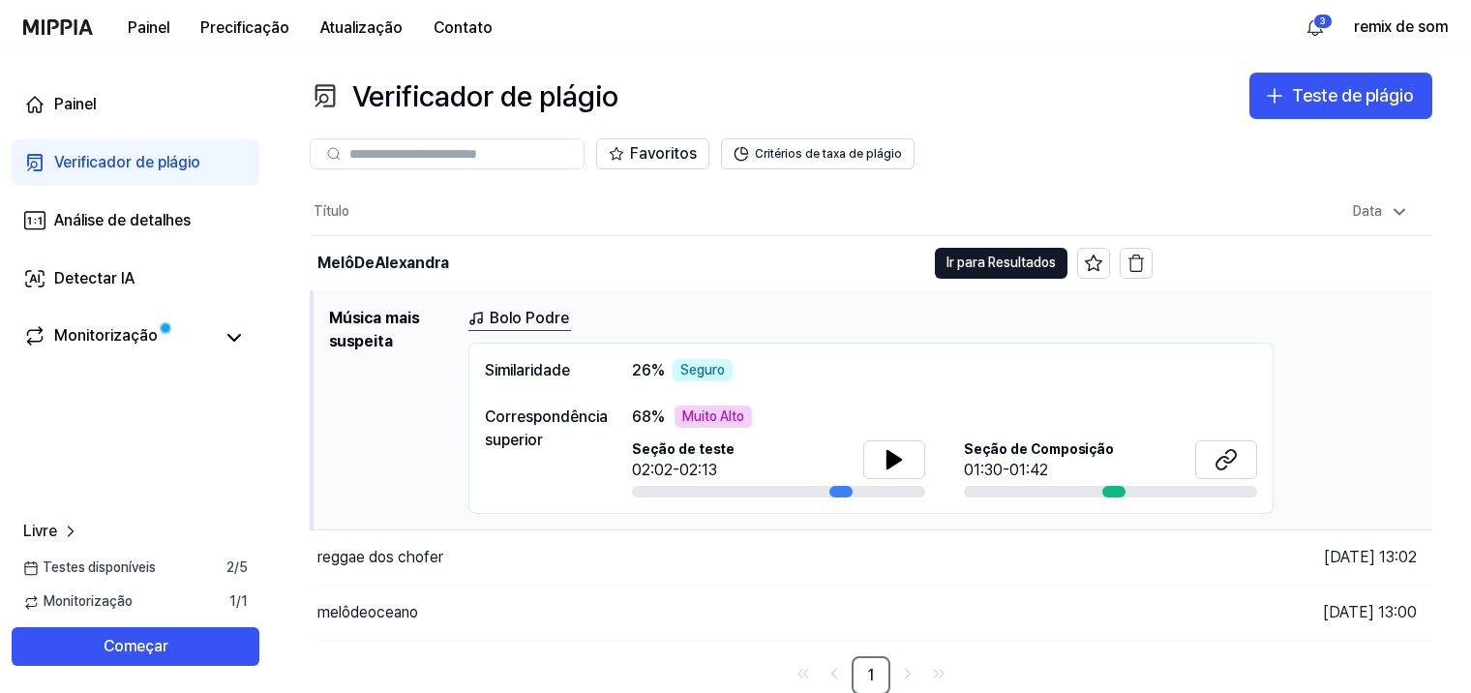
click at [536, 431] on div "Correspondência superior" at bounding box center [539, 428] width 108 height 46
click at [666, 423] on div "68 % Muito Alto" at bounding box center [944, 416] width 625 height 23
click at [685, 419] on font "Muito Alto" at bounding box center [713, 416] width 62 height 19
click at [895, 454] on icon at bounding box center [894, 459] width 23 height 23
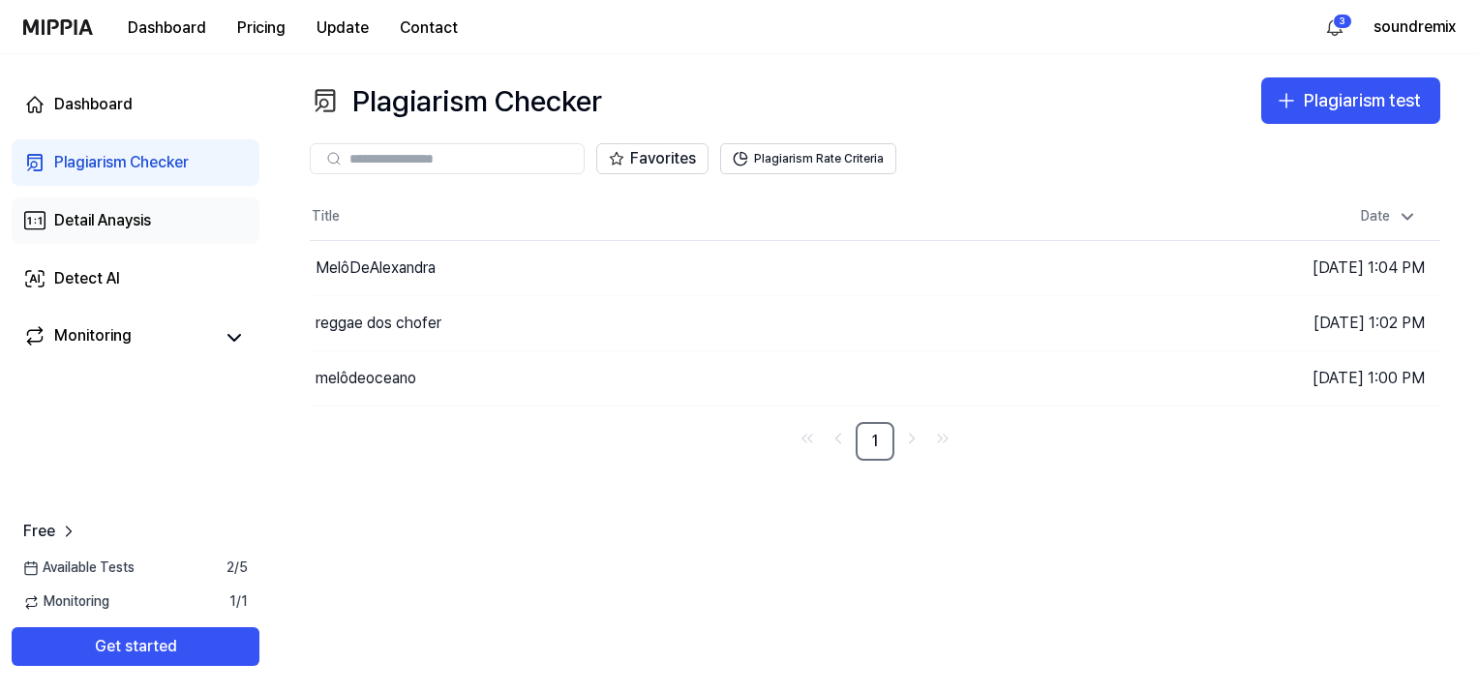
click at [161, 232] on link "Detail Anaysis" at bounding box center [136, 220] width 248 height 46
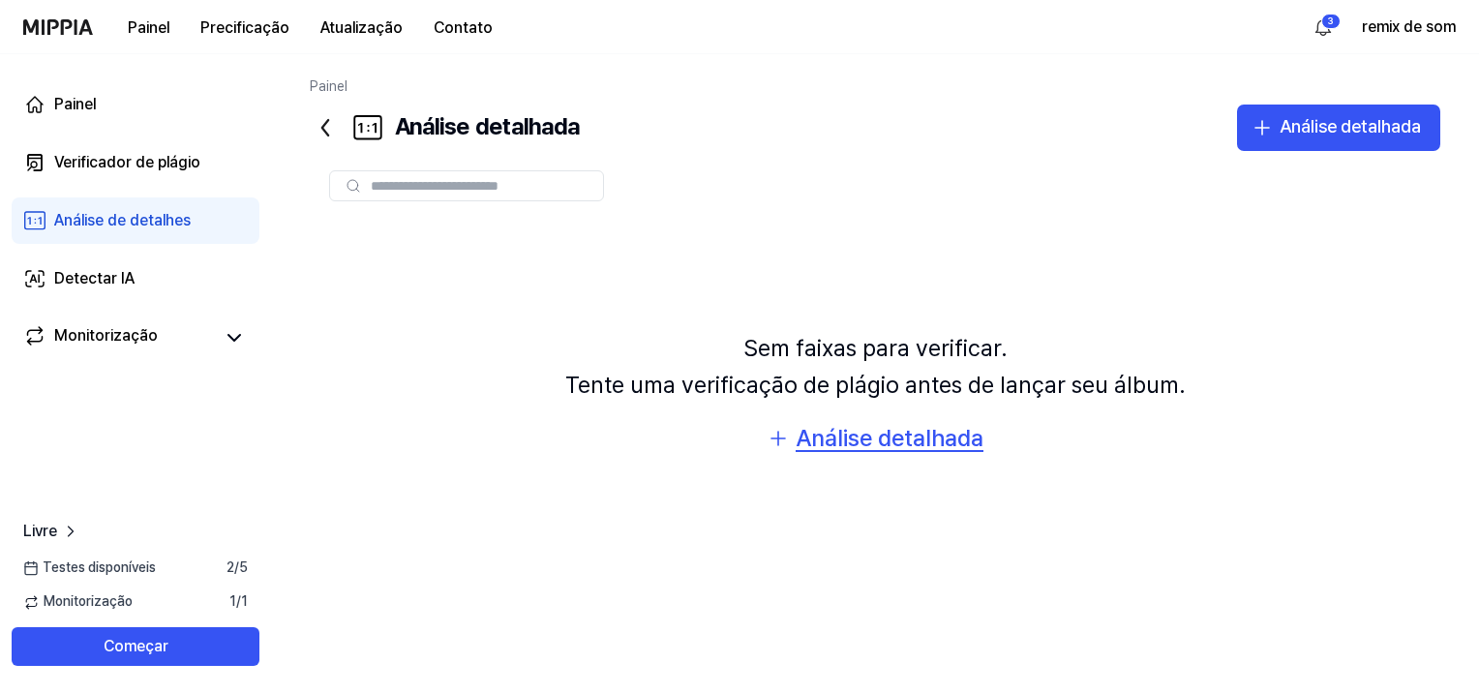
click at [840, 442] on div "Análise detalhada" at bounding box center [889, 438] width 188 height 37
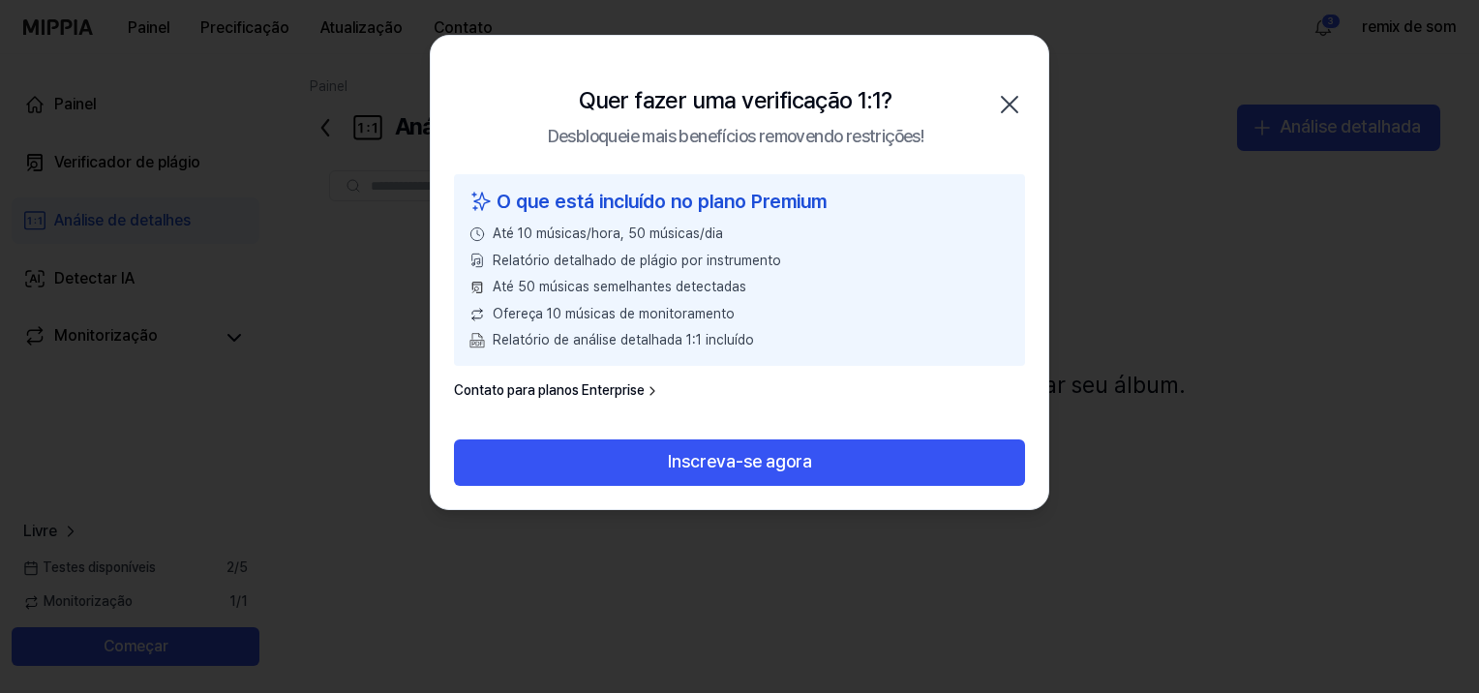
click at [1008, 101] on icon "button" at bounding box center [1009, 104] width 31 height 31
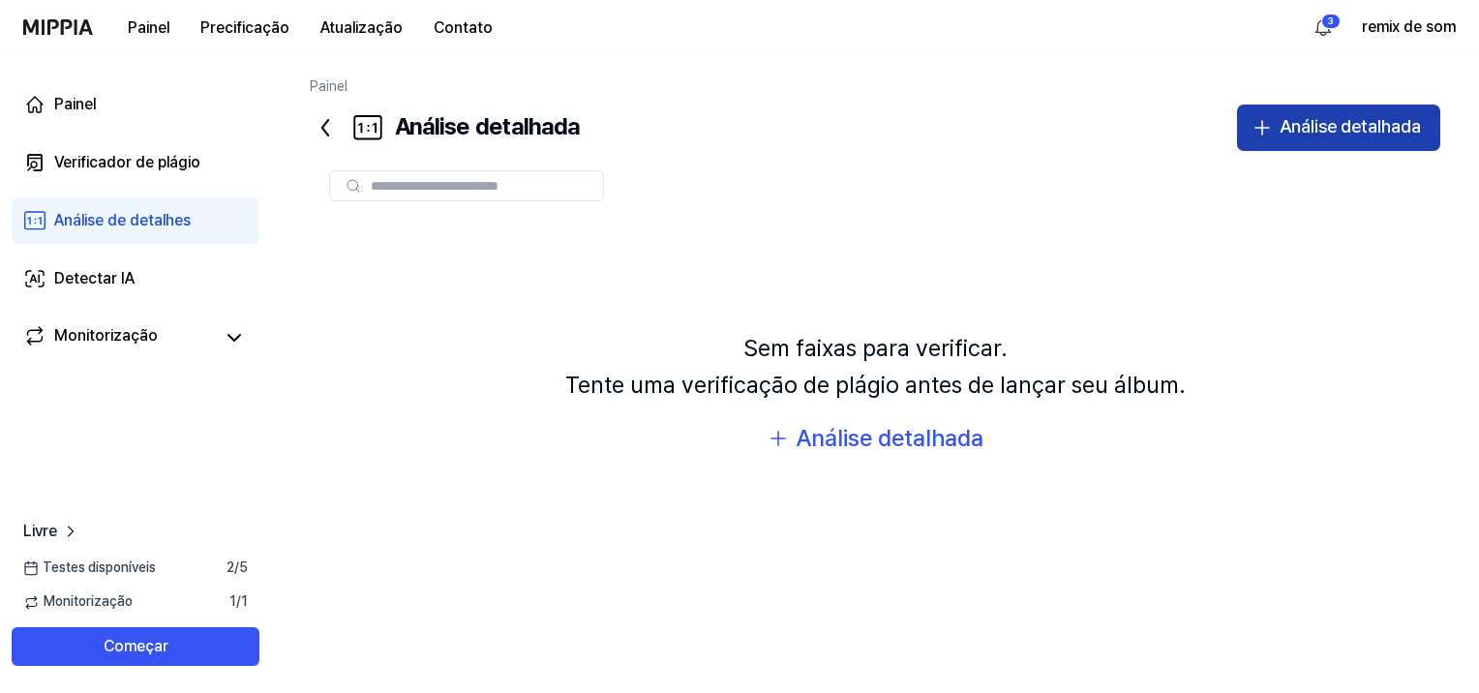
click at [1390, 116] on div "Análise detalhada" at bounding box center [1349, 127] width 141 height 28
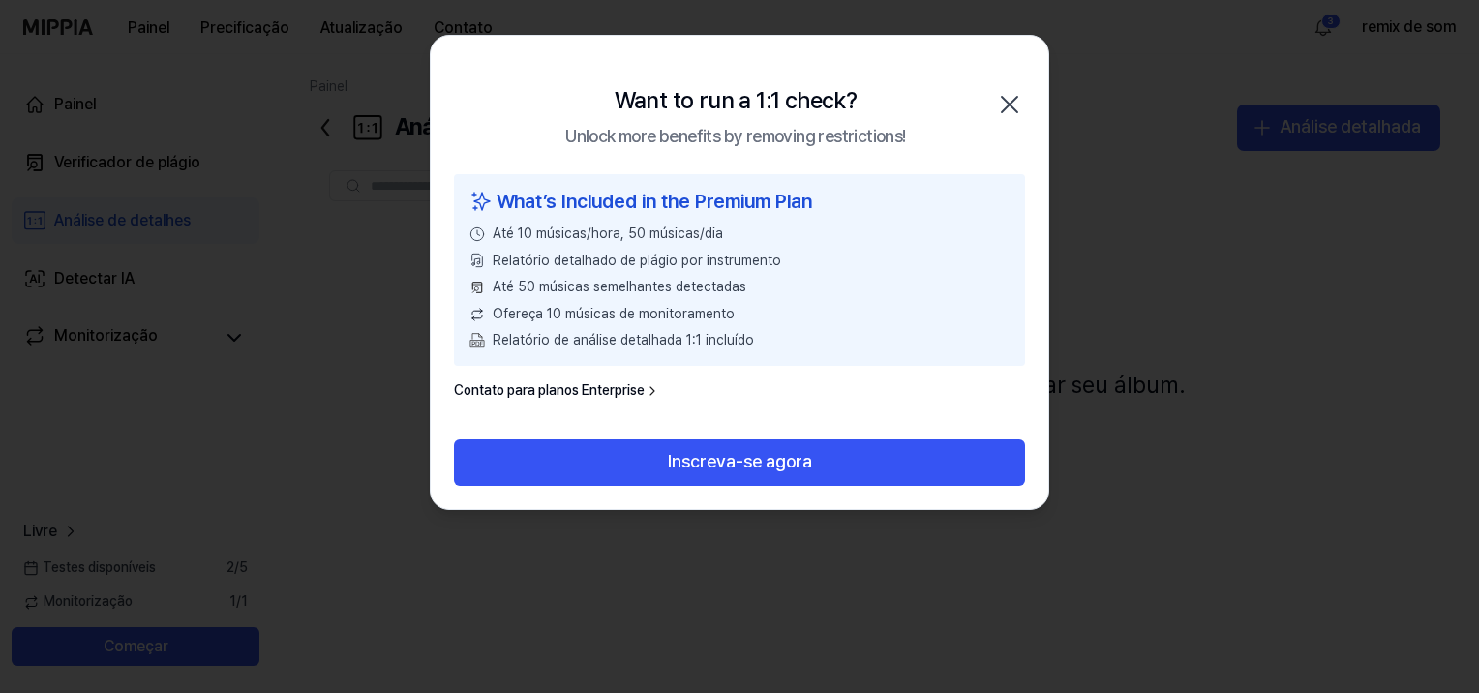
click at [1010, 86] on div "Want to run a 1:1 check? Unlock more benefits by removing restrictions! Close" at bounding box center [739, 105] width 617 height 138
click at [984, 104] on div "Want to run a 1:1 check? Unlock more benefits by removing restrictions! Close" at bounding box center [739, 105] width 617 height 138
click at [999, 105] on icon "button" at bounding box center [1009, 104] width 31 height 31
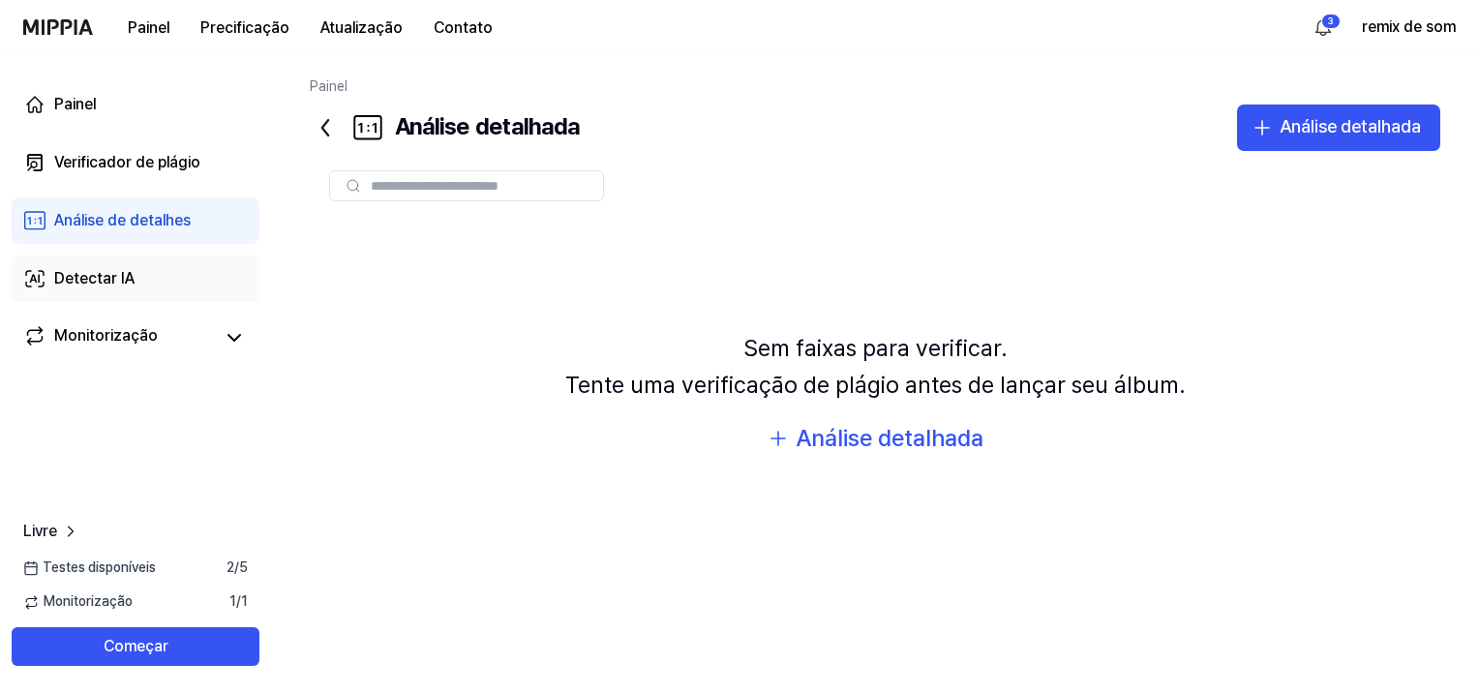
click at [159, 273] on link "Detectar IA" at bounding box center [136, 278] width 248 height 46
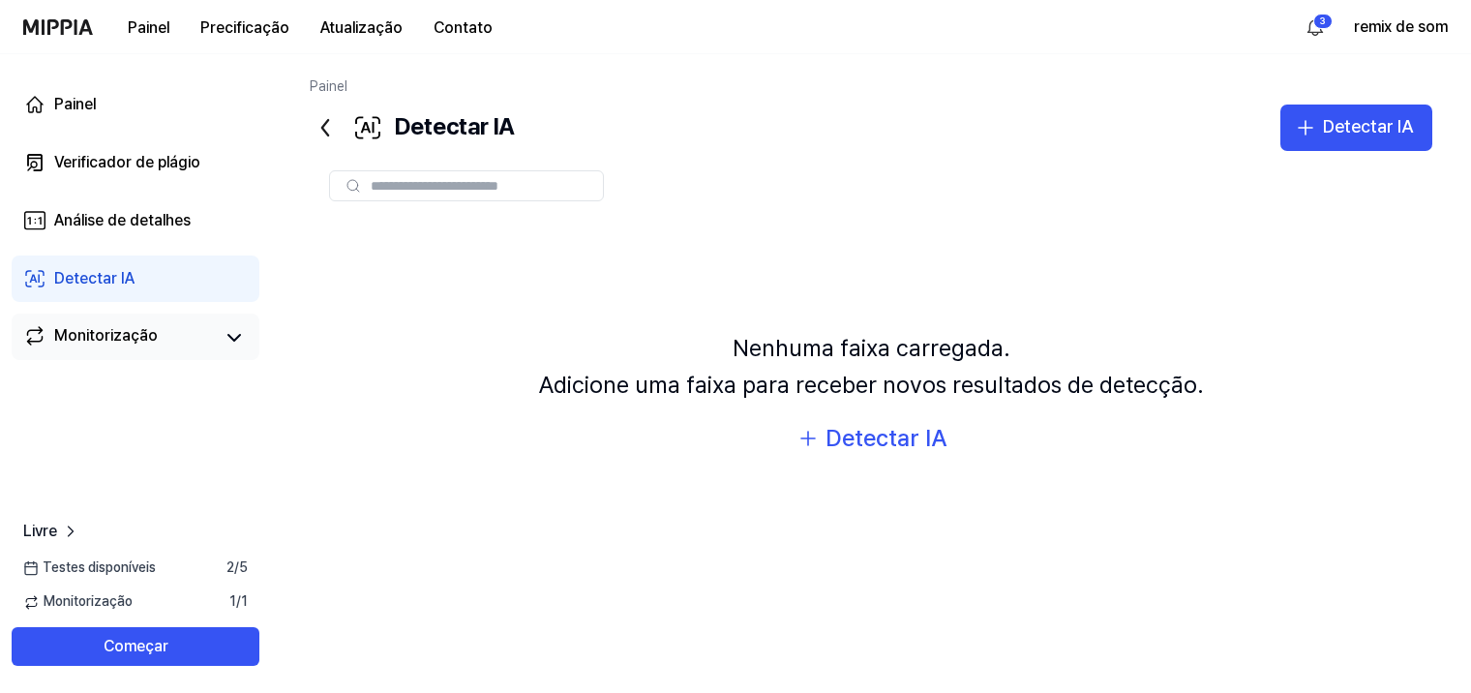
click at [144, 334] on div "Monitorização" at bounding box center [106, 337] width 104 height 27
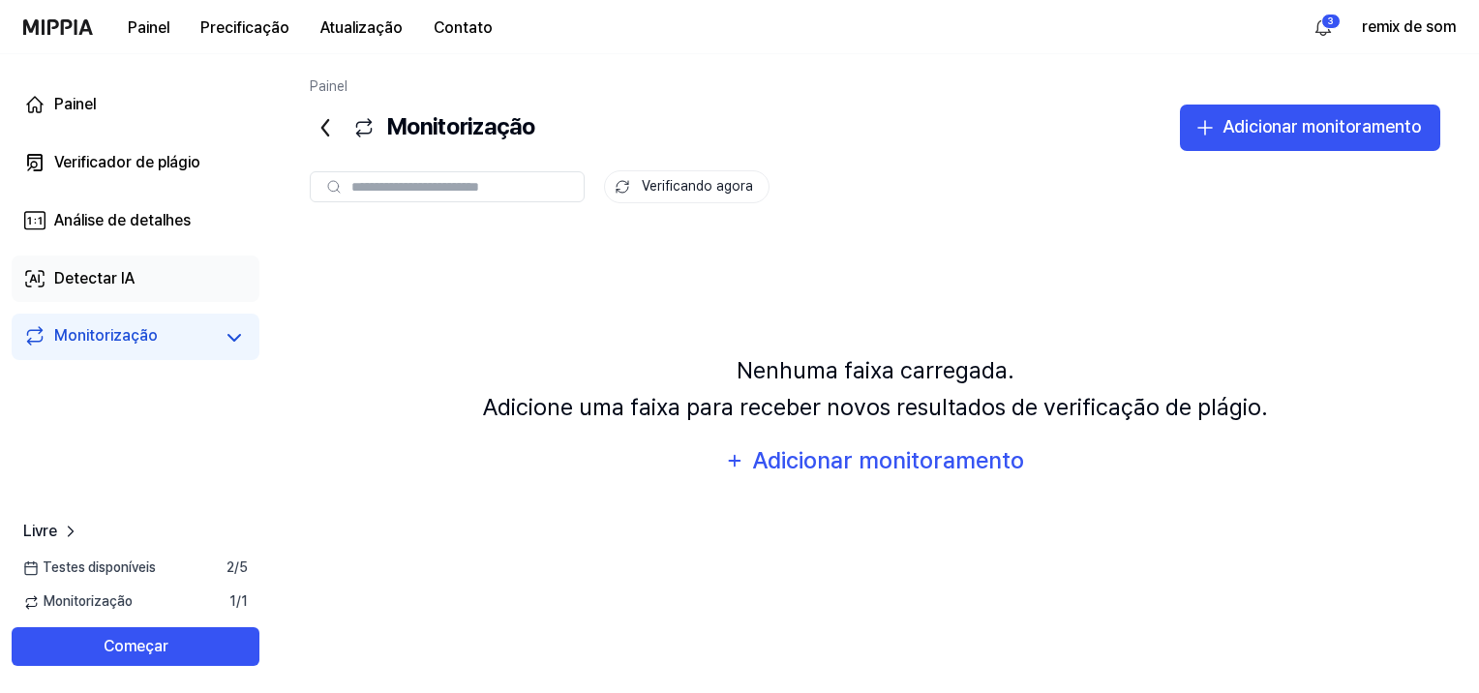
click at [147, 265] on link "Detectar IA" at bounding box center [136, 278] width 248 height 46
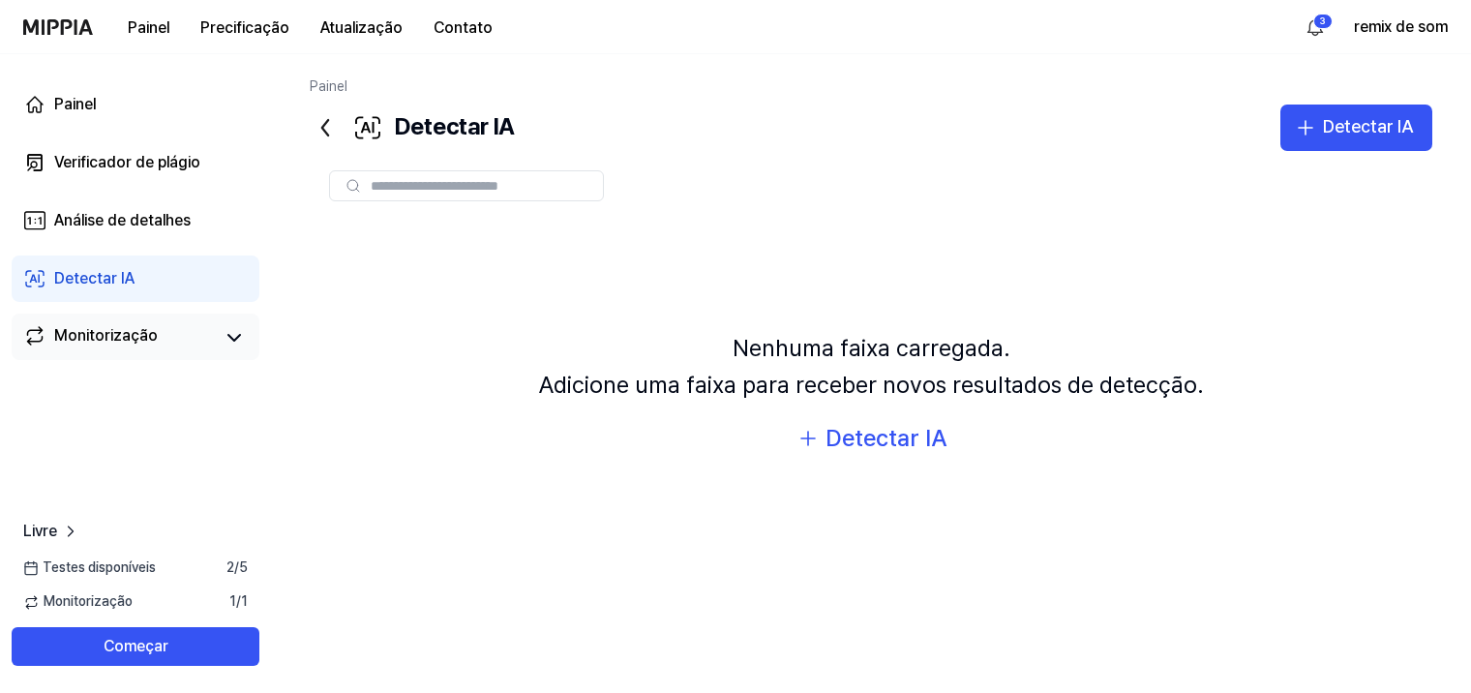
click at [166, 326] on link "Monitorização" at bounding box center [118, 337] width 190 height 27
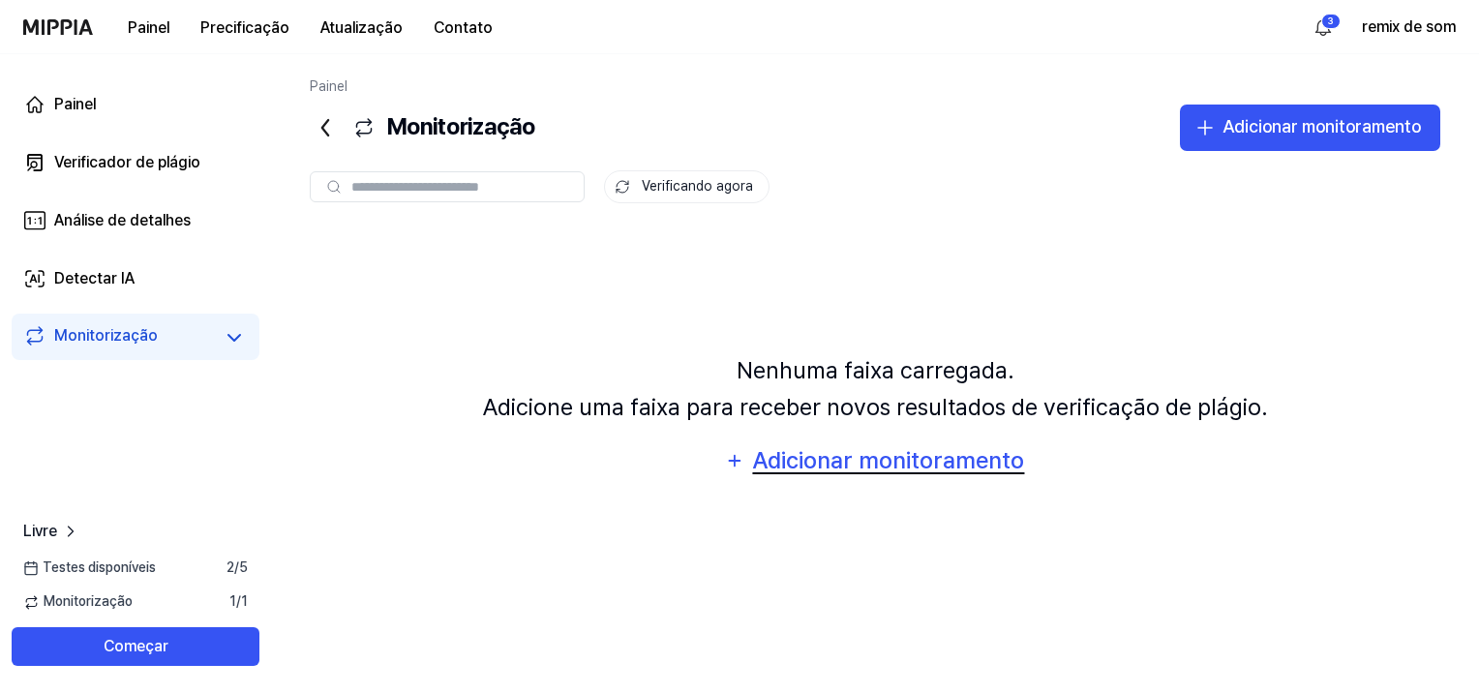
click at [825, 447] on div "Adicionar monitoramento" at bounding box center [888, 460] width 274 height 37
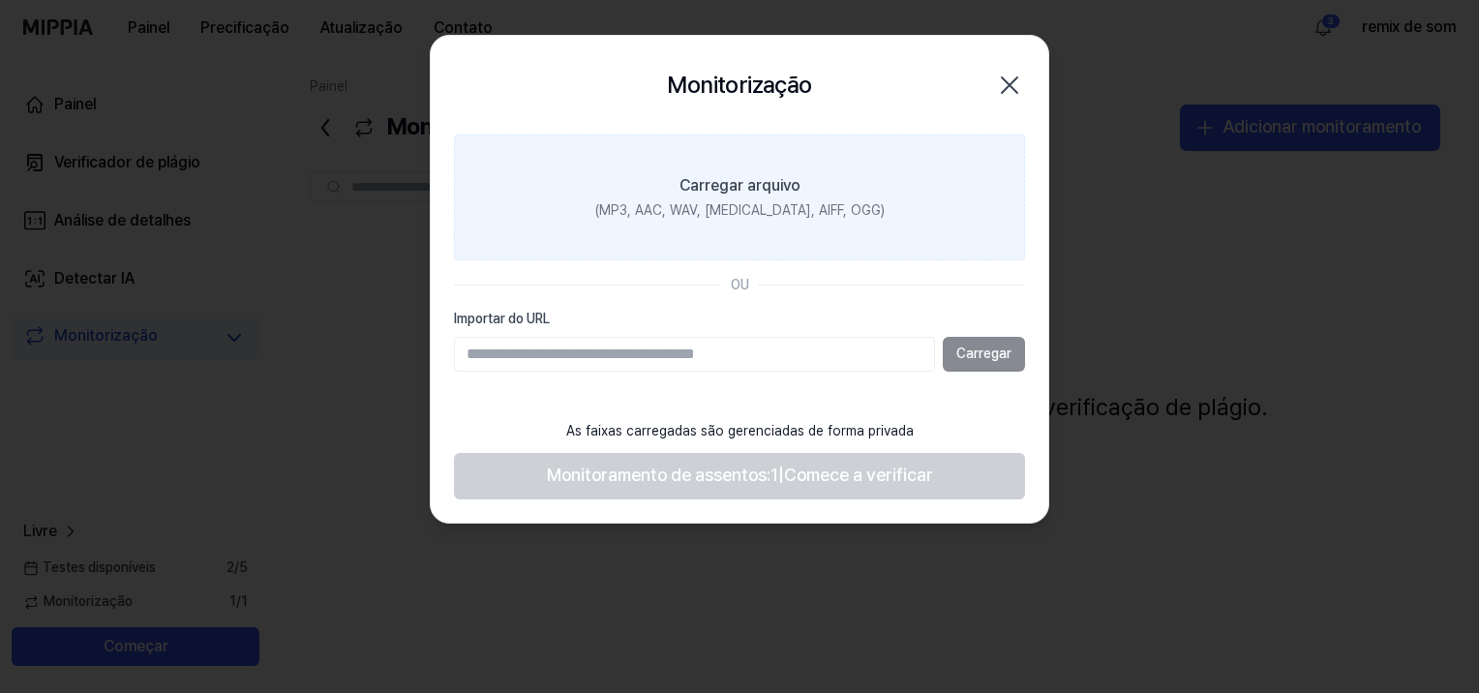
click at [740, 221] on label "Carregar arquivo (MP3, AAC, WAV, [MEDICAL_DATA], AIFF, OGG)" at bounding box center [739, 198] width 571 height 126
click at [0, 0] on input "Carregar arquivo (MP3, AAC, WAV, [MEDICAL_DATA], AIFF, OGG)" at bounding box center [0, 0] width 0 height 0
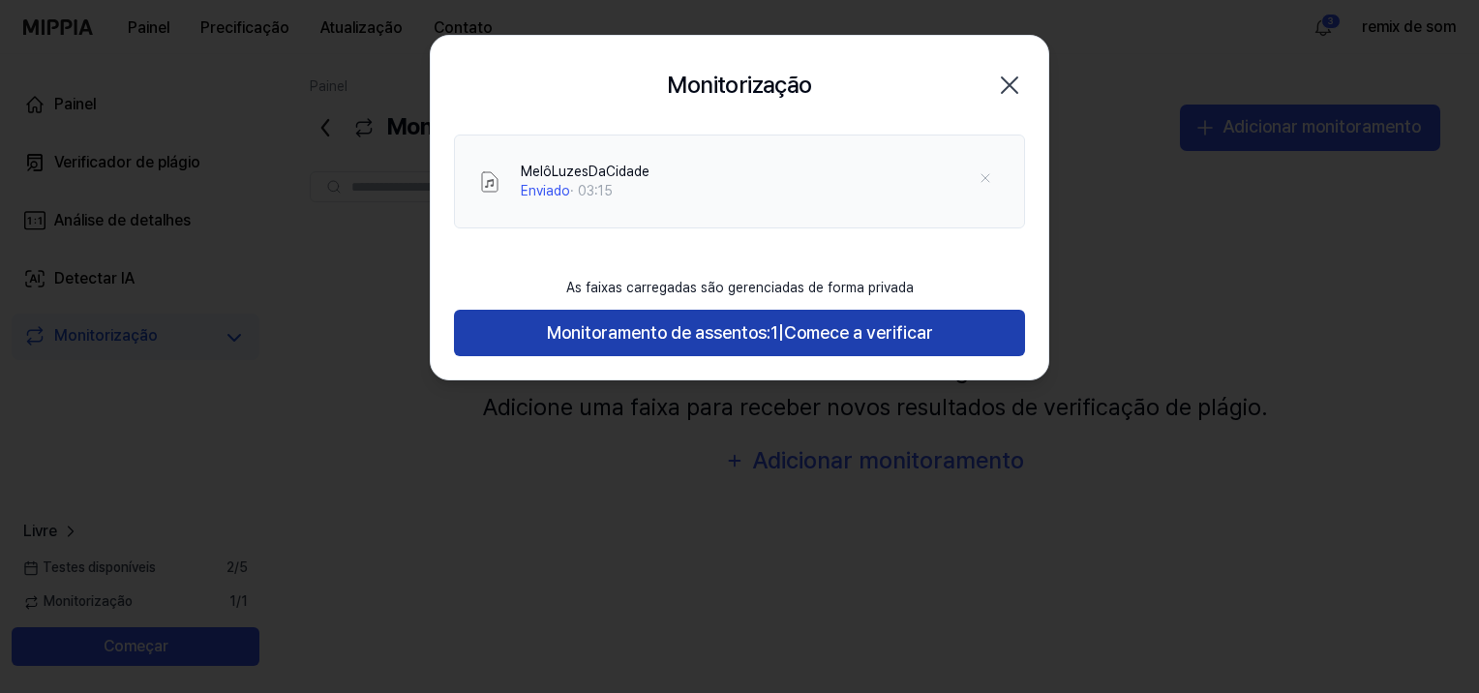
click at [733, 342] on span "Monitoramento de assentos:" at bounding box center [659, 333] width 224 height 28
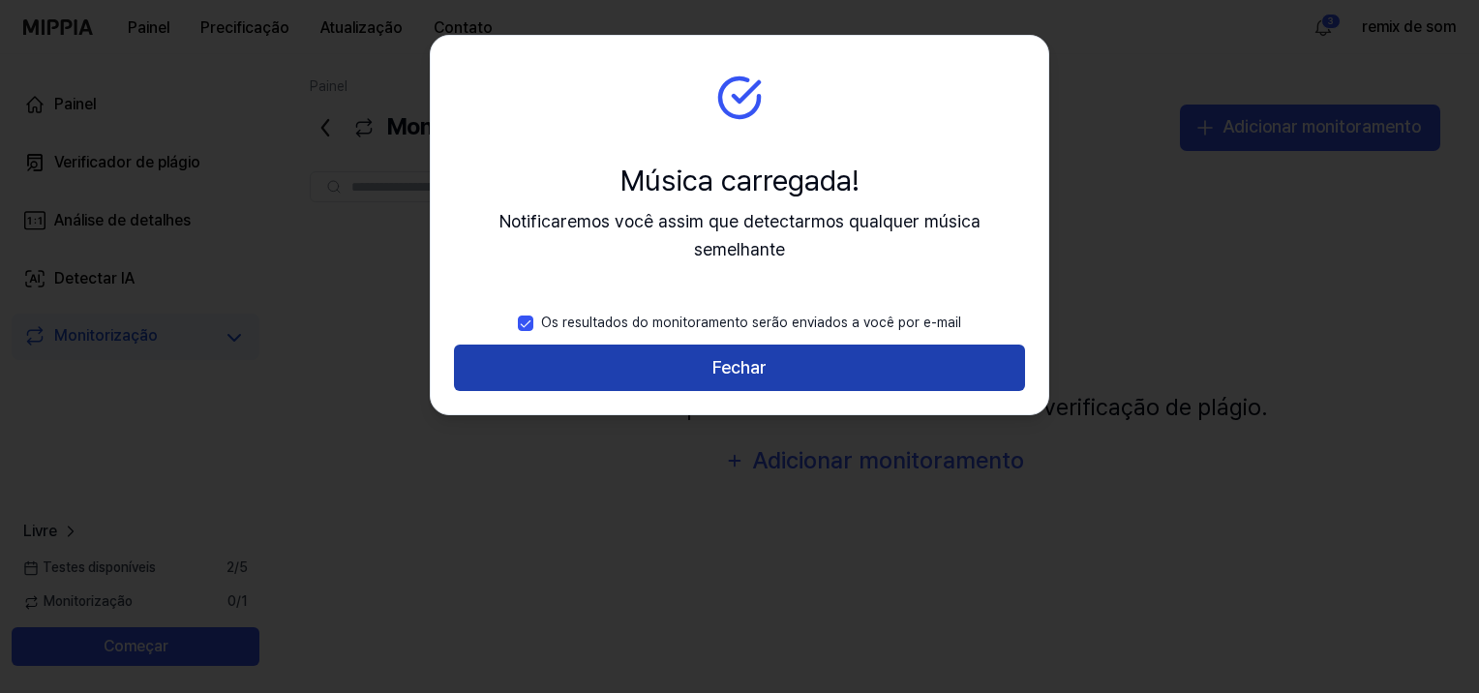
click at [728, 345] on button "Fechar" at bounding box center [739, 368] width 571 height 46
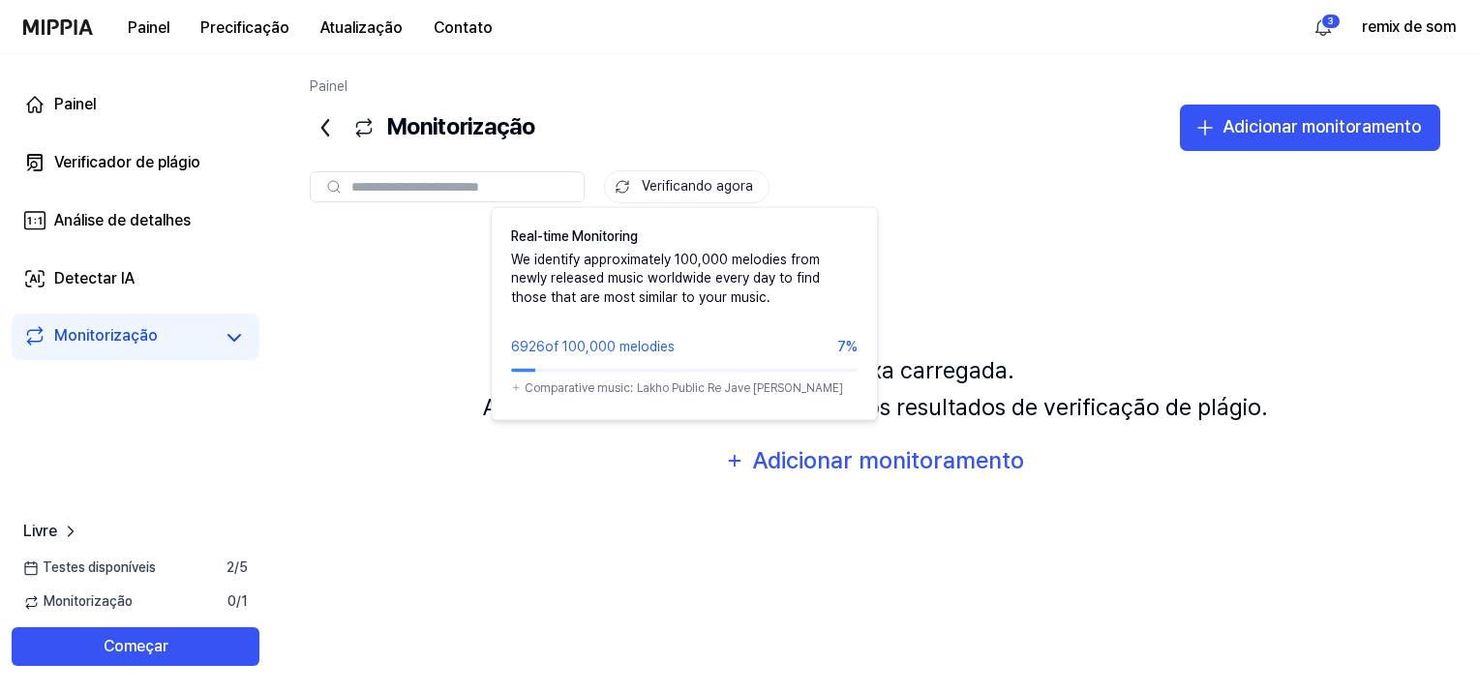
click at [670, 189] on font "Verificando agora" at bounding box center [697, 186] width 111 height 19
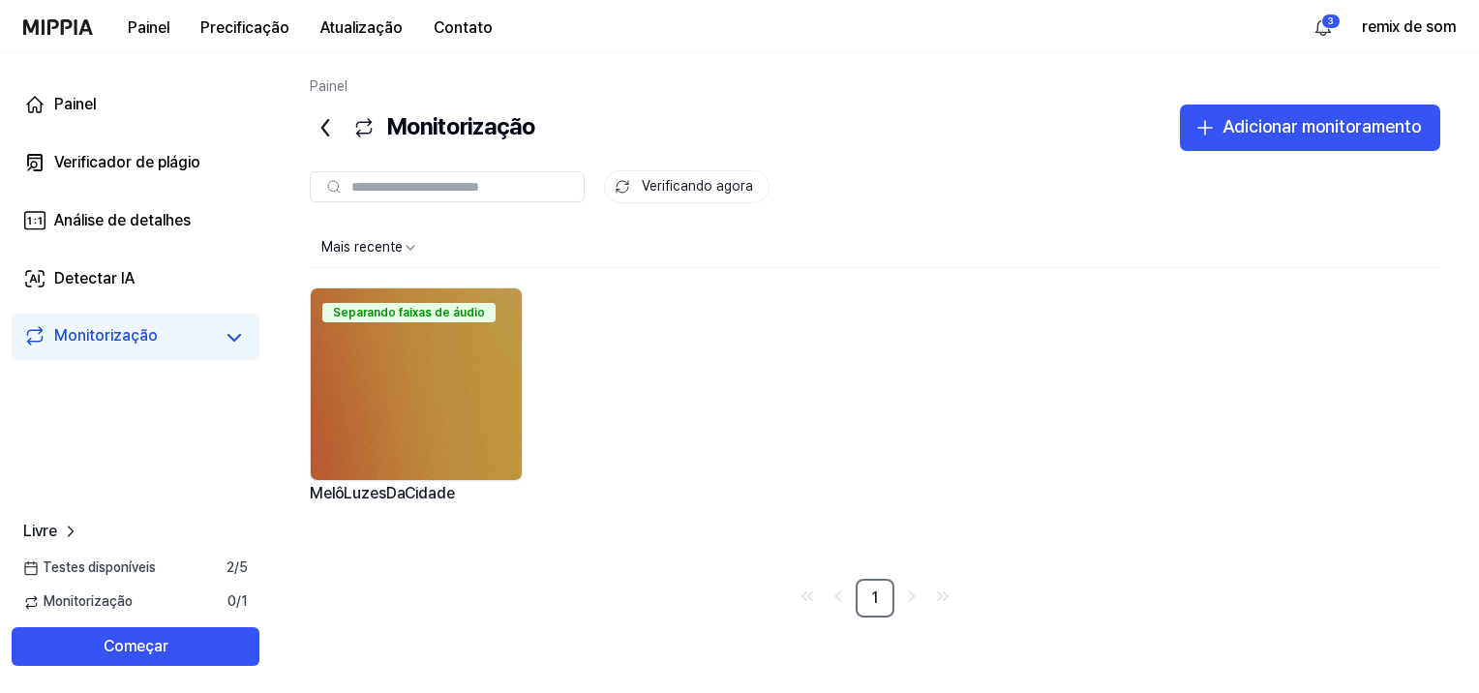
click at [372, 348] on img at bounding box center [416, 384] width 211 height 192
click at [143, 162] on div "Verificador de plágio" at bounding box center [127, 162] width 146 height 23
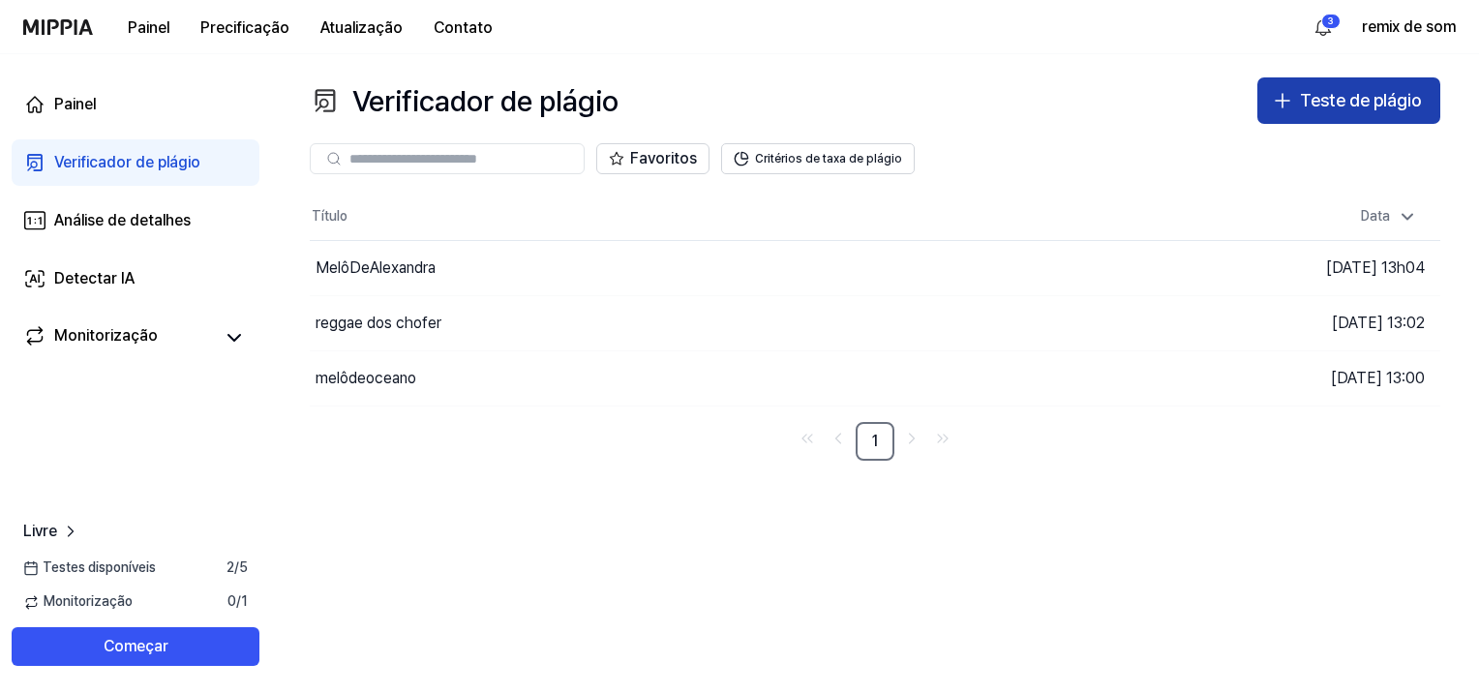
click at [1289, 99] on icon "button" at bounding box center [1282, 100] width 23 height 23
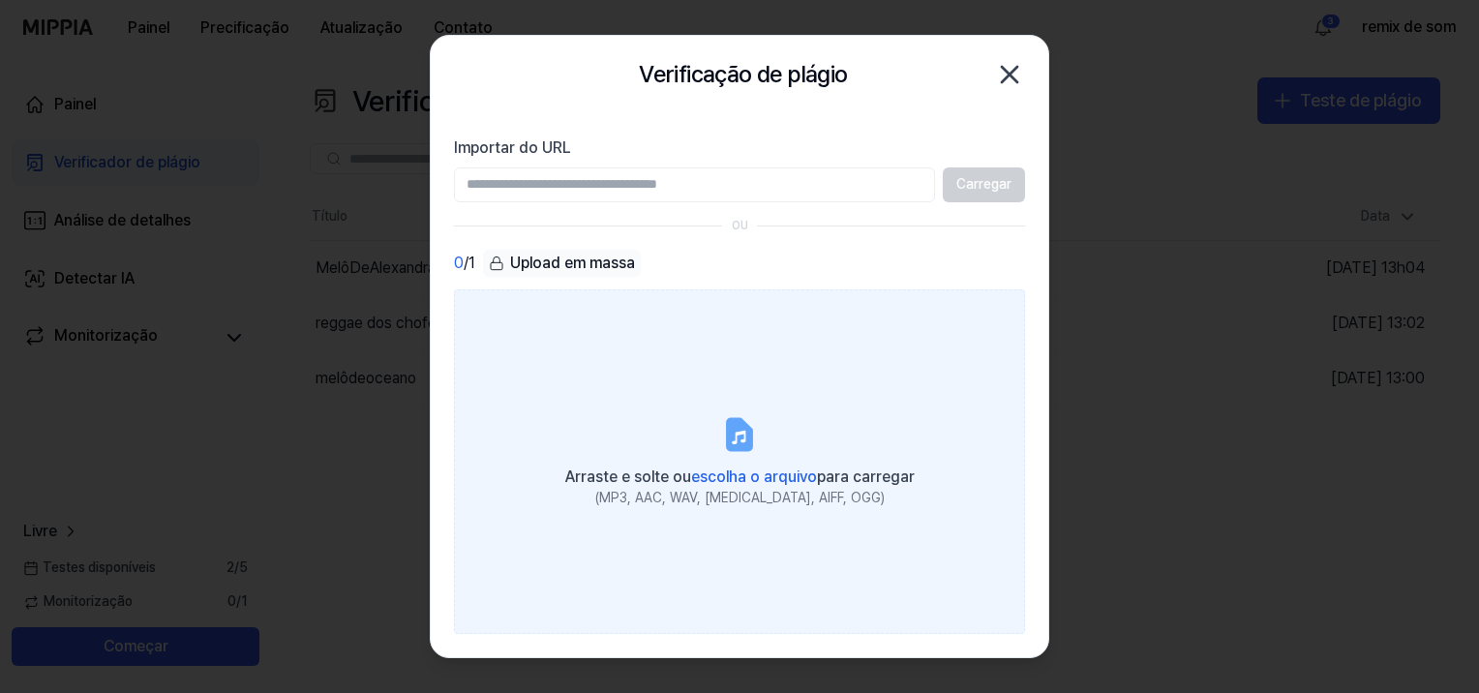
click at [728, 462] on div "Arraste e solte ou escolha o arquivo para carregar" at bounding box center [739, 475] width 349 height 27
click at [0, 0] on input "Arraste e solte ou escolha o arquivo para carregar (MP3, AAC, WAV, [MEDICAL_DAT…" at bounding box center [0, 0] width 0 height 0
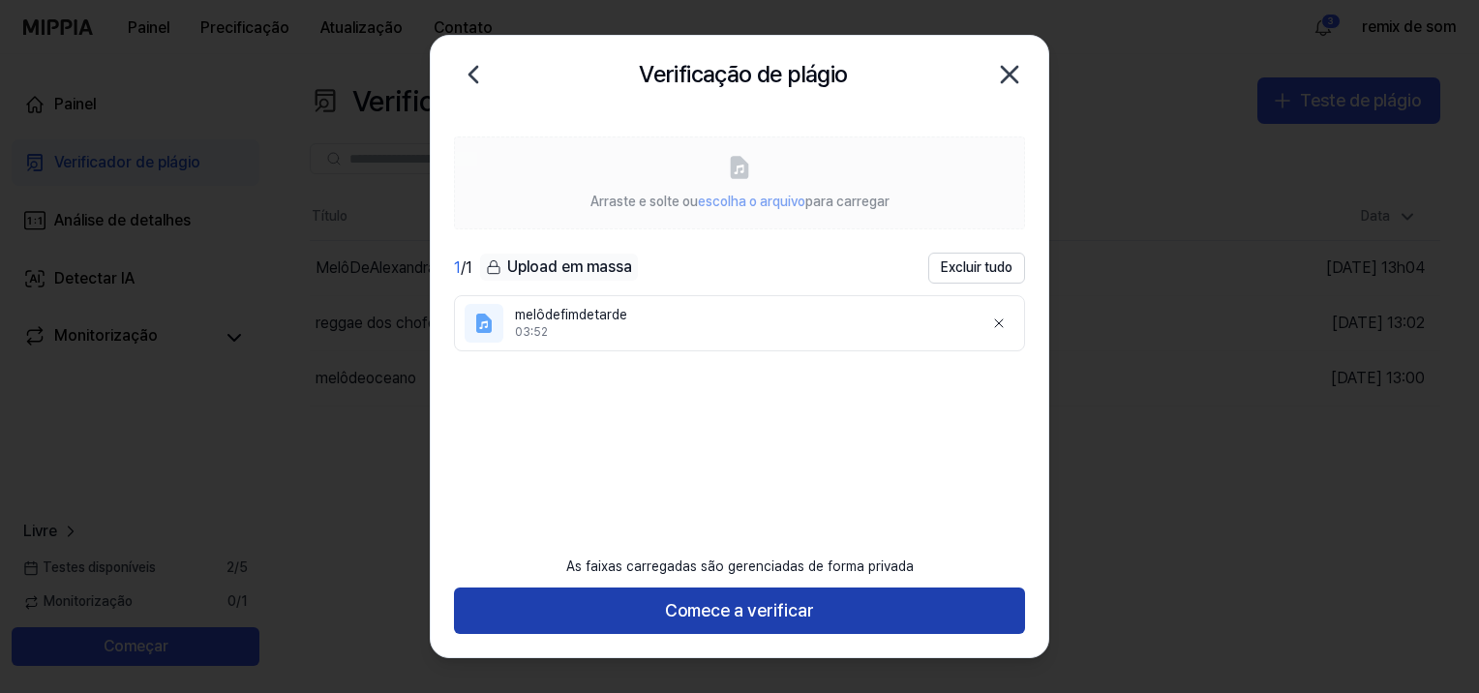
click at [703, 615] on button "Comece a verificar" at bounding box center [739, 610] width 571 height 46
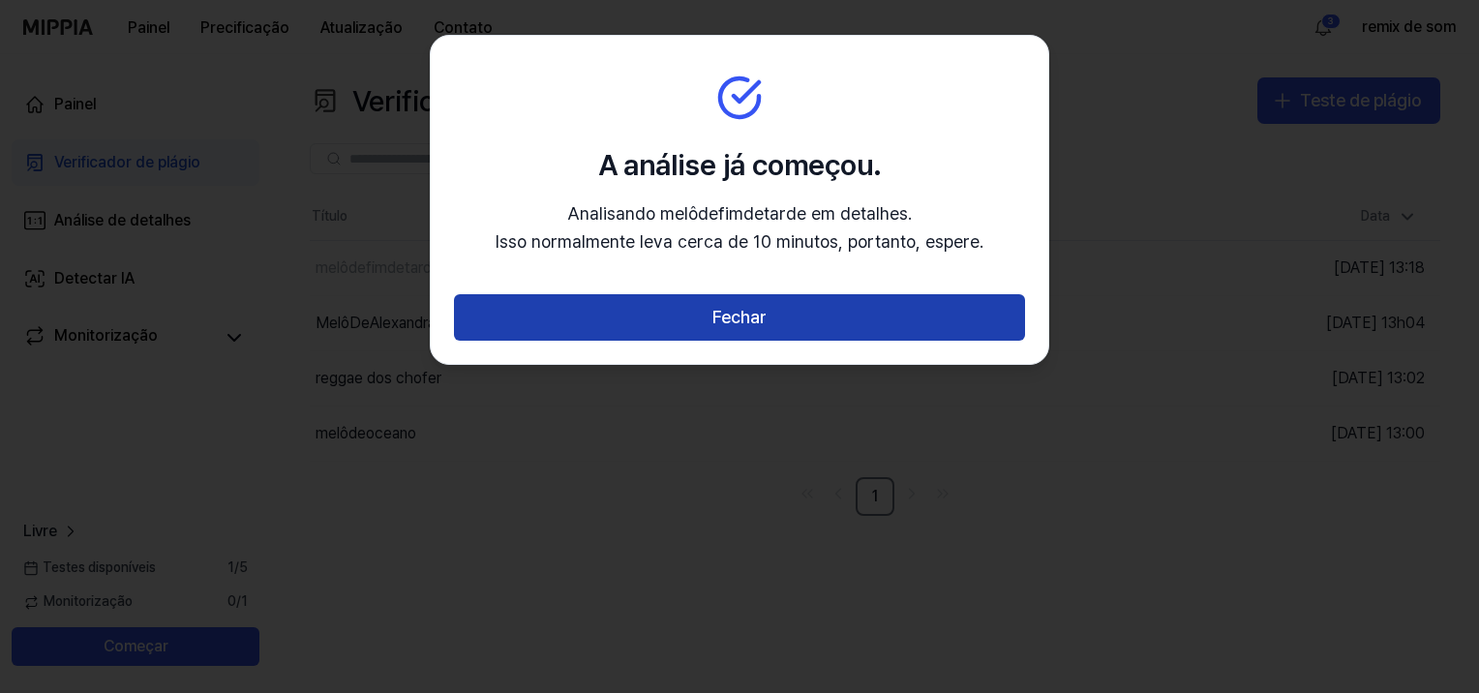
click at [759, 332] on button "Fechar" at bounding box center [739, 317] width 571 height 46
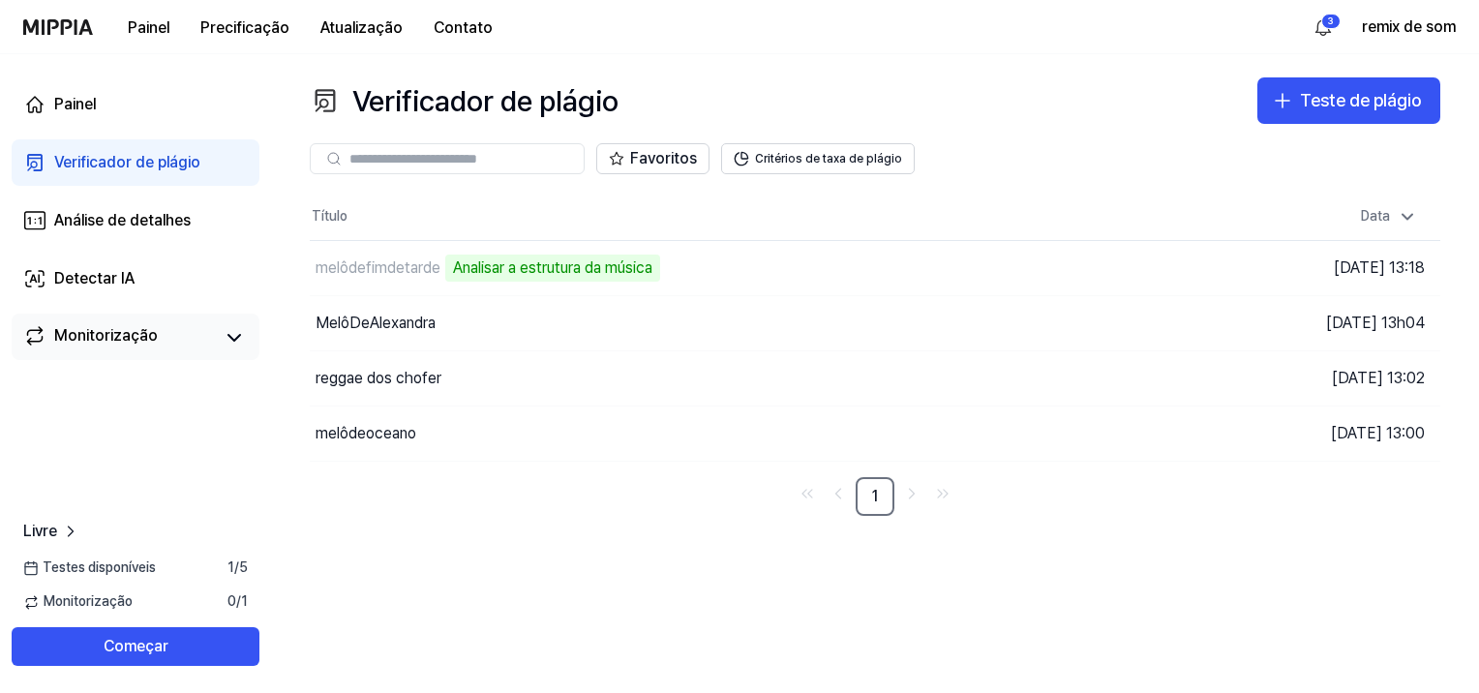
click at [128, 345] on div "Monitorização" at bounding box center [106, 337] width 104 height 27
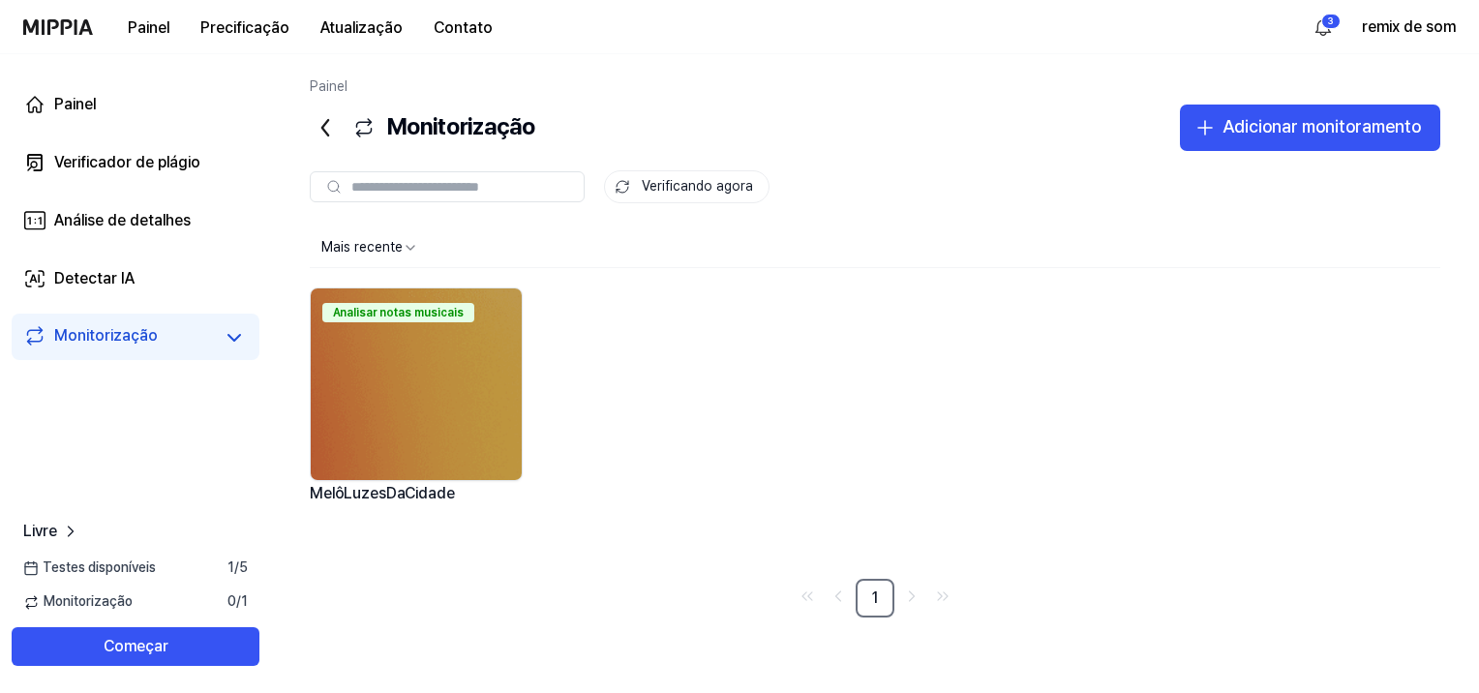
click at [388, 317] on div "Analisar notas musicais" at bounding box center [398, 312] width 152 height 19
click at [408, 346] on img at bounding box center [416, 384] width 211 height 192
click at [113, 178] on link "Verificador de plágio" at bounding box center [136, 162] width 248 height 46
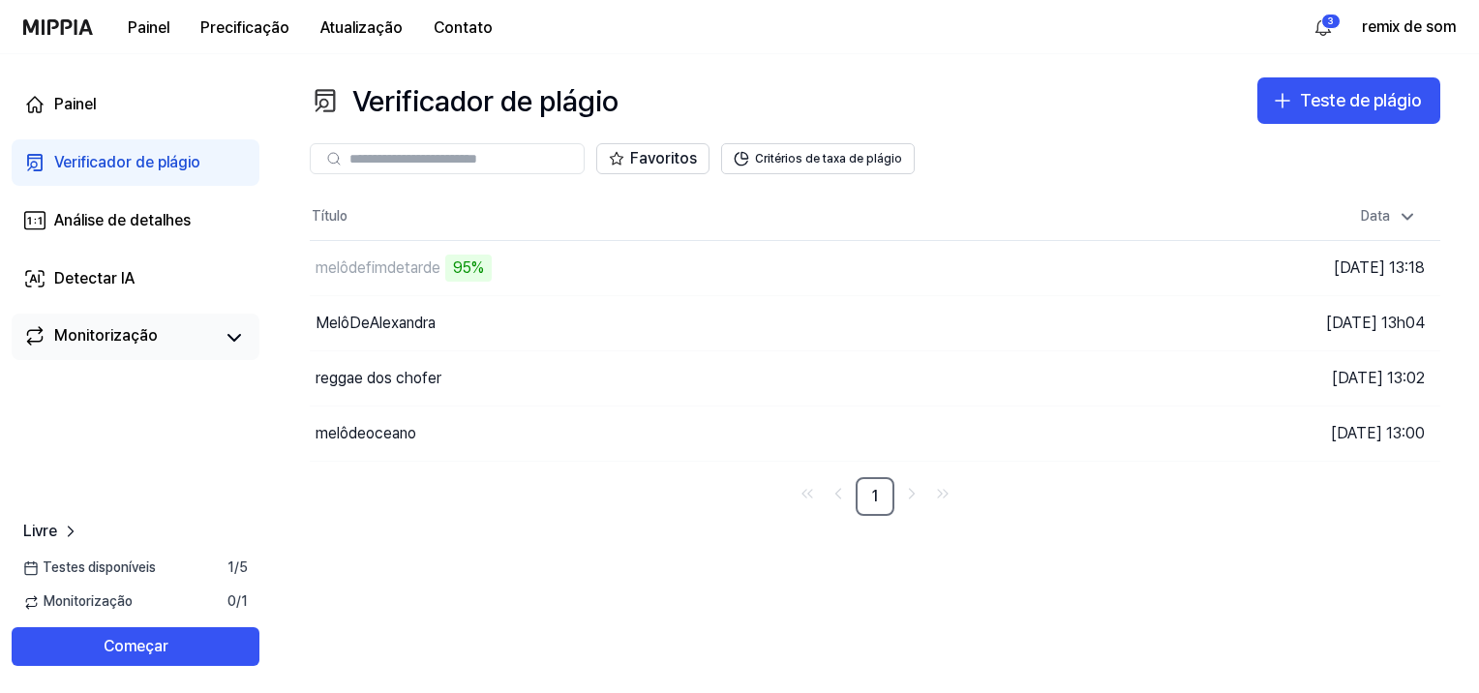
click at [116, 357] on div "Monitorização" at bounding box center [136, 337] width 248 height 46
click at [126, 339] on div "Monitorização" at bounding box center [106, 337] width 104 height 27
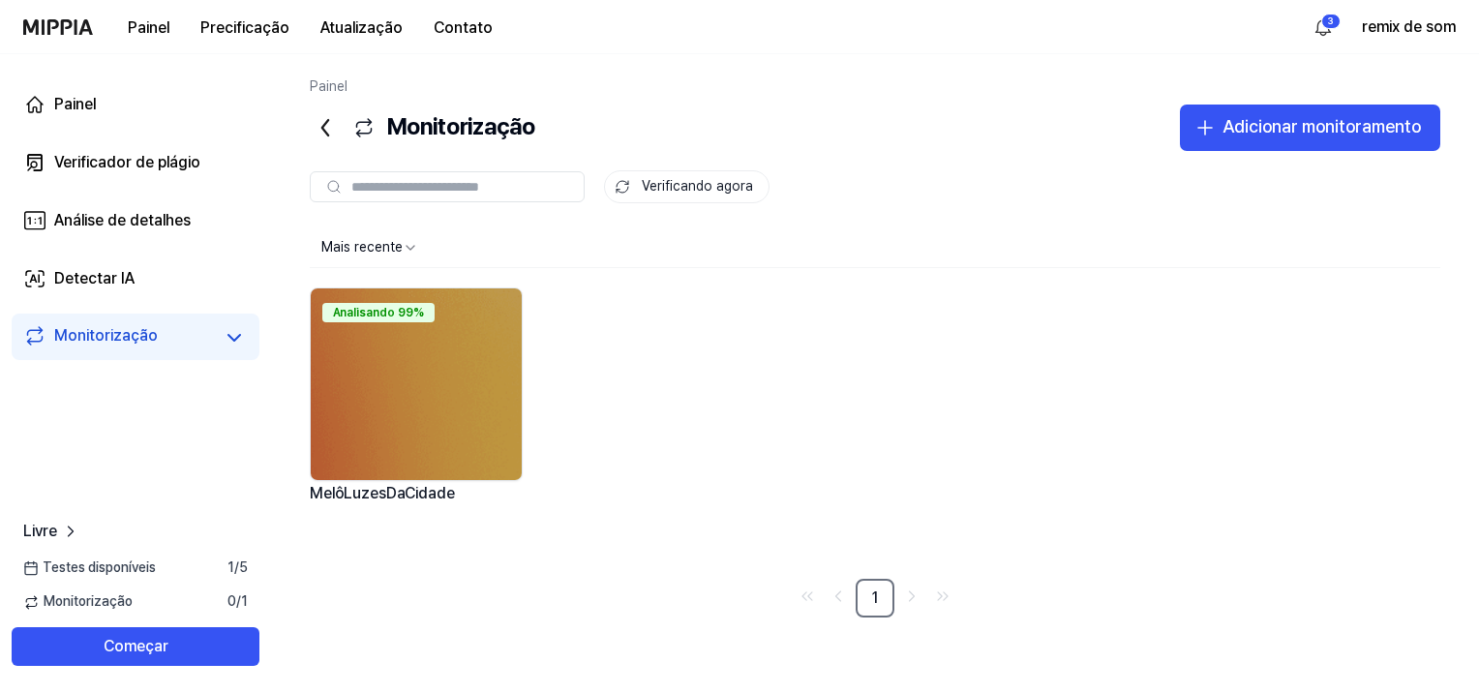
click at [448, 388] on img at bounding box center [416, 384] width 211 height 192
click at [124, 170] on div "Verificador de plágio" at bounding box center [127, 162] width 146 height 23
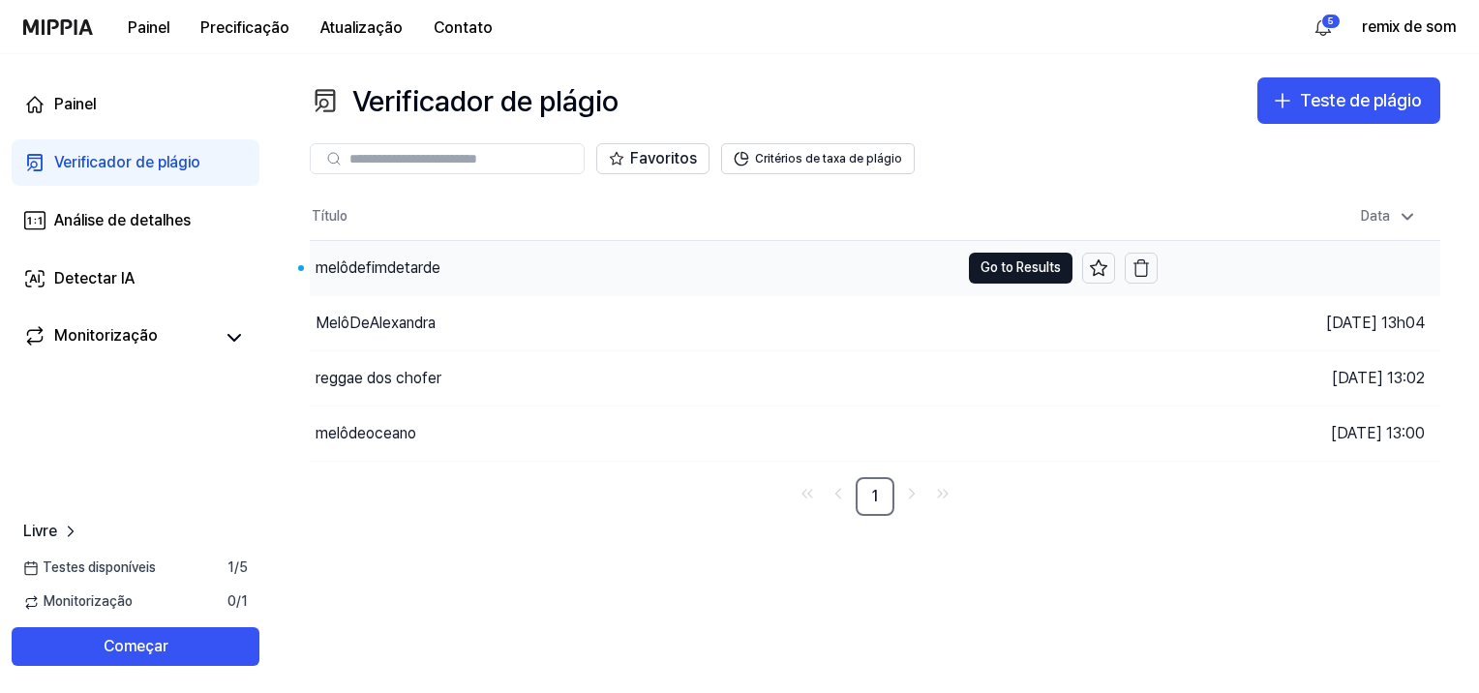
click at [406, 260] on div "melôdefimdetarde" at bounding box center [377, 267] width 125 height 23
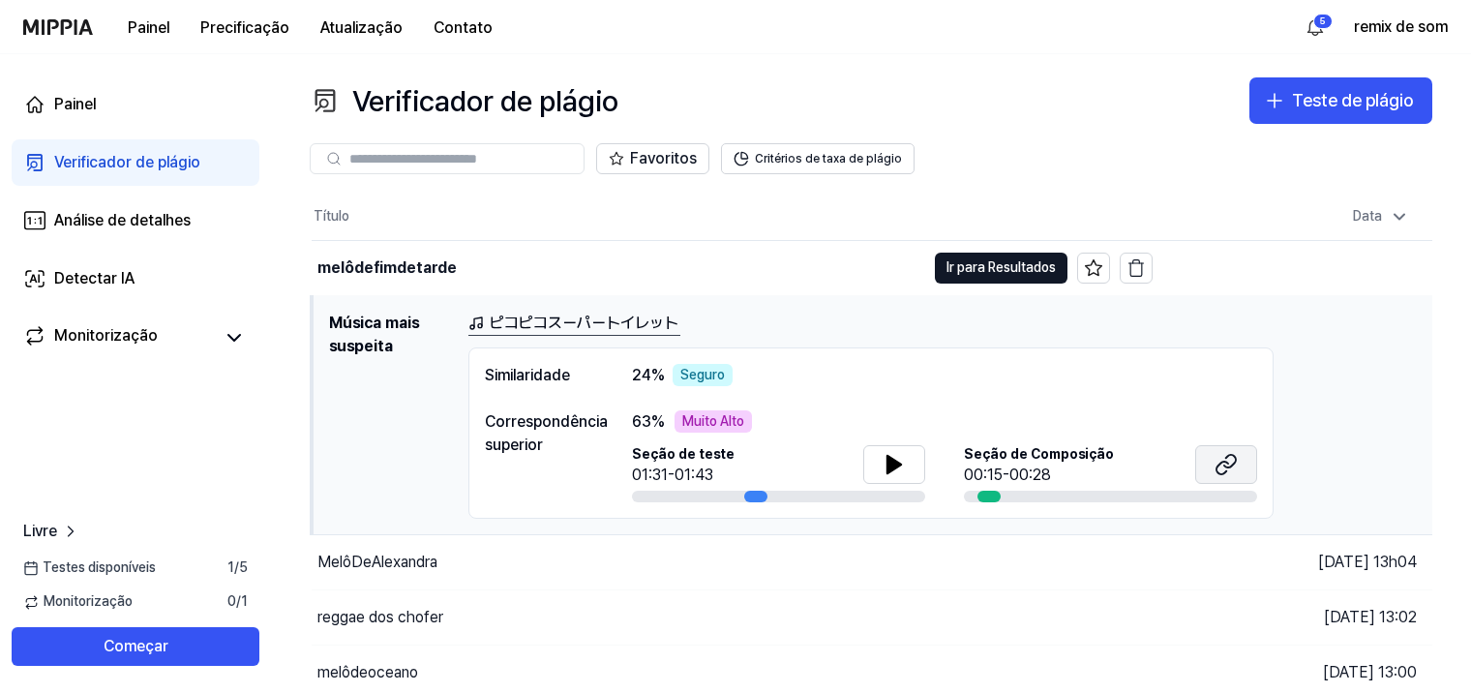
click at [1235, 465] on icon at bounding box center [1225, 464] width 23 height 23
click at [906, 445] on button at bounding box center [894, 464] width 62 height 39
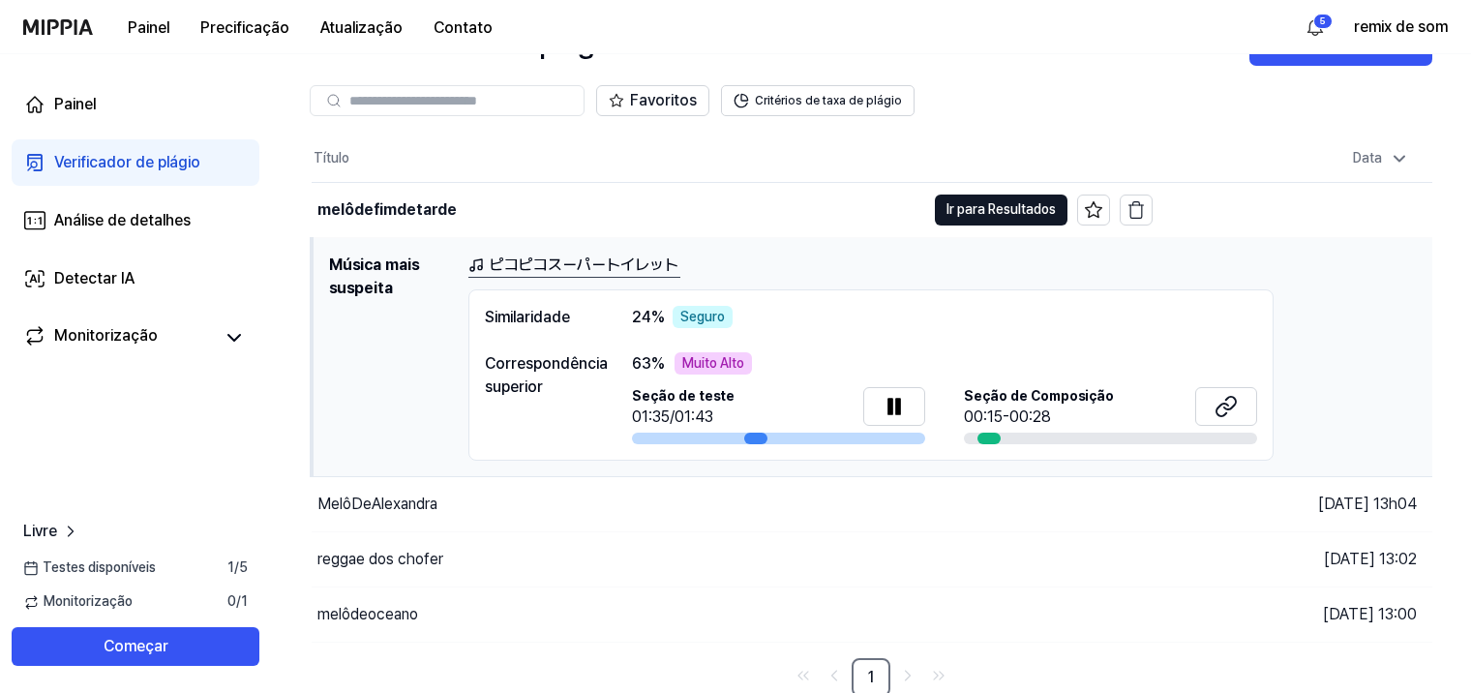
scroll to position [60, 0]
click at [130, 352] on div "Monitorização" at bounding box center [136, 337] width 248 height 46
click at [129, 341] on div "Monitorização" at bounding box center [106, 337] width 104 height 27
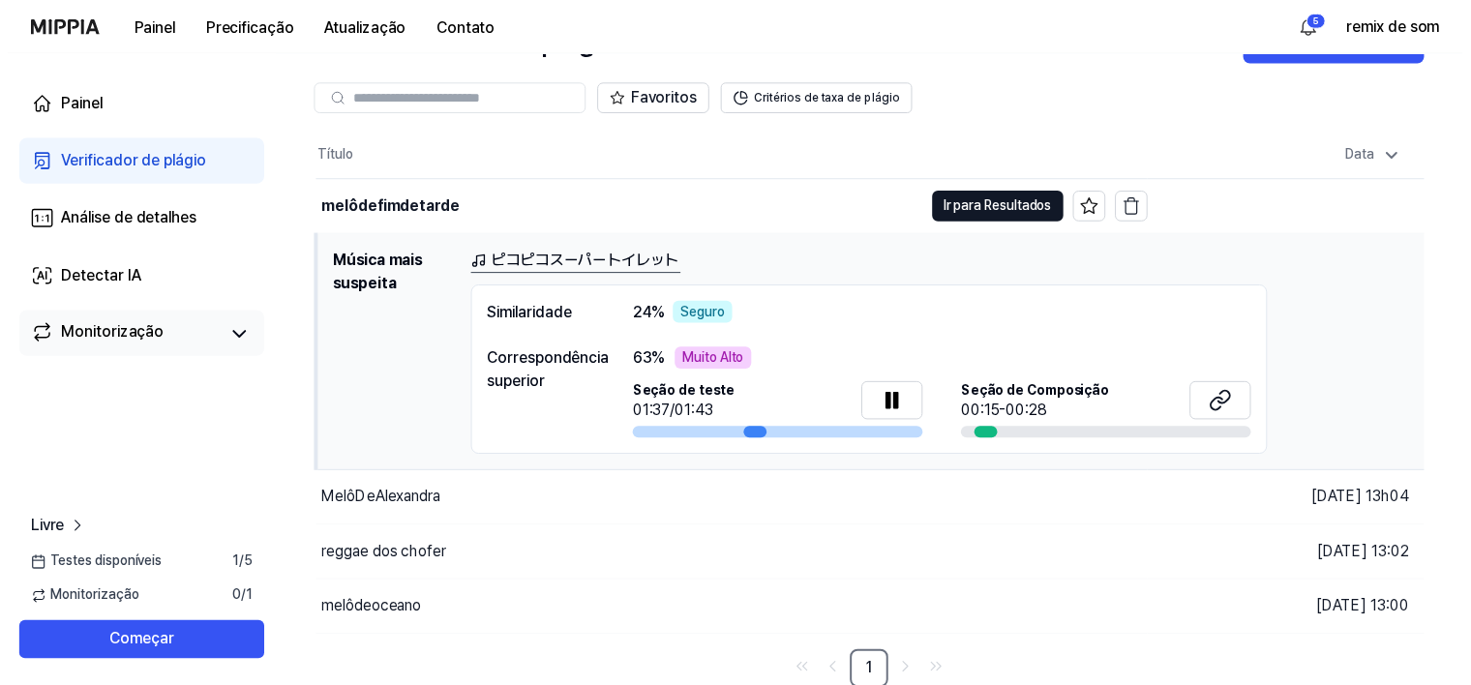
scroll to position [0, 0]
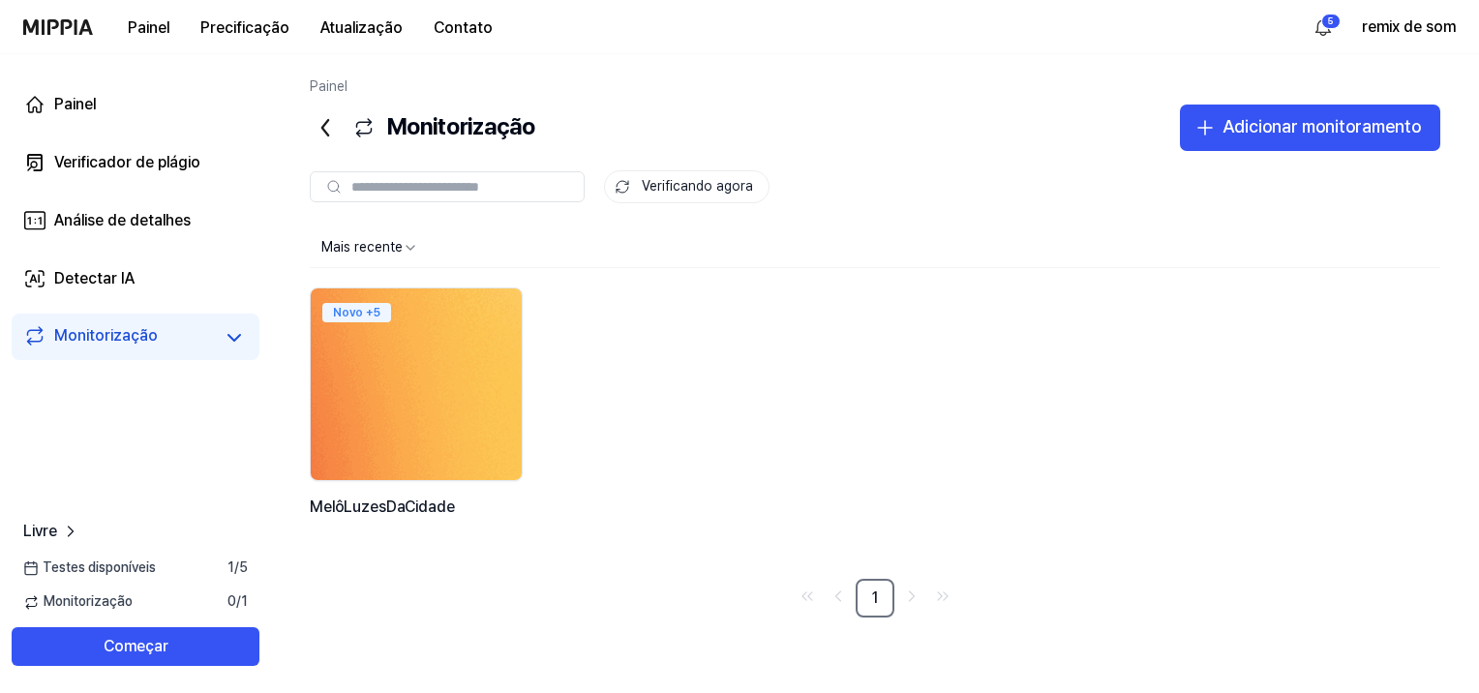
click at [382, 341] on img at bounding box center [416, 384] width 232 height 211
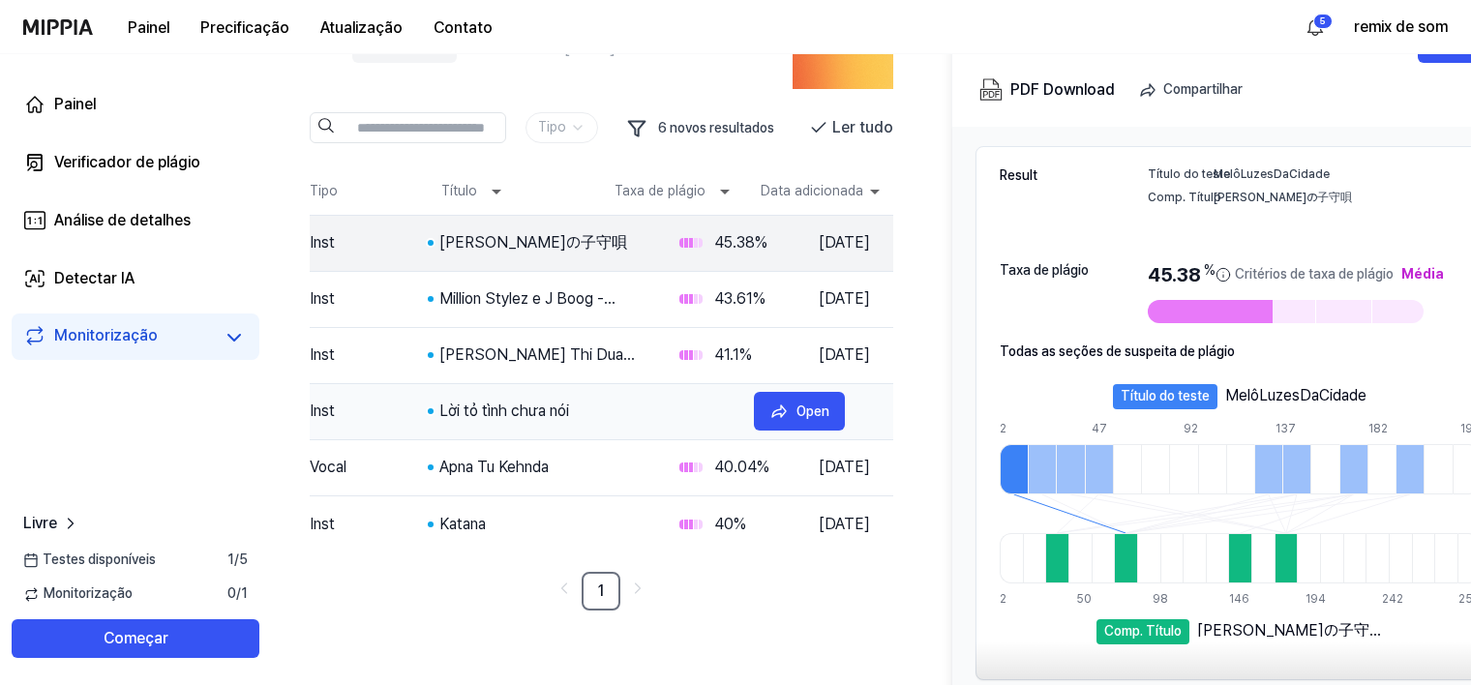
scroll to position [112, 0]
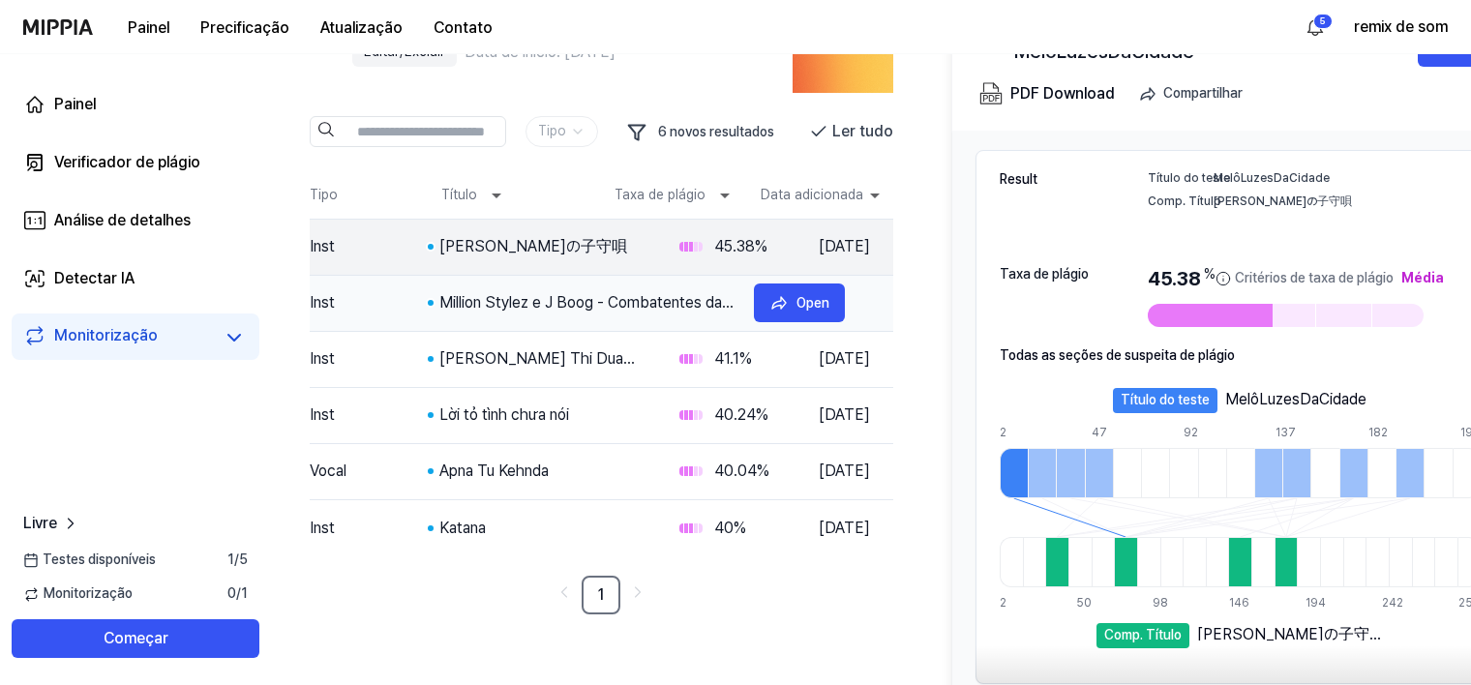
click at [393, 305] on td "Inst" at bounding box center [368, 303] width 116 height 54
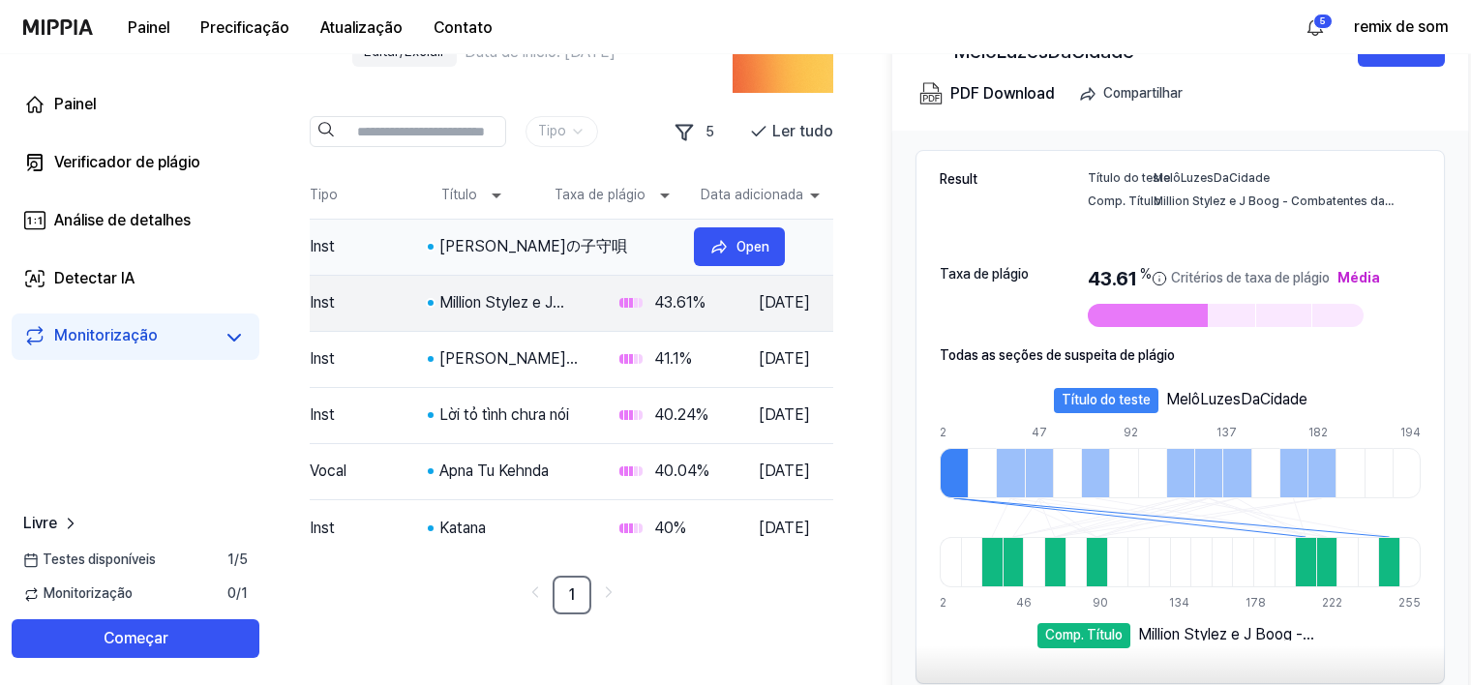
click at [381, 255] on td "Inst" at bounding box center [368, 247] width 116 height 54
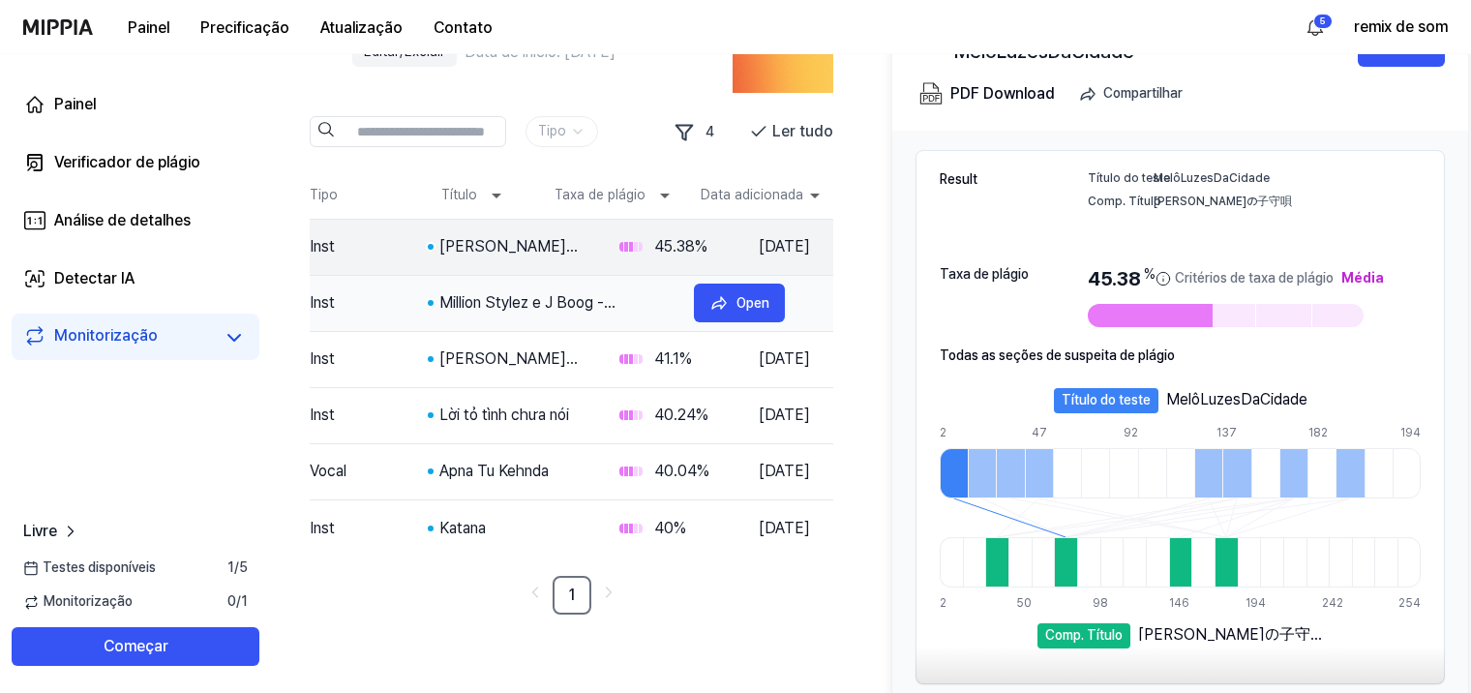
click at [395, 277] on td "Inst" at bounding box center [368, 303] width 116 height 54
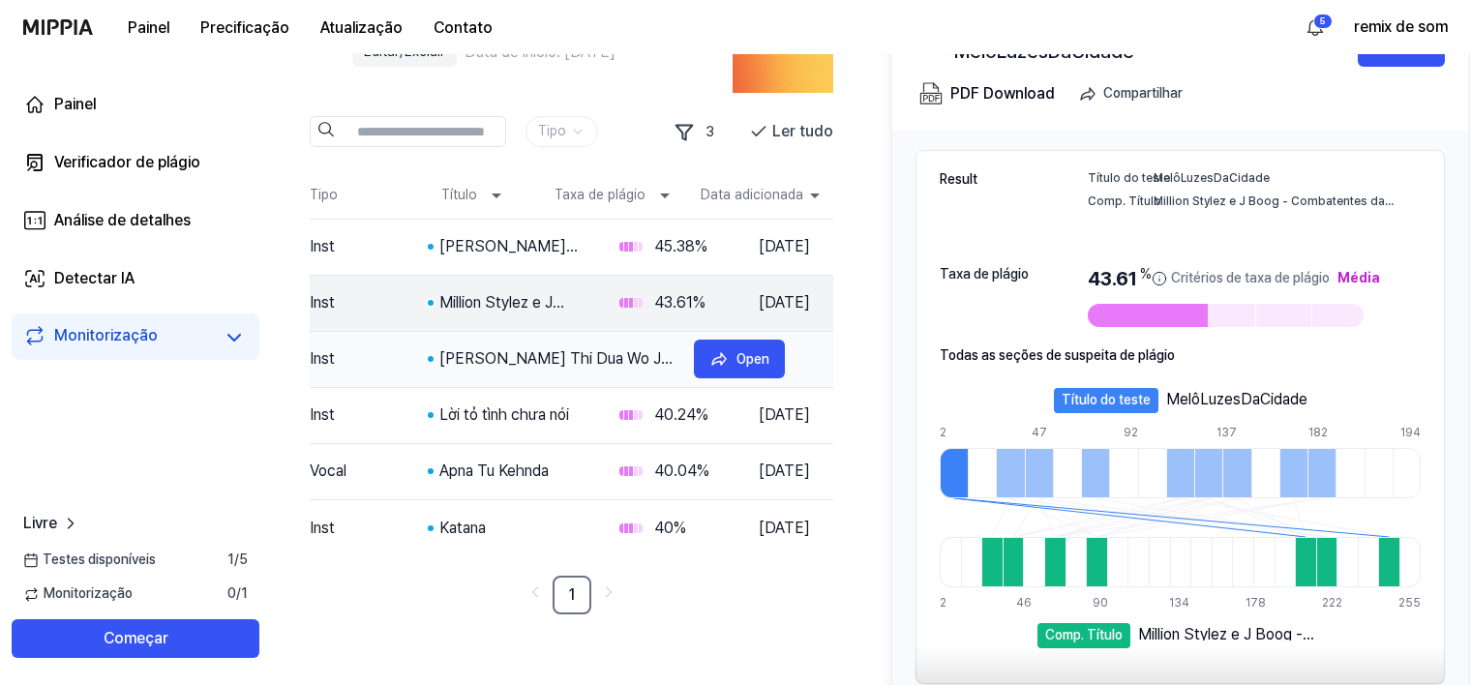
click at [384, 348] on td "Inst" at bounding box center [368, 359] width 116 height 54
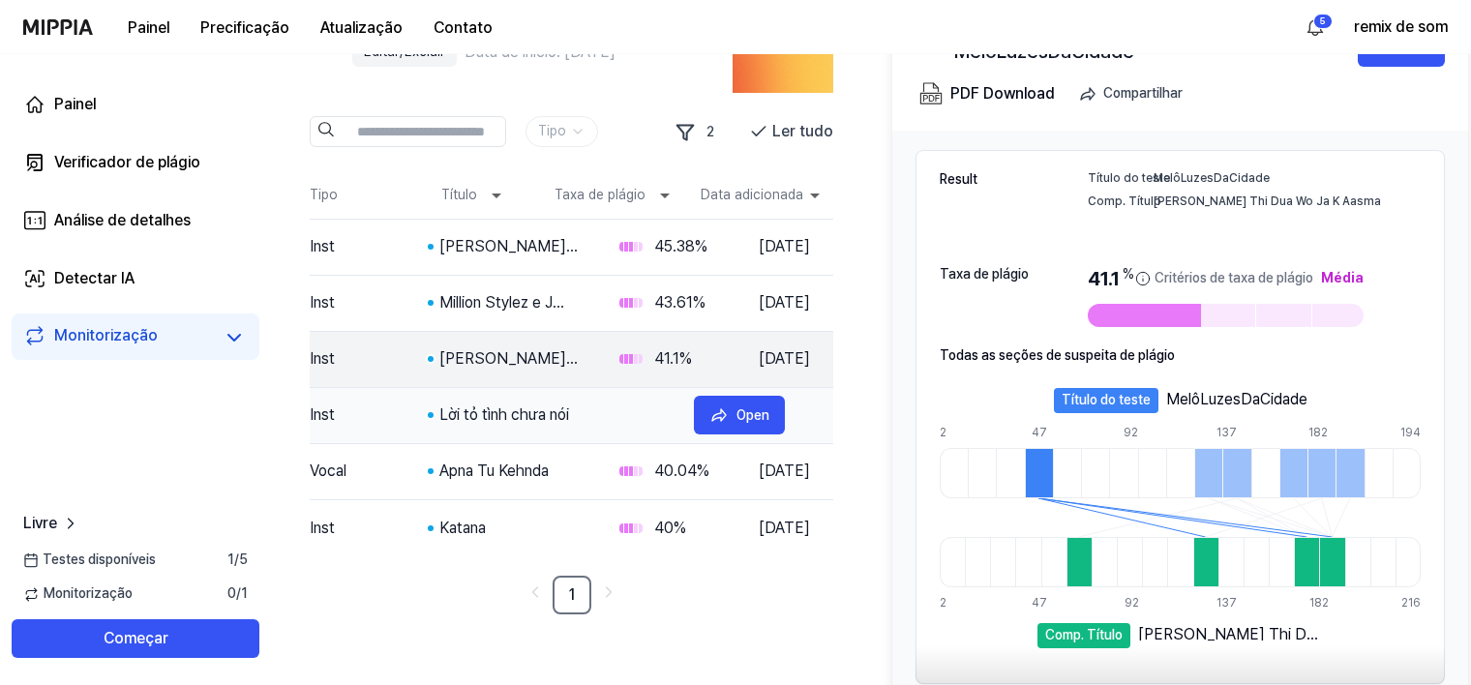
click at [402, 418] on td "Inst" at bounding box center [368, 415] width 116 height 54
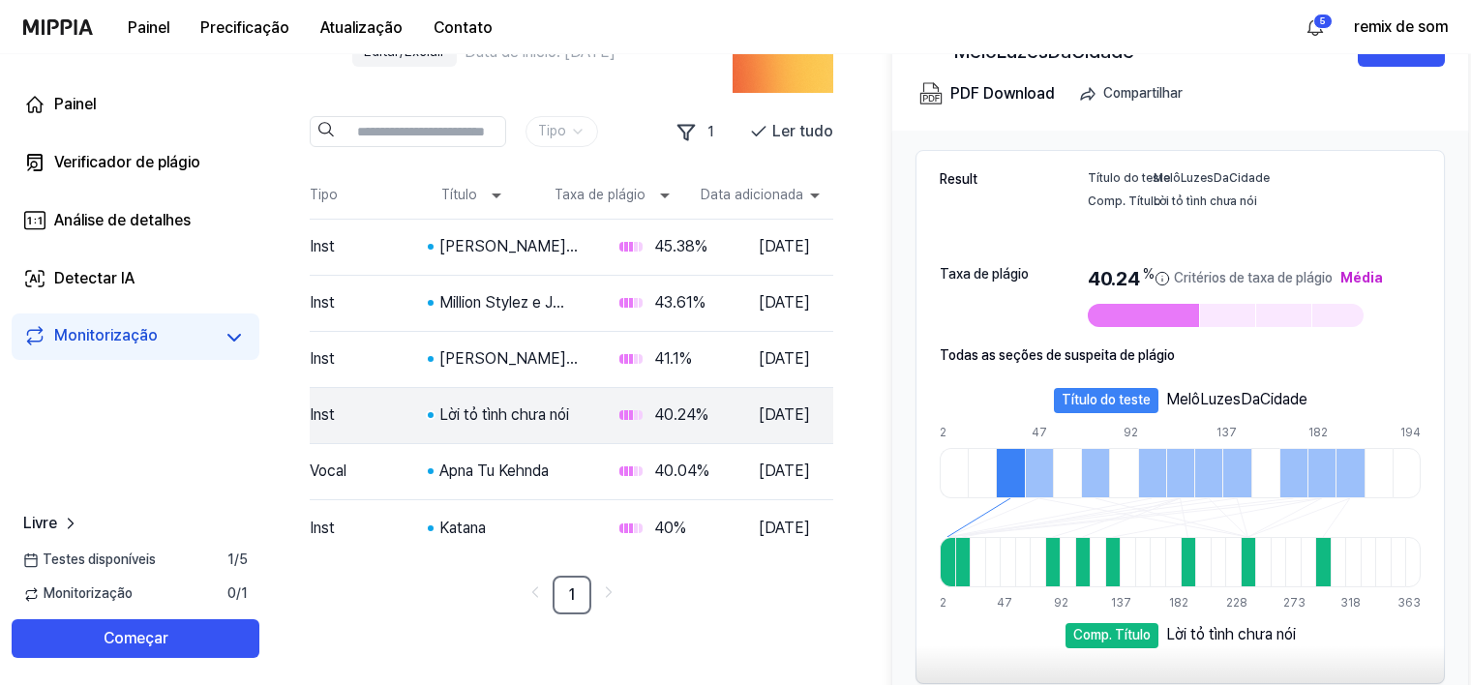
click at [1061, 566] on div at bounding box center [1052, 562] width 15 height 50
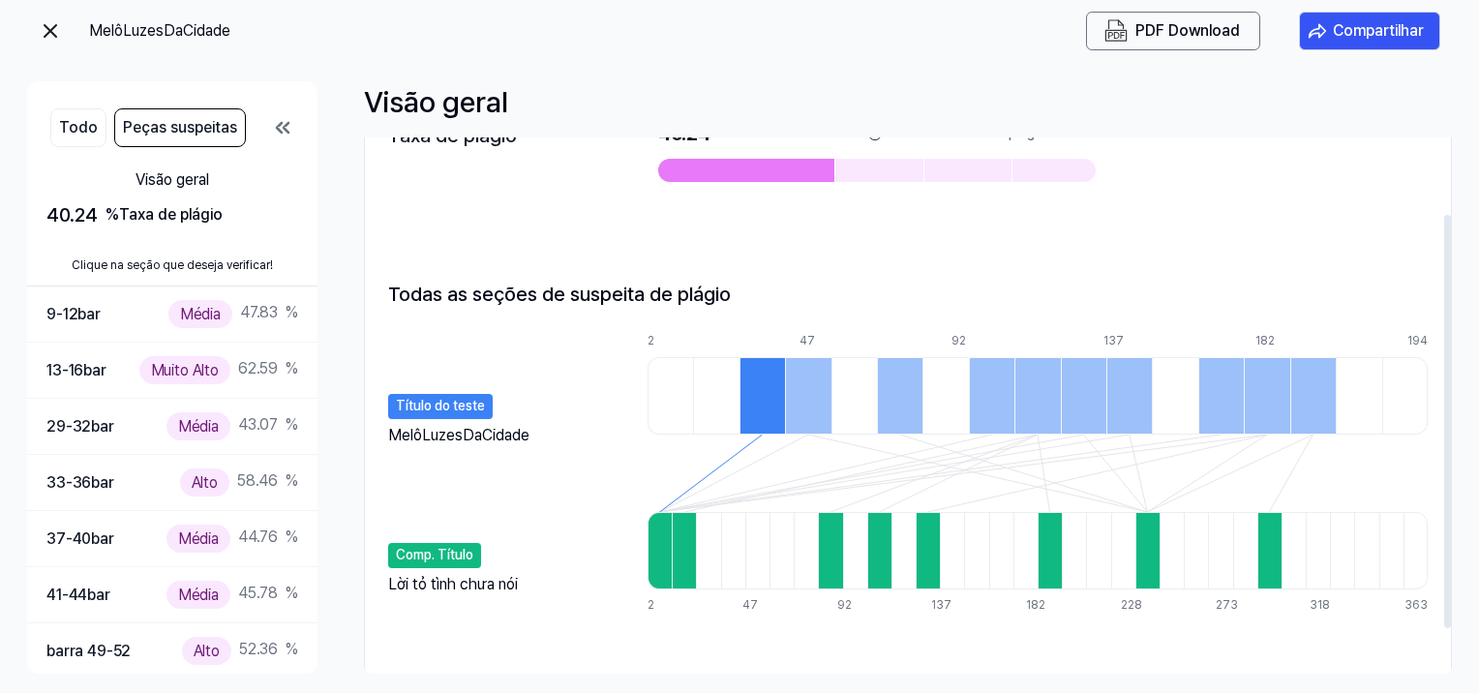
scroll to position [156, 0]
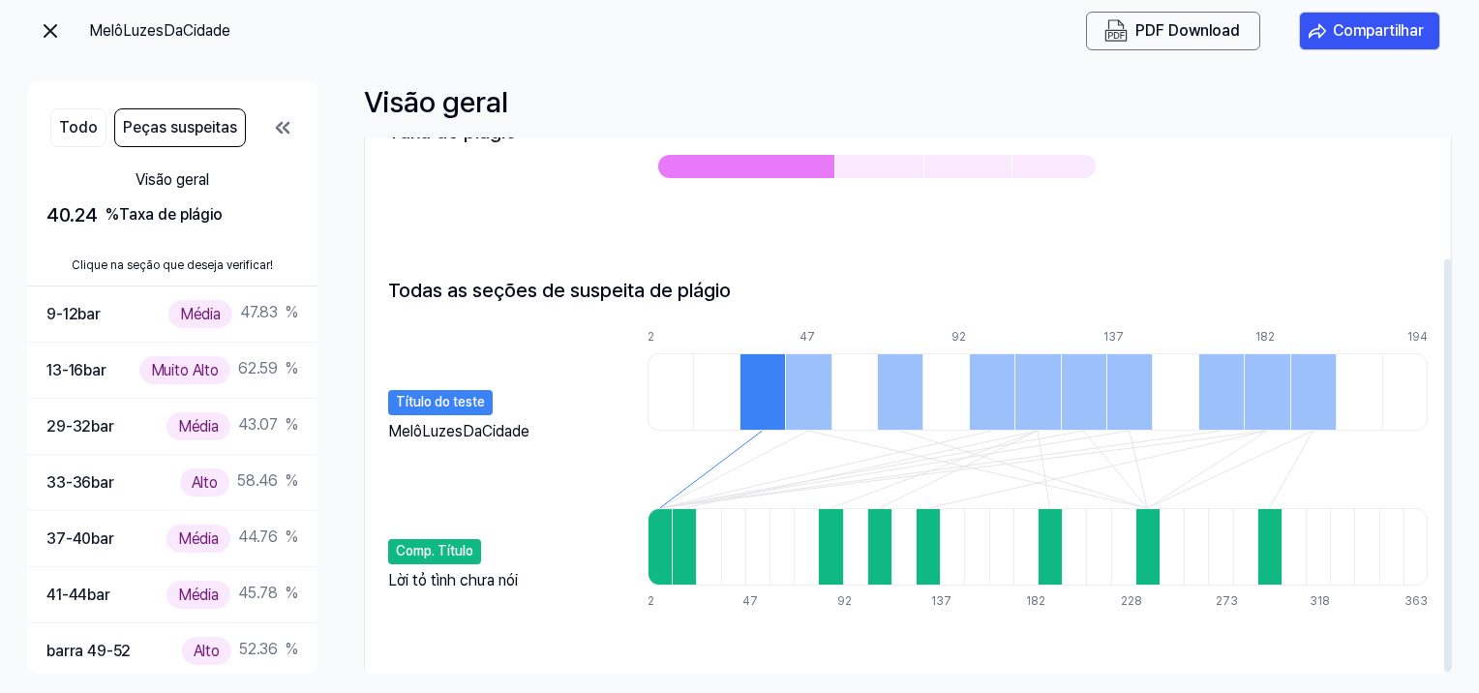
click at [778, 403] on div at bounding box center [761, 391] width 45 height 77
click at [795, 403] on div at bounding box center [807, 391] width 45 height 77
click at [889, 400] on div at bounding box center [899, 391] width 45 height 77
click at [974, 395] on div at bounding box center [991, 391] width 45 height 77
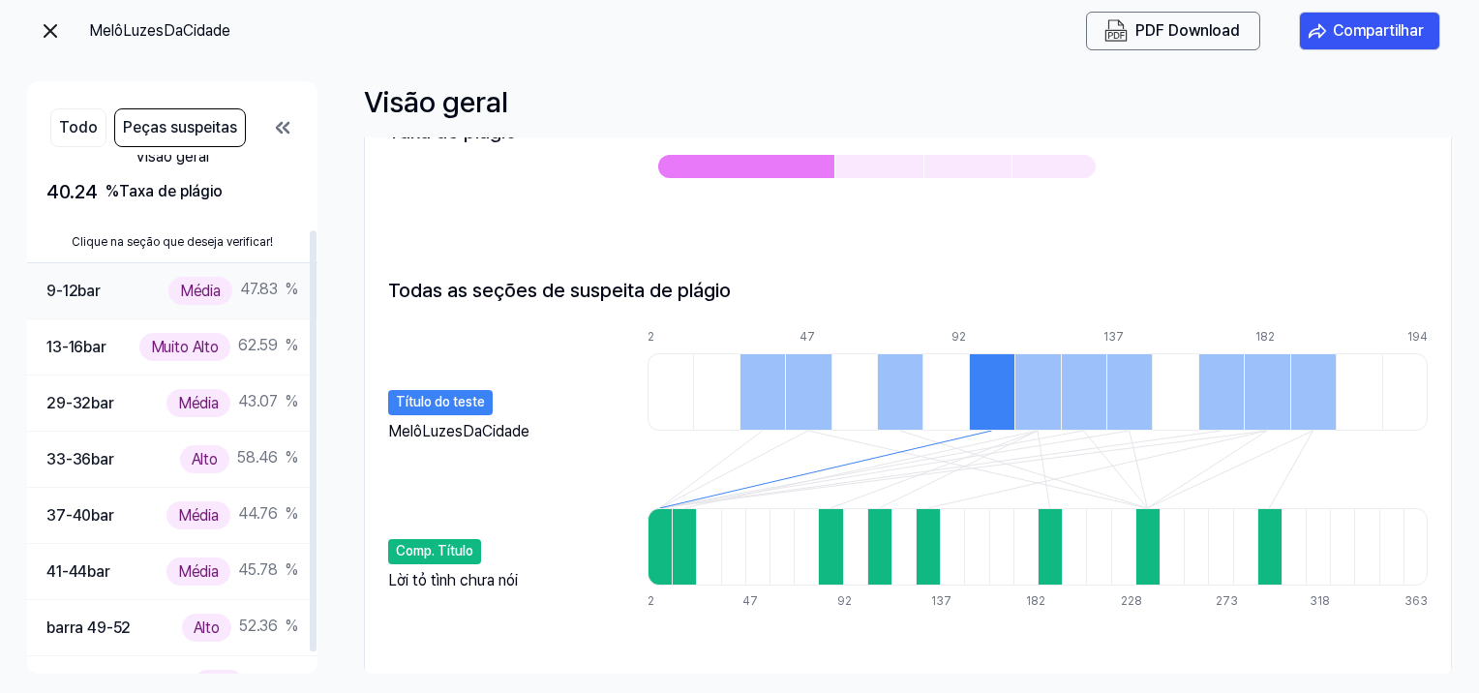
scroll to position [0, 0]
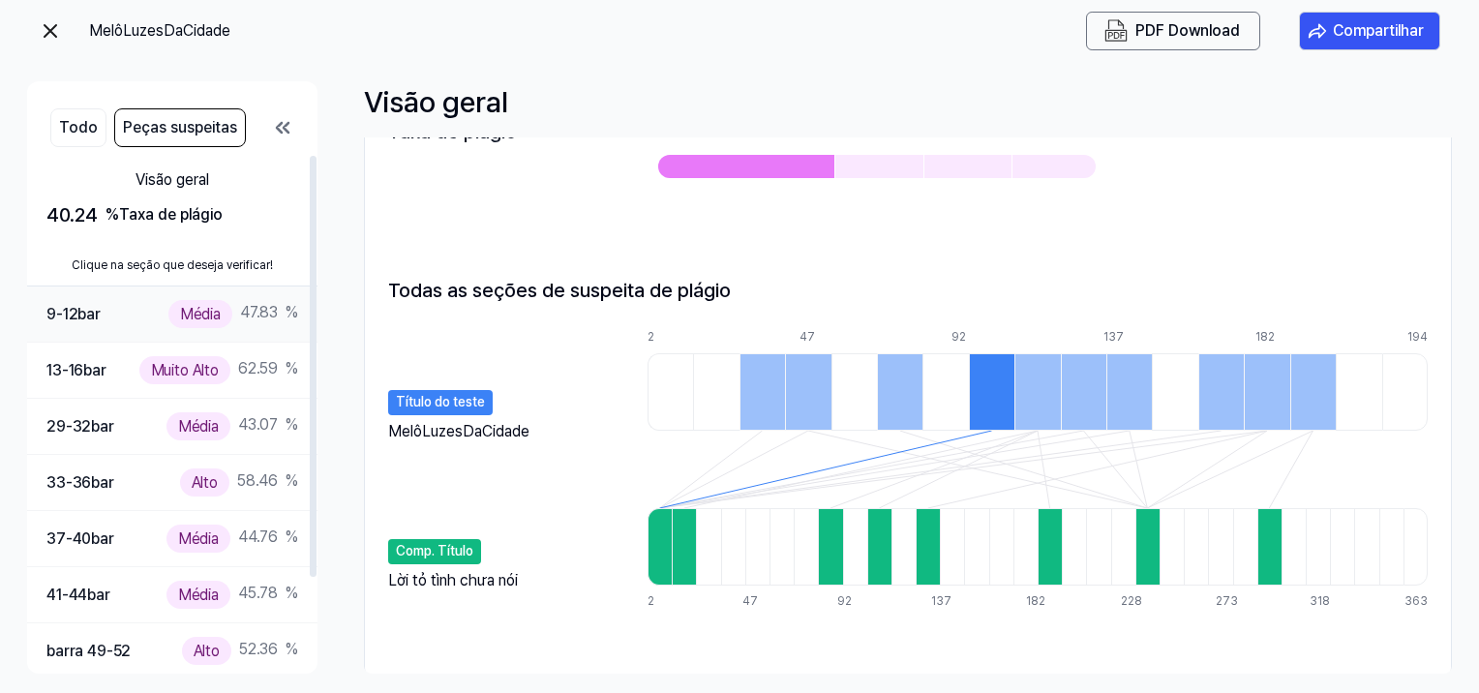
click at [113, 314] on div "9-12 bar Média 47.83 %" at bounding box center [172, 314] width 252 height 28
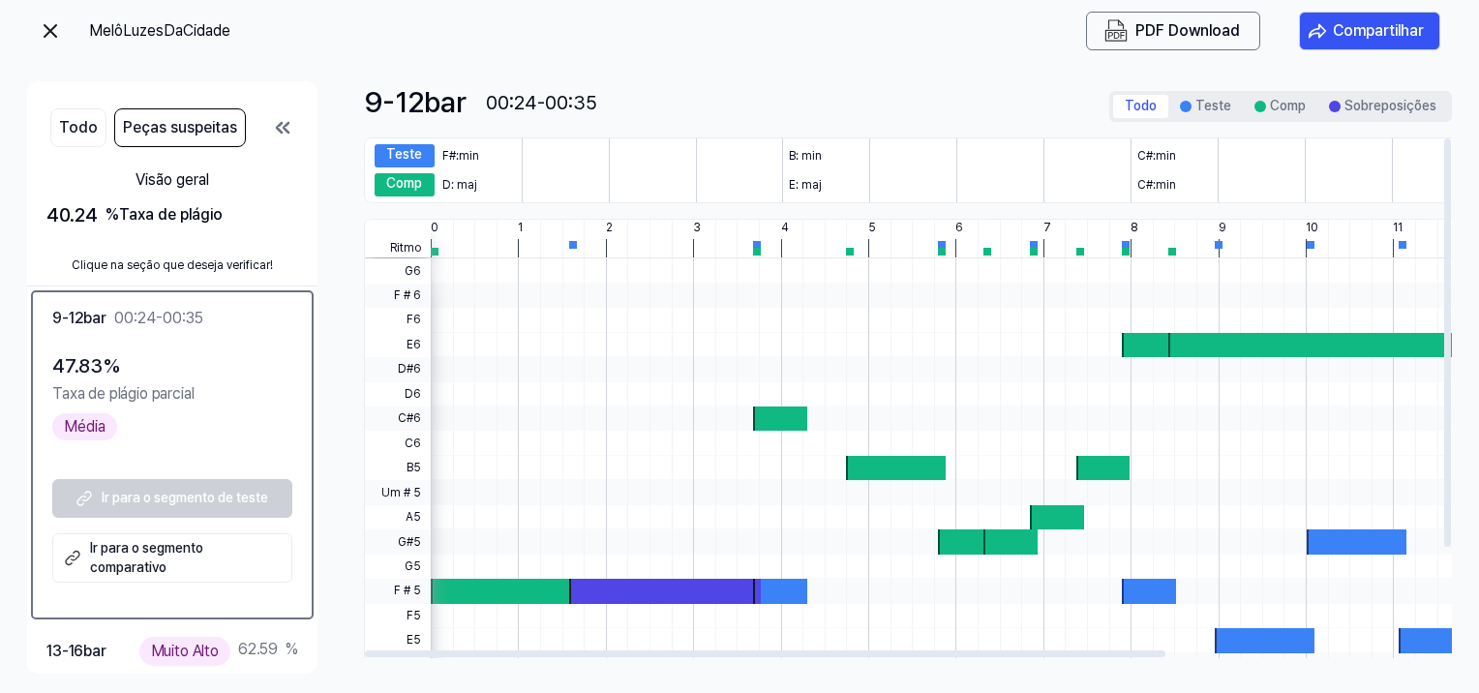
click at [761, 414] on div at bounding box center [780, 418] width 54 height 24
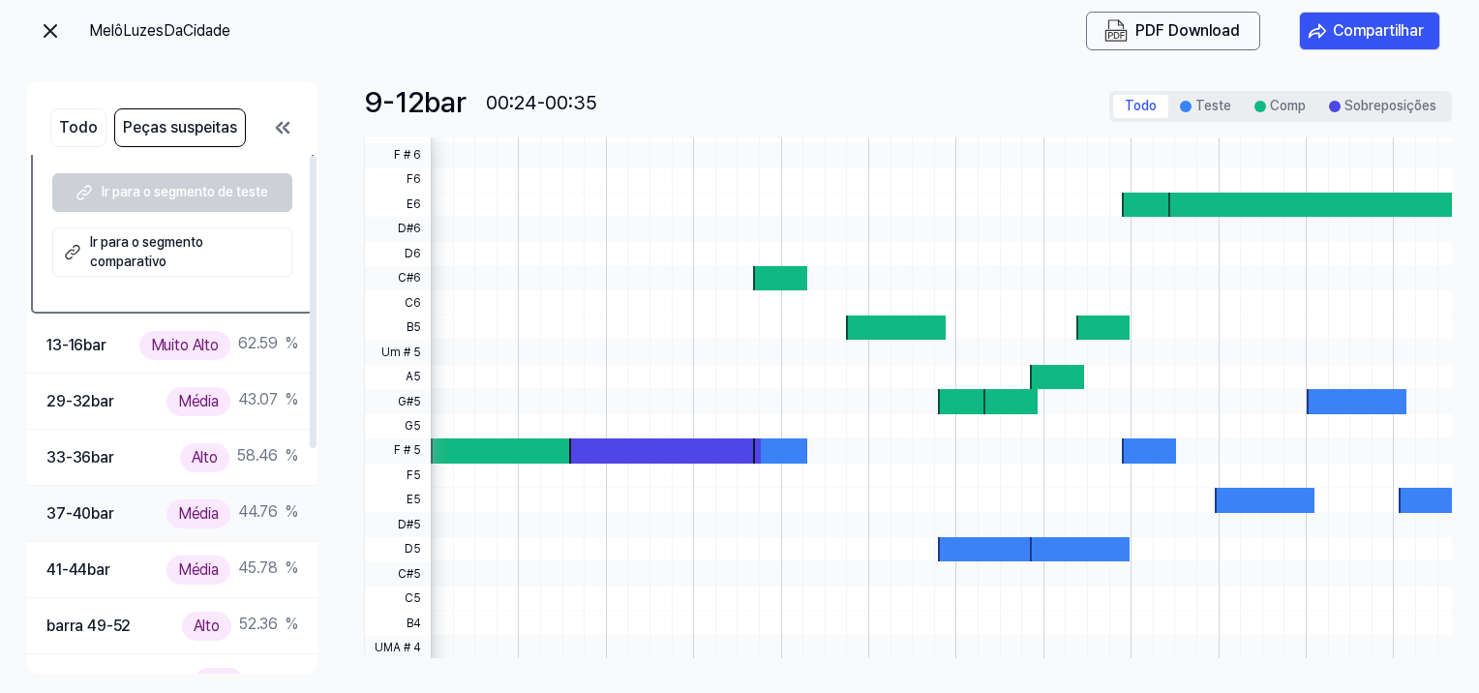
scroll to position [387, 0]
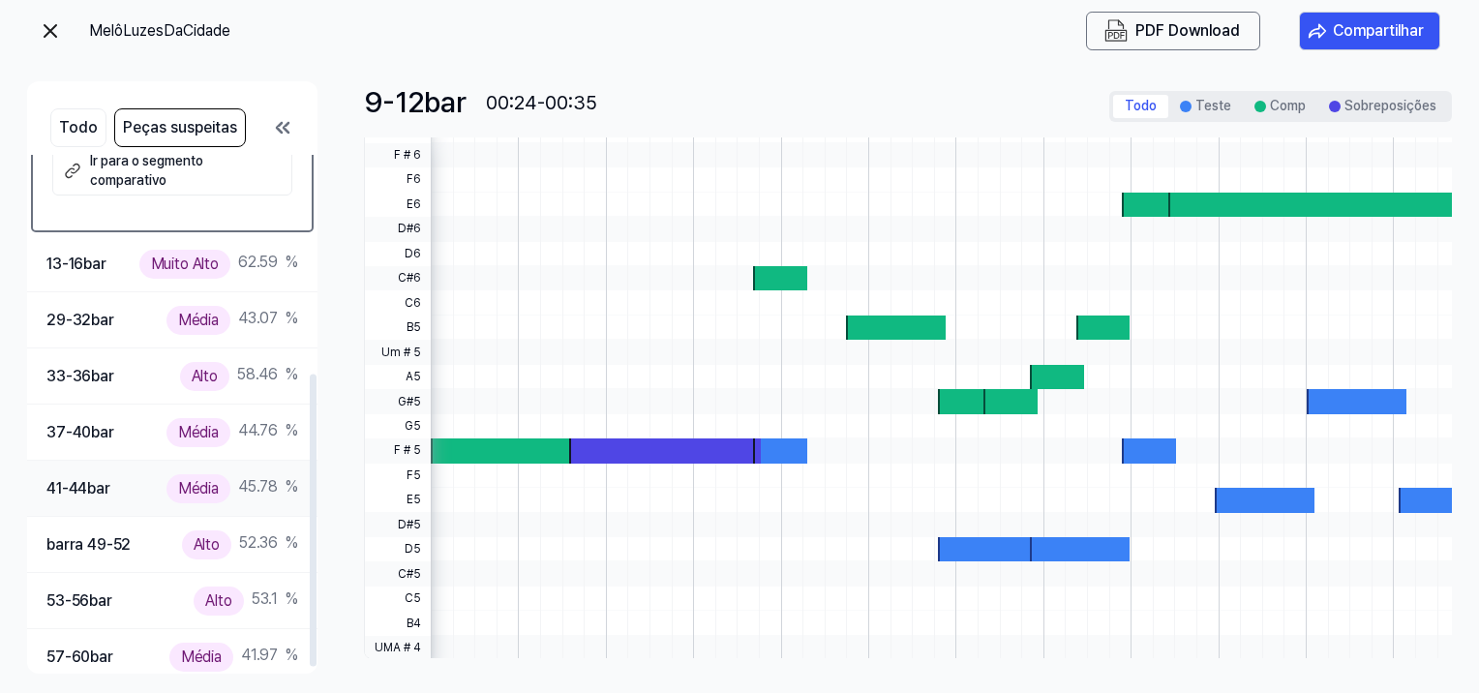
click at [71, 499] on div "41-44 bar Média 45.78 %" at bounding box center [172, 488] width 252 height 28
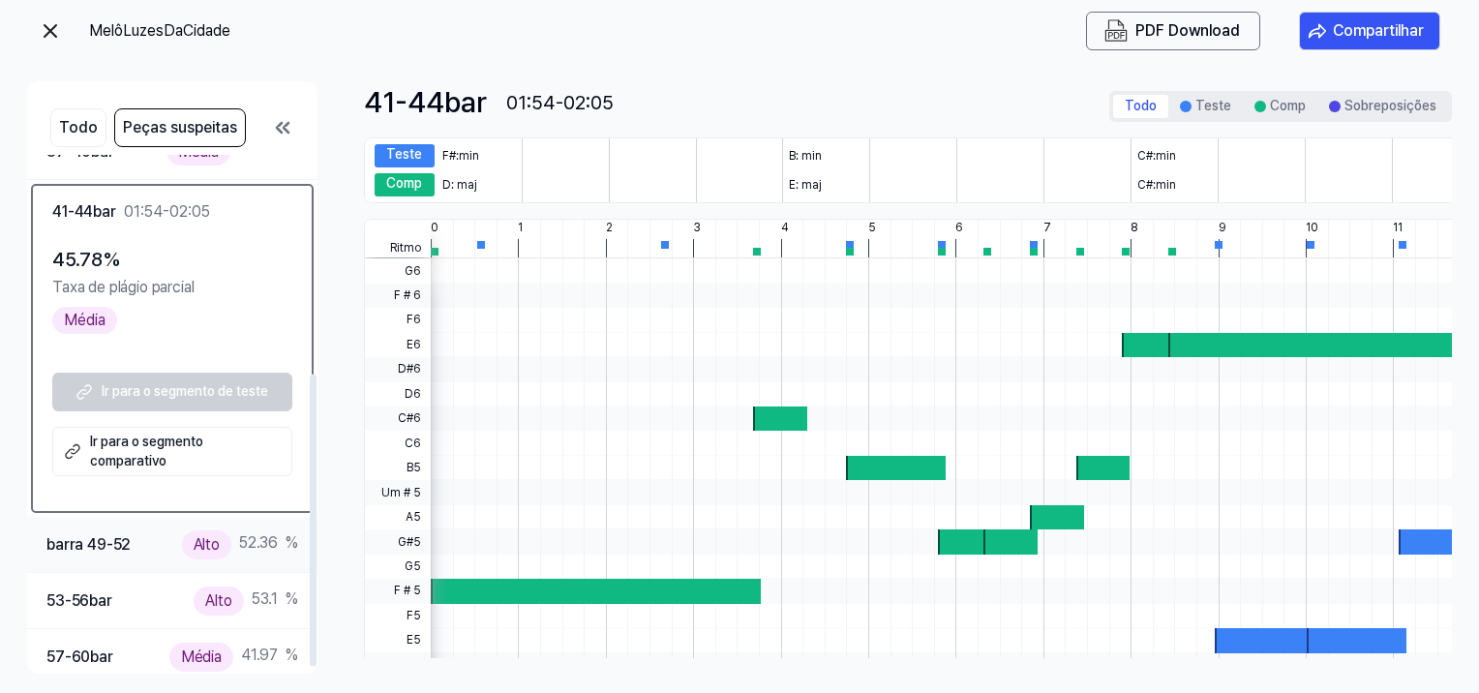
click at [68, 565] on div "barra 49-52 Alto 52.36 %" at bounding box center [172, 545] width 290 height 56
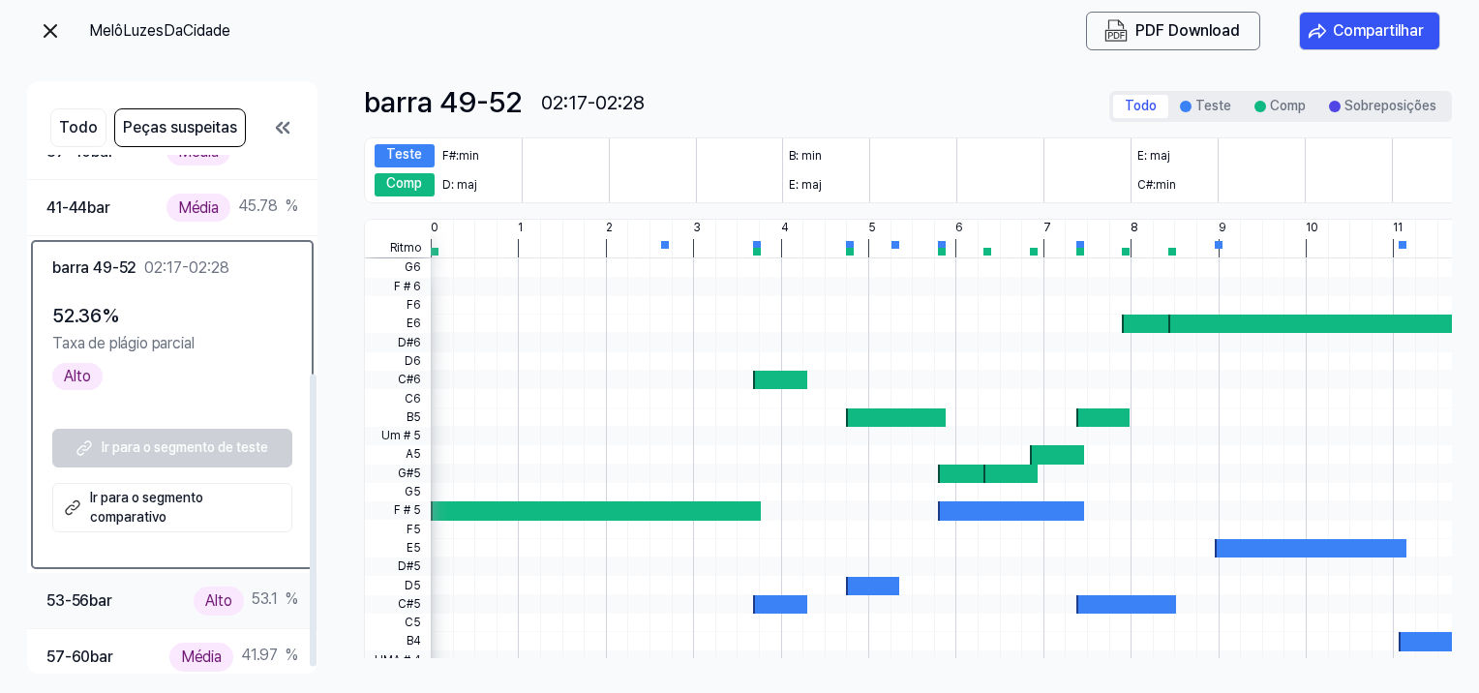
click at [67, 595] on div "53-56 bar" at bounding box center [79, 600] width 66 height 25
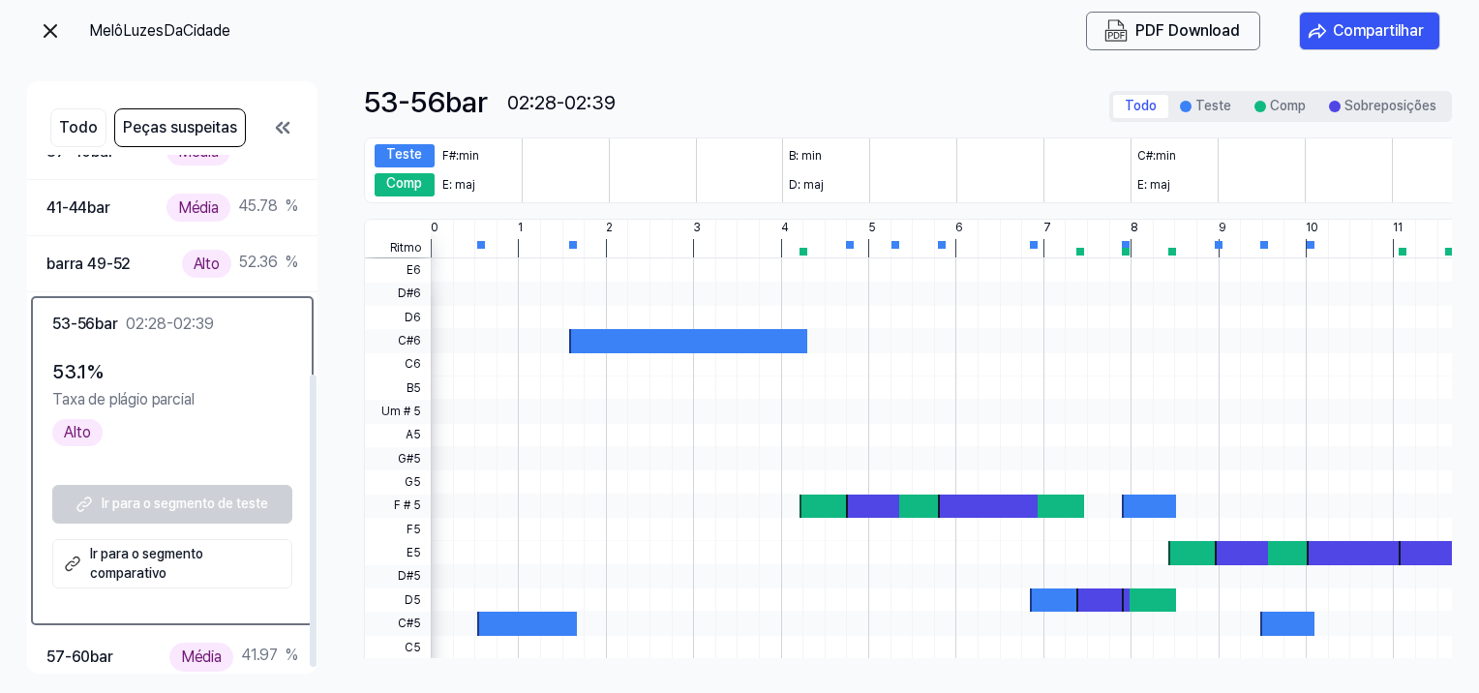
scroll to position [397, 0]
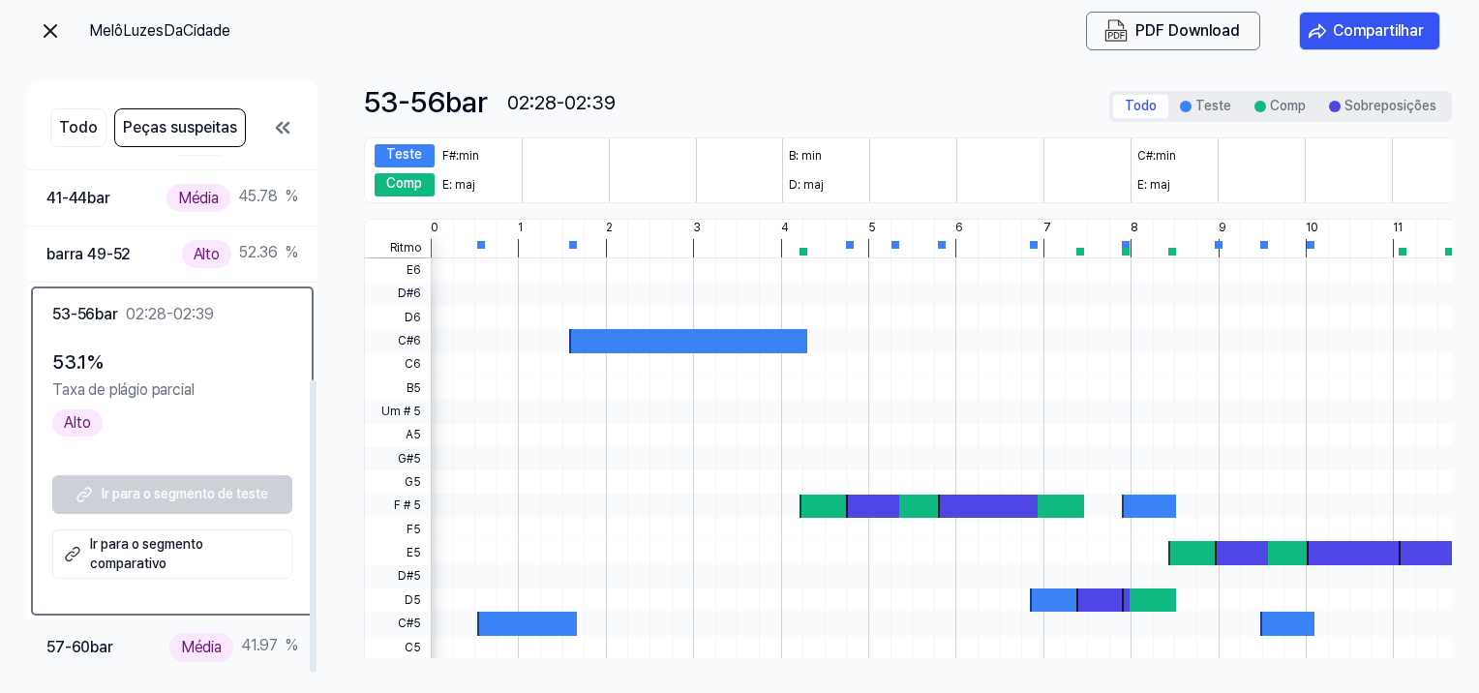
click at [72, 651] on div "57-60 bar" at bounding box center [79, 647] width 67 height 25
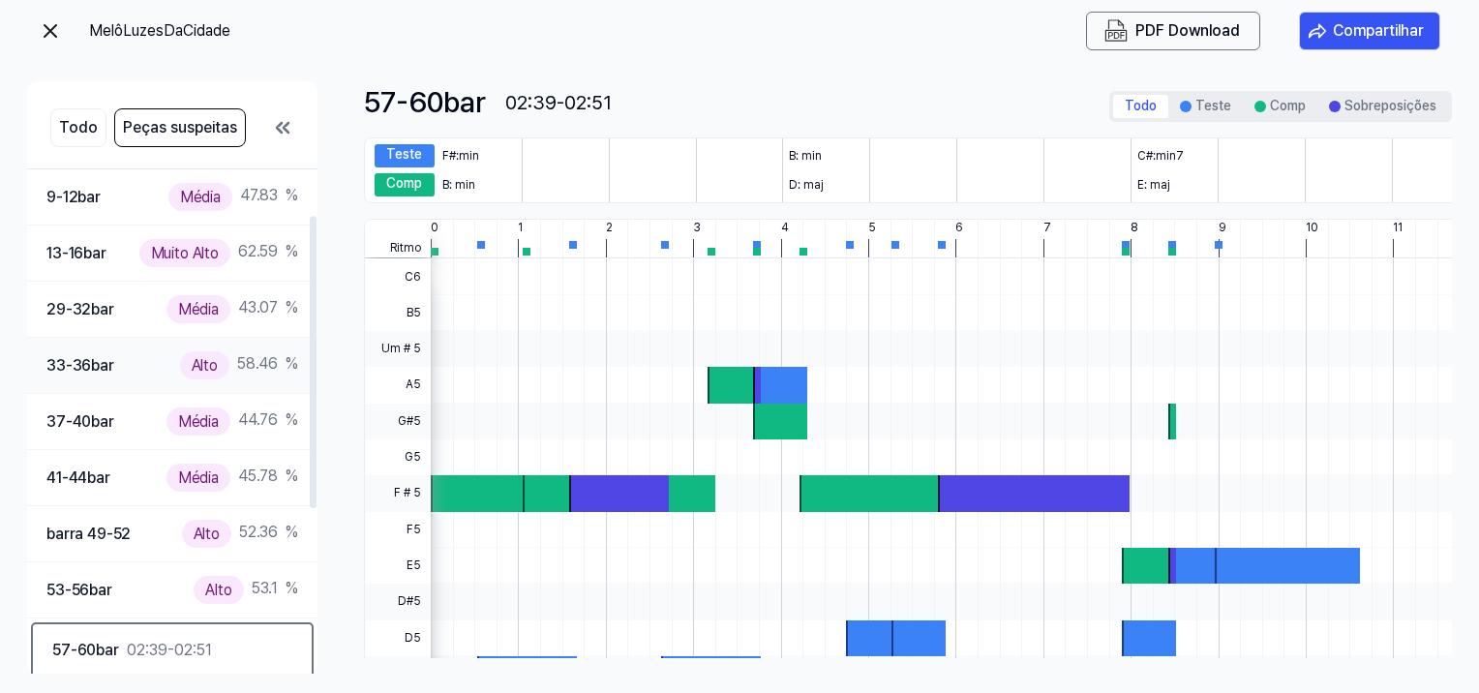
scroll to position [106, 0]
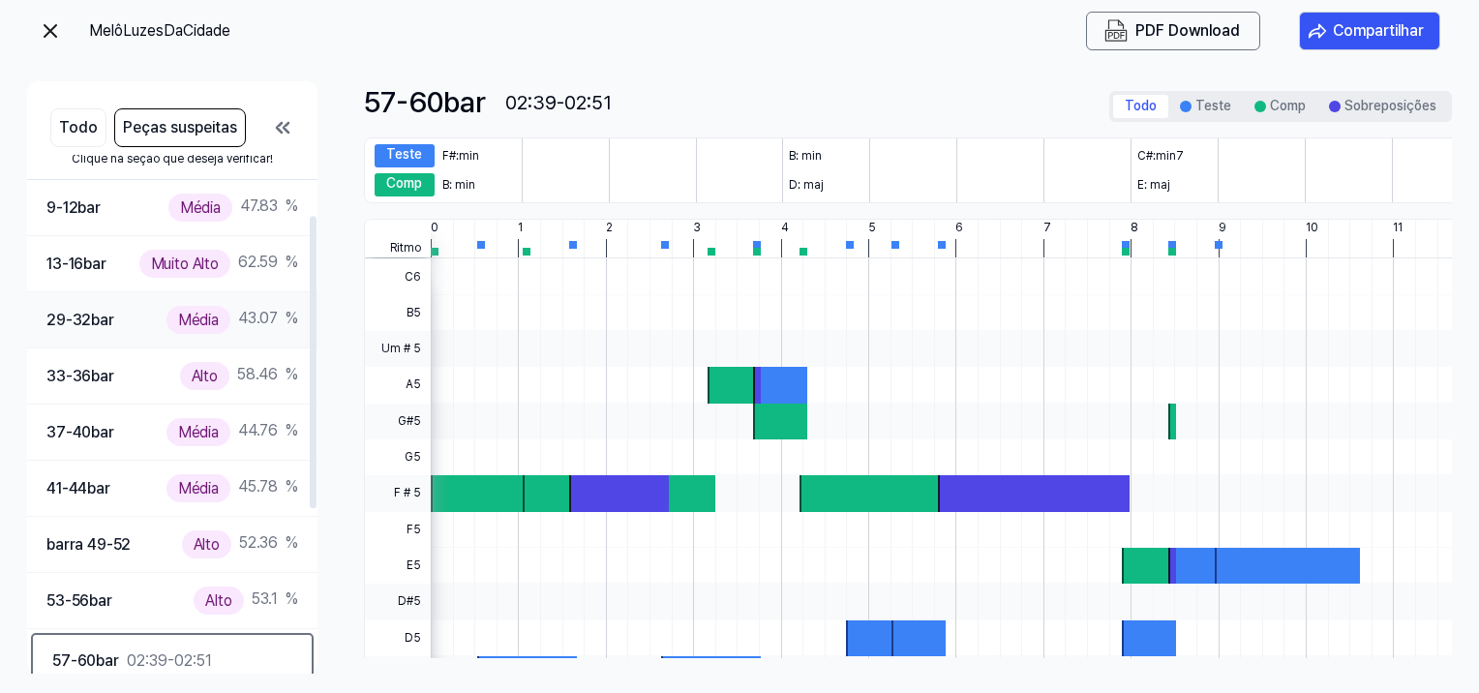
click at [101, 314] on div "29-32 bar" at bounding box center [80, 320] width 68 height 25
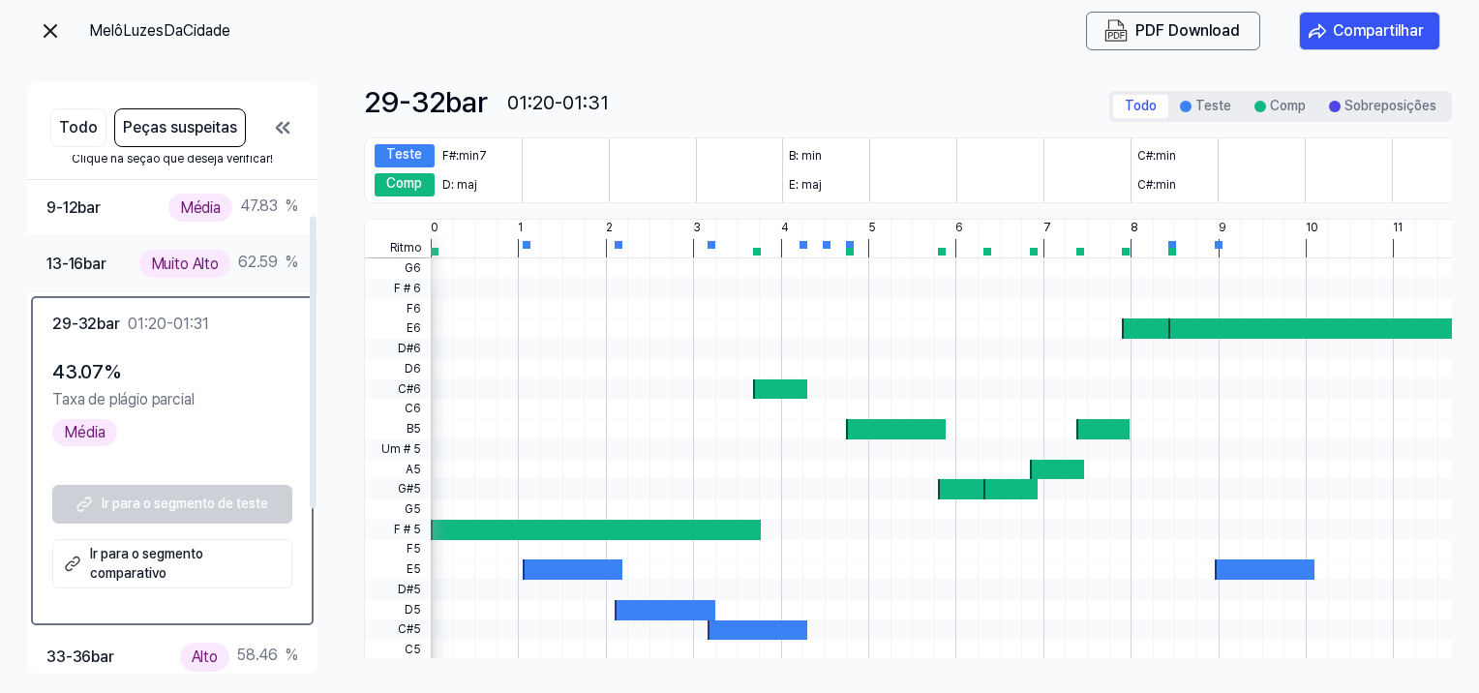
click at [89, 268] on div "13-16 bar" at bounding box center [76, 264] width 60 height 25
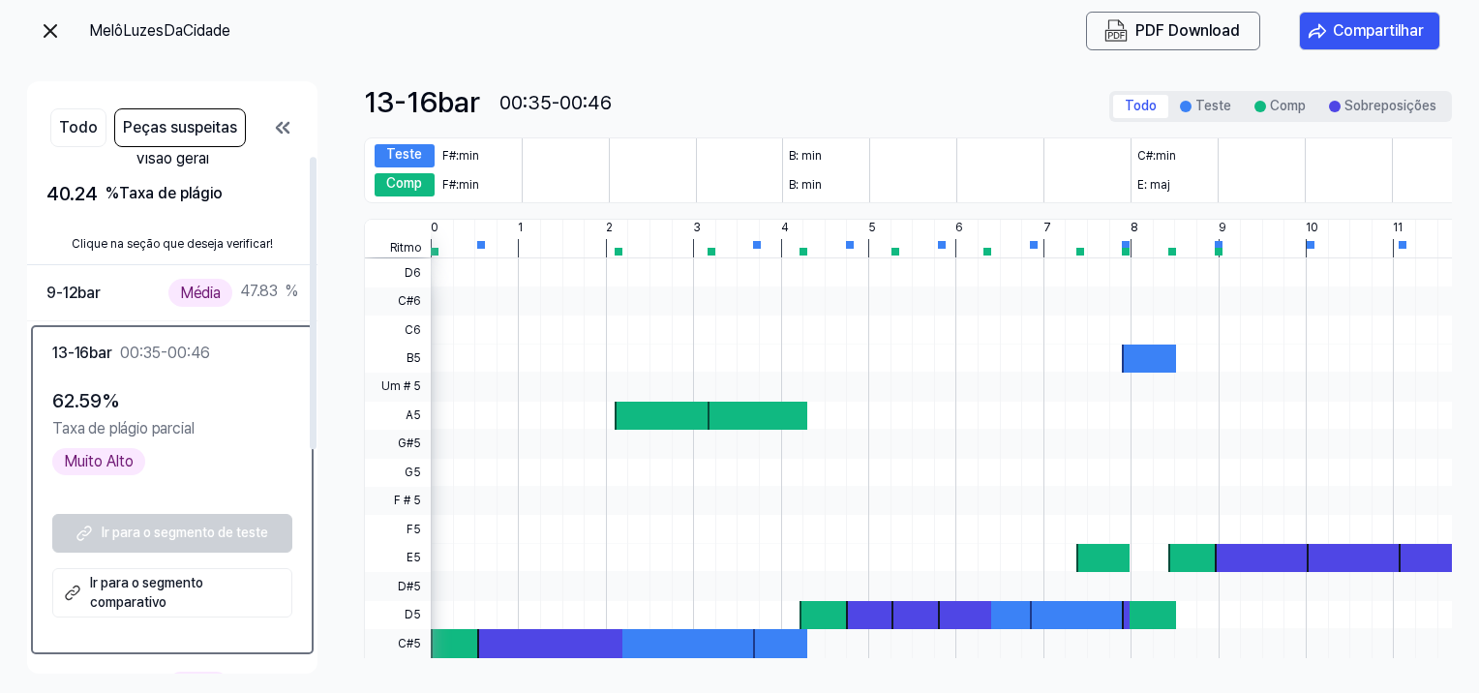
scroll to position [0, 0]
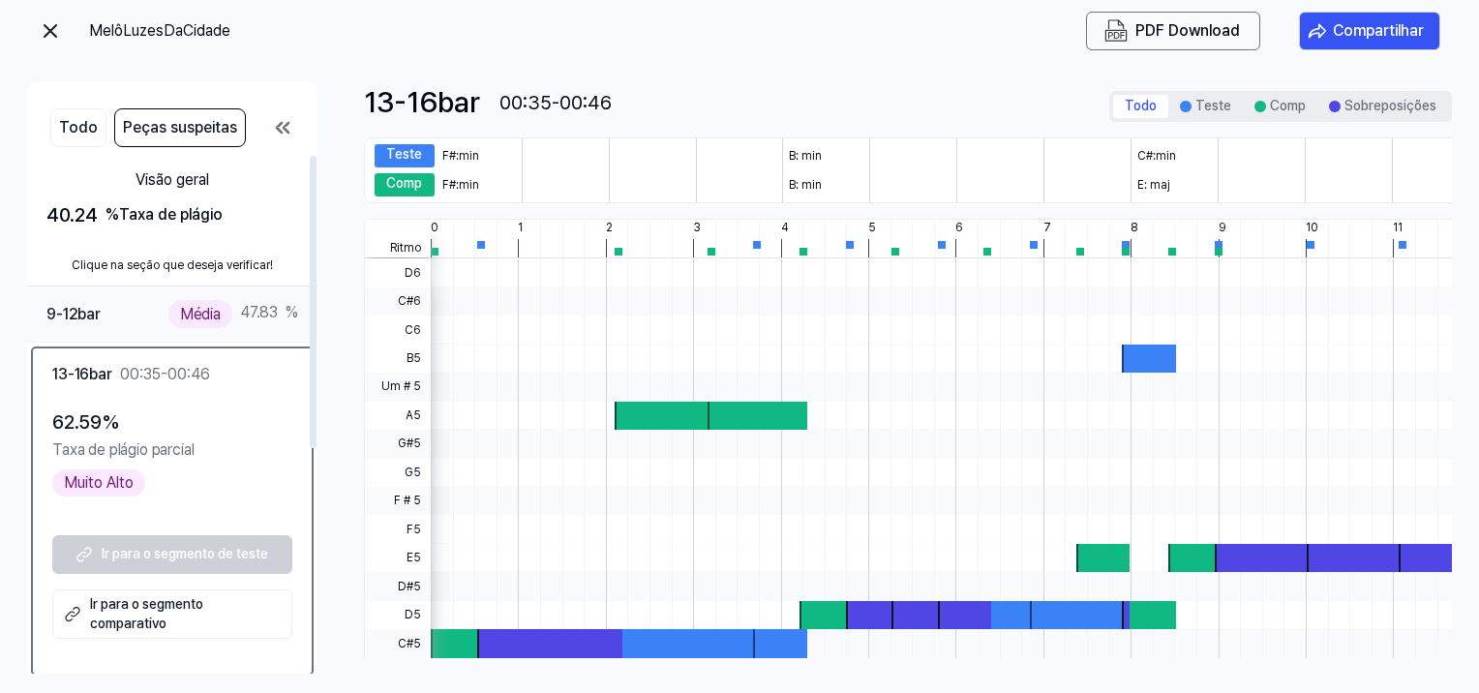
click at [85, 317] on div "9-12 bar" at bounding box center [73, 314] width 54 height 25
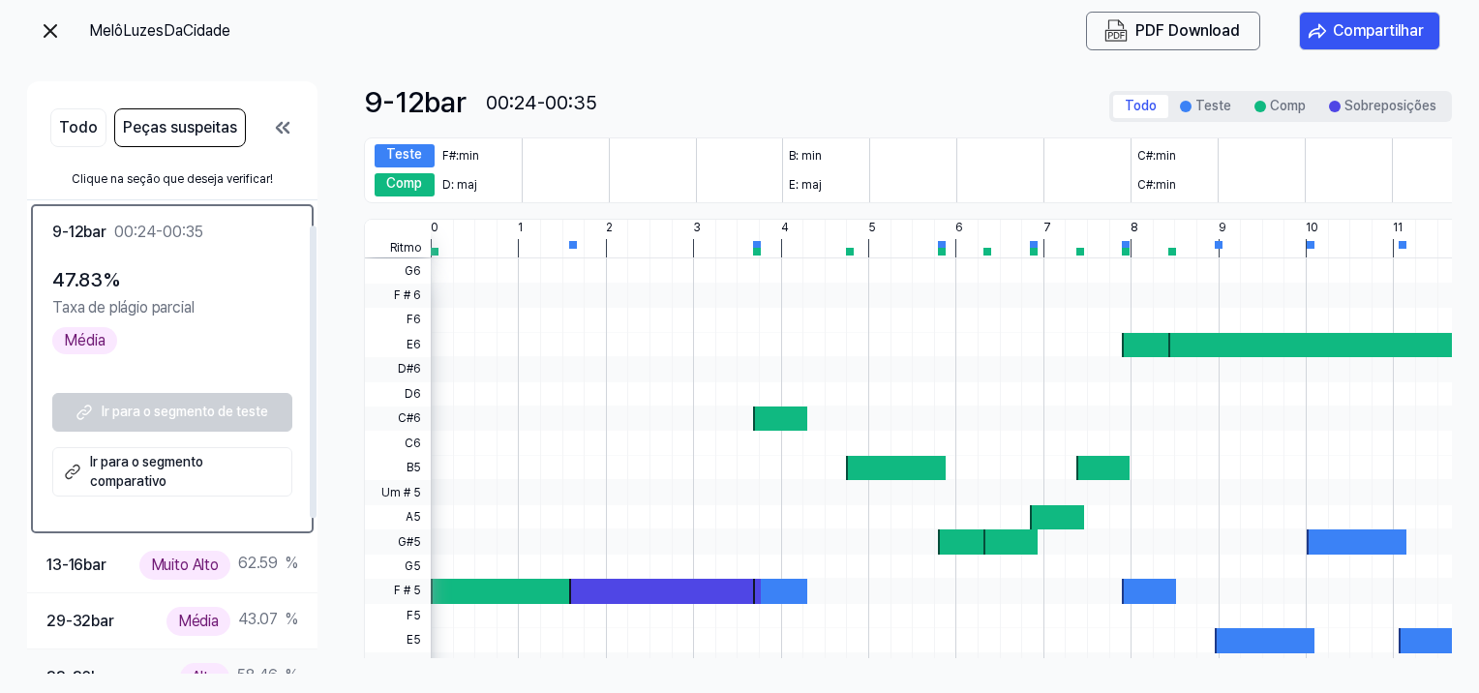
scroll to position [290, 0]
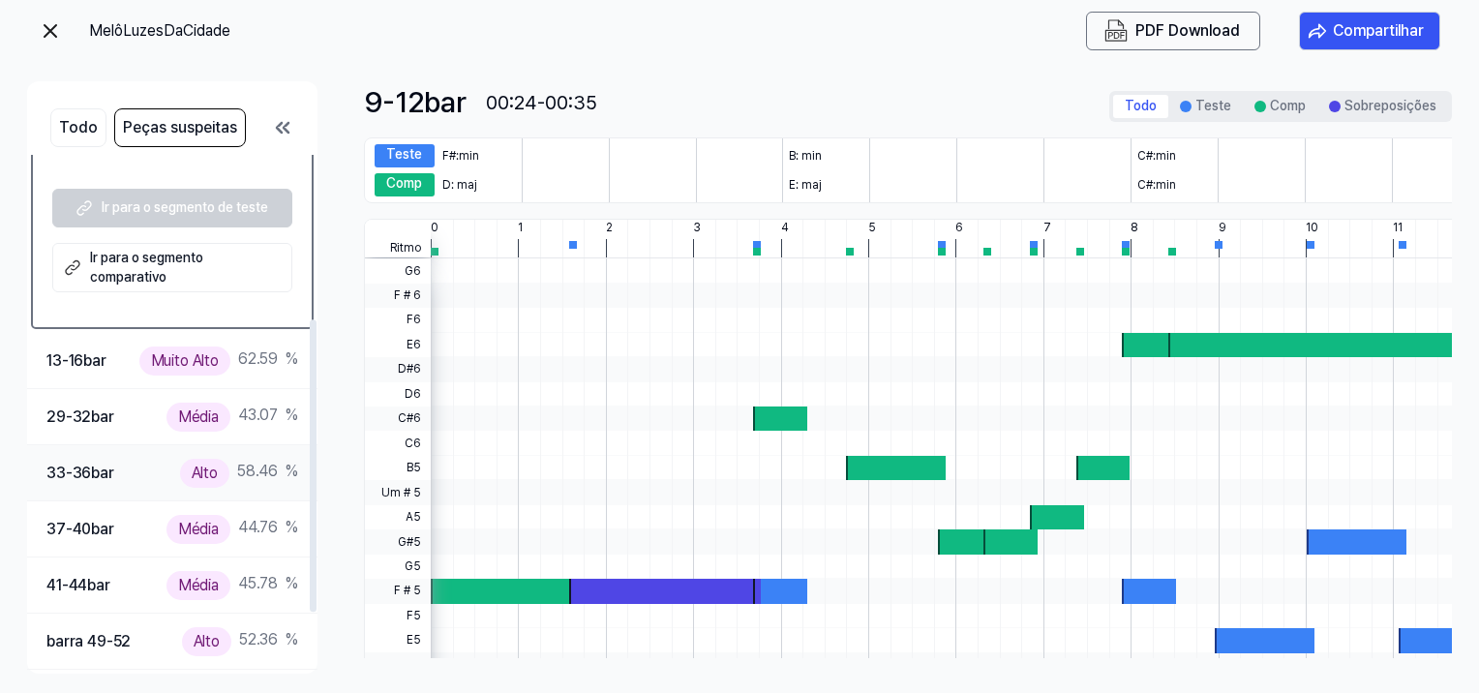
click at [102, 474] on div "33-36 bar" at bounding box center [80, 473] width 68 height 25
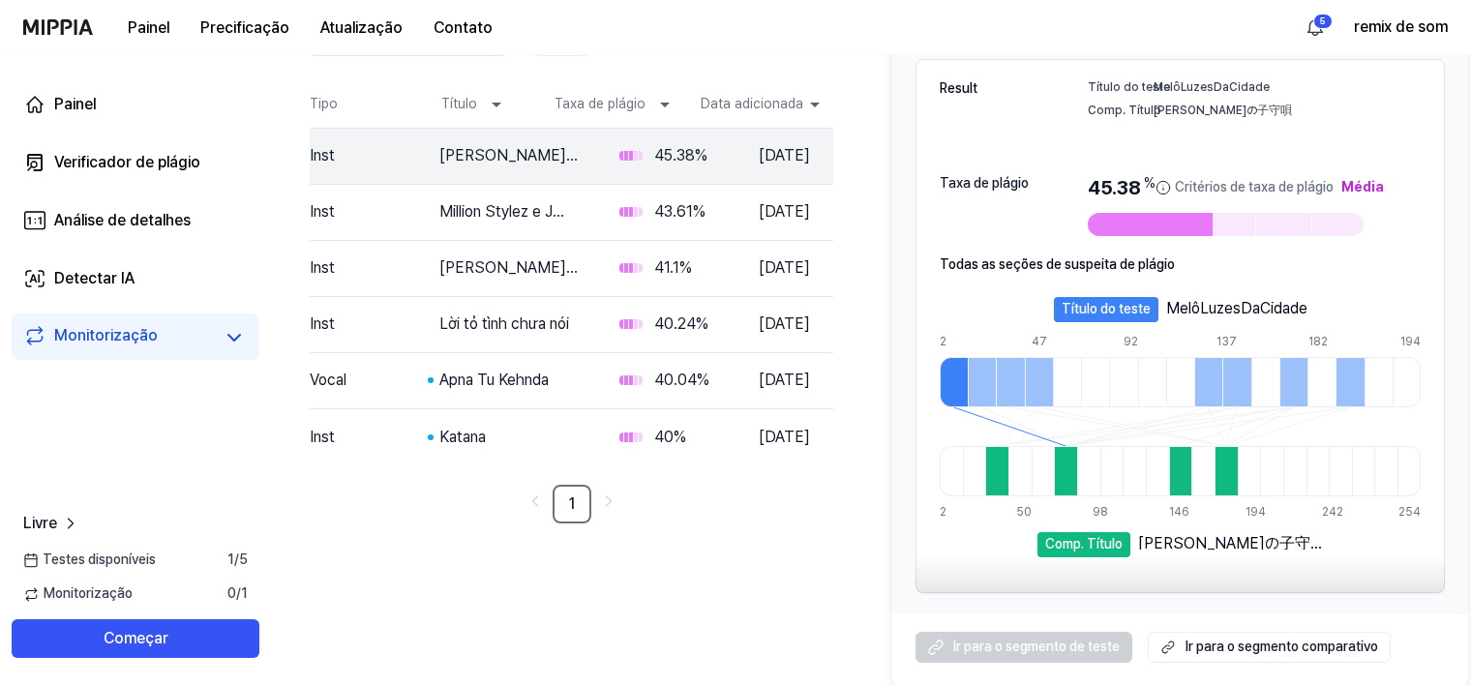
scroll to position [209, 0]
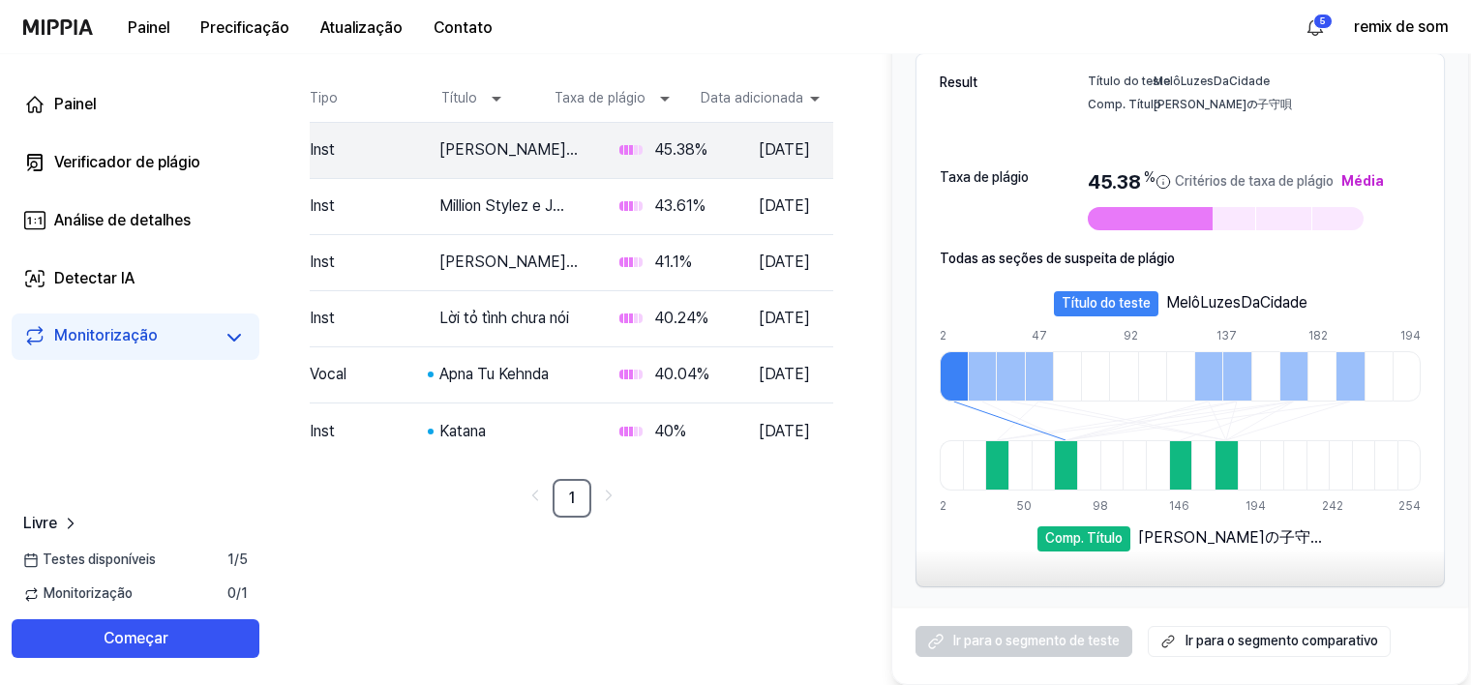
click at [1333, 637] on font "Ir para o segmento comparativo" at bounding box center [1281, 641] width 193 height 19
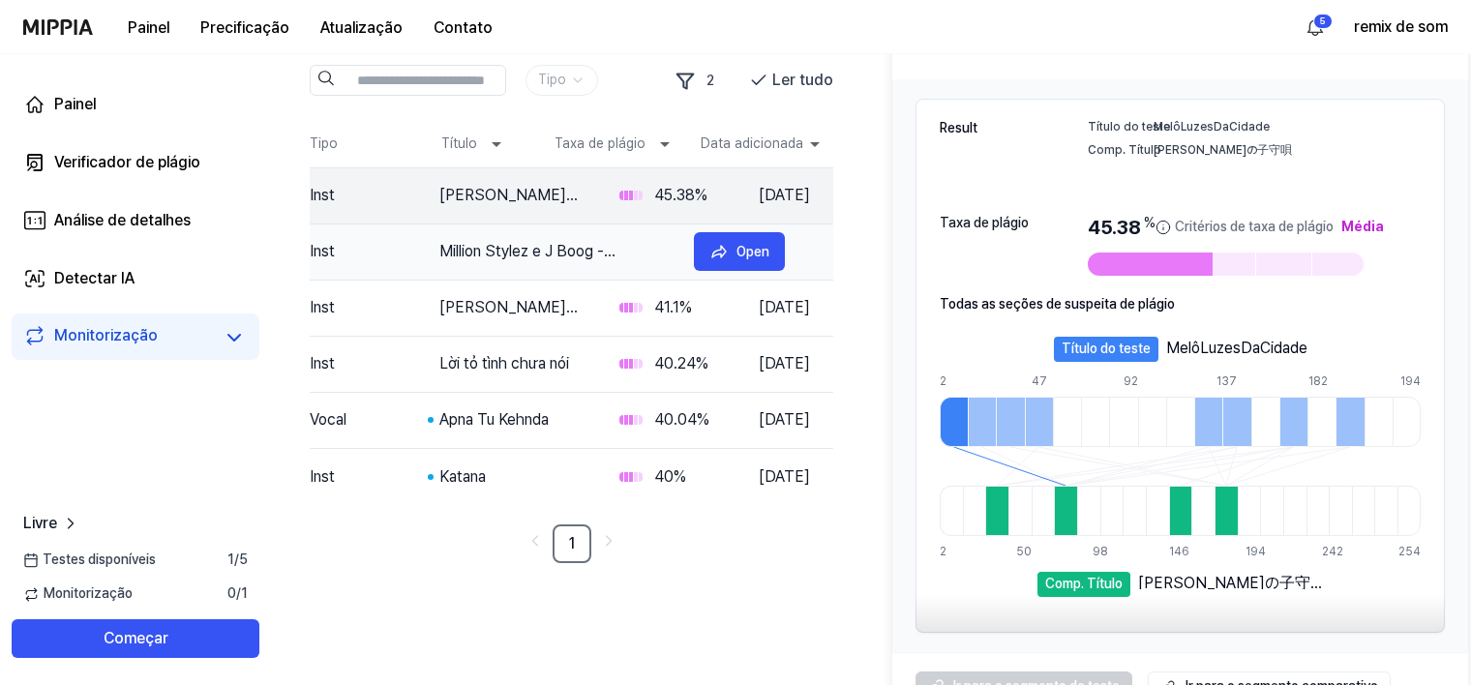
scroll to position [15, 0]
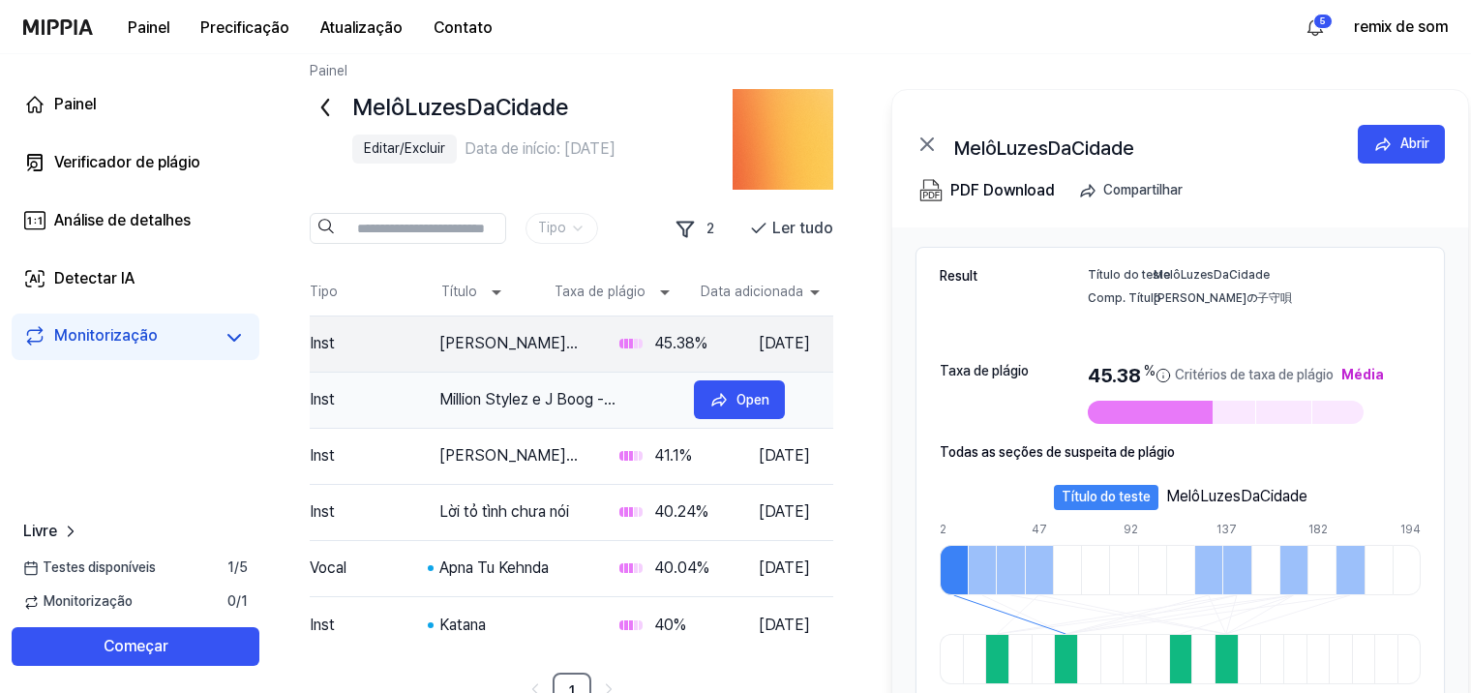
click at [425, 403] on td "Inst" at bounding box center [368, 400] width 116 height 54
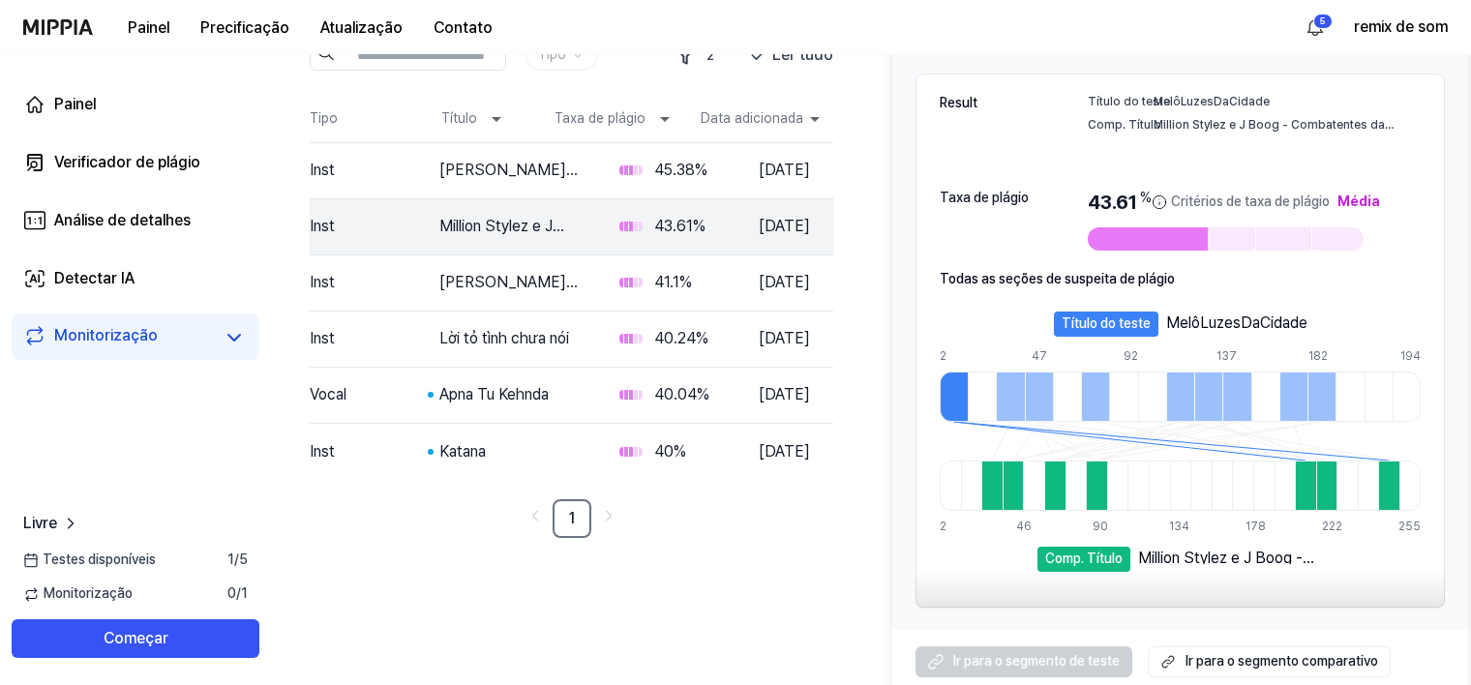
scroll to position [209, 0]
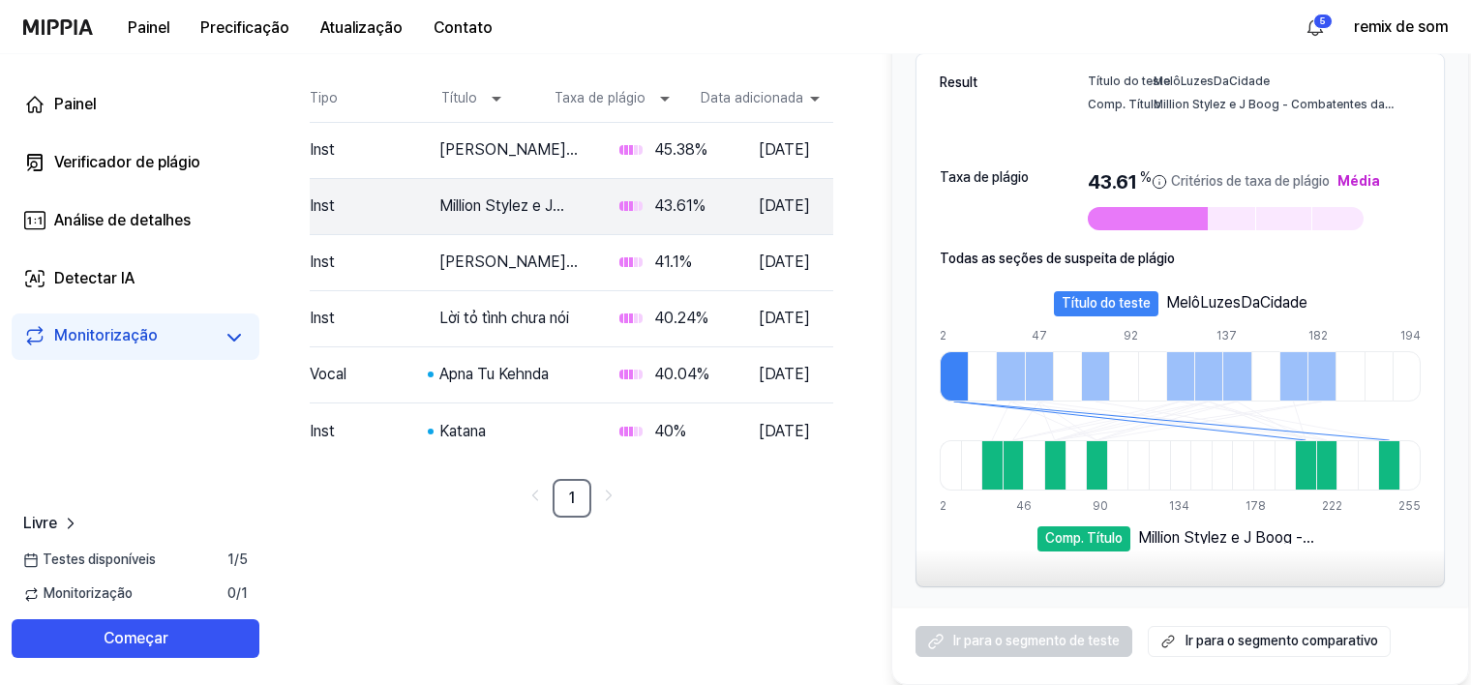
click at [1271, 637] on font "Ir para o segmento comparativo" at bounding box center [1281, 641] width 193 height 19
click at [101, 166] on div "Verificador de plágio" at bounding box center [127, 162] width 146 height 23
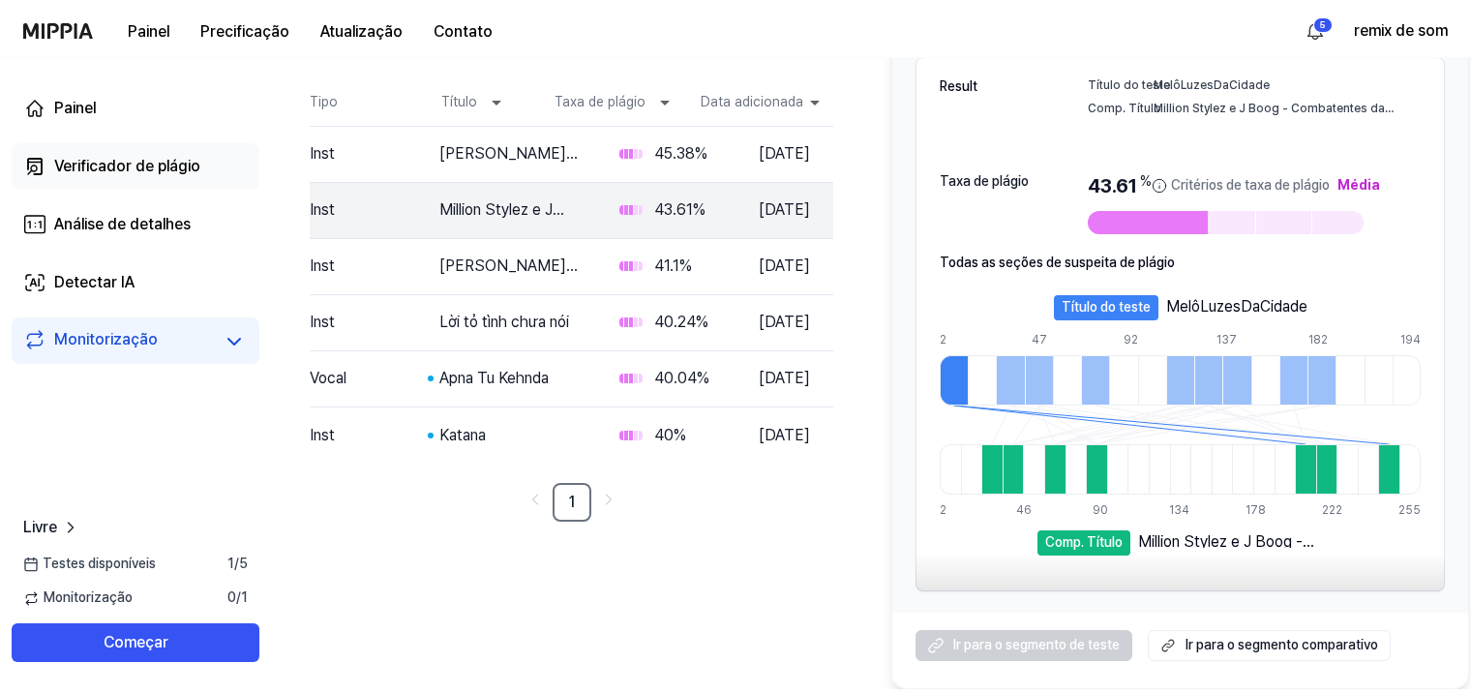
scroll to position [0, 0]
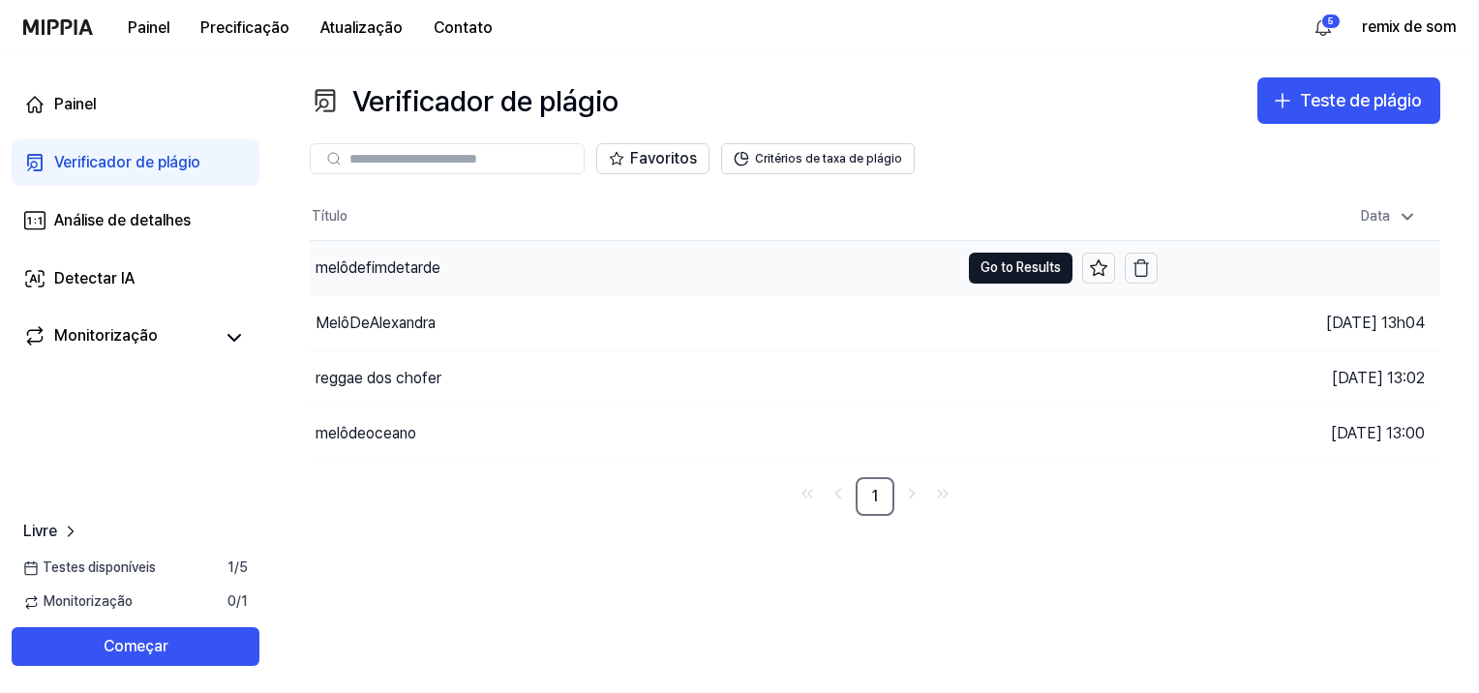
click at [623, 274] on div "melôdefimdetarde" at bounding box center [634, 268] width 649 height 54
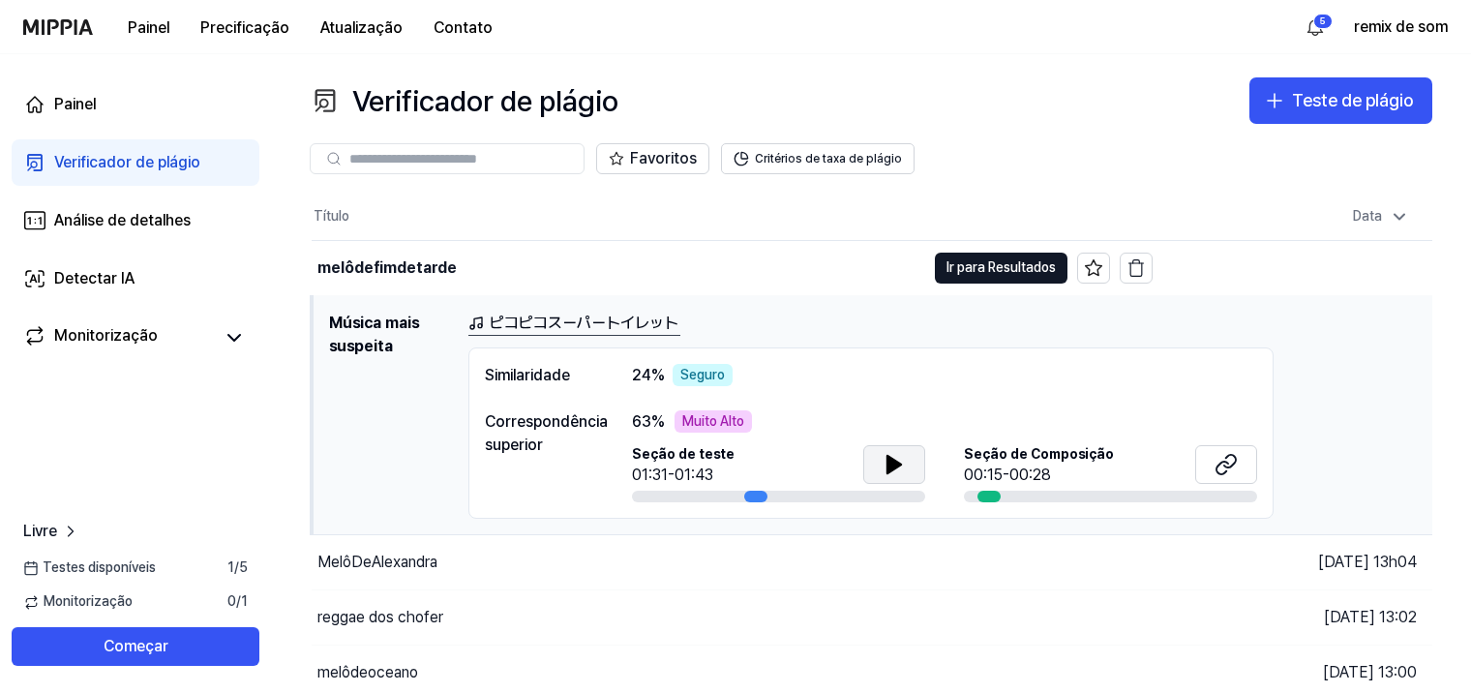
click at [882, 457] on button at bounding box center [894, 464] width 62 height 39
click at [880, 465] on button at bounding box center [894, 464] width 62 height 39
